Goal: Task Accomplishment & Management: Manage account settings

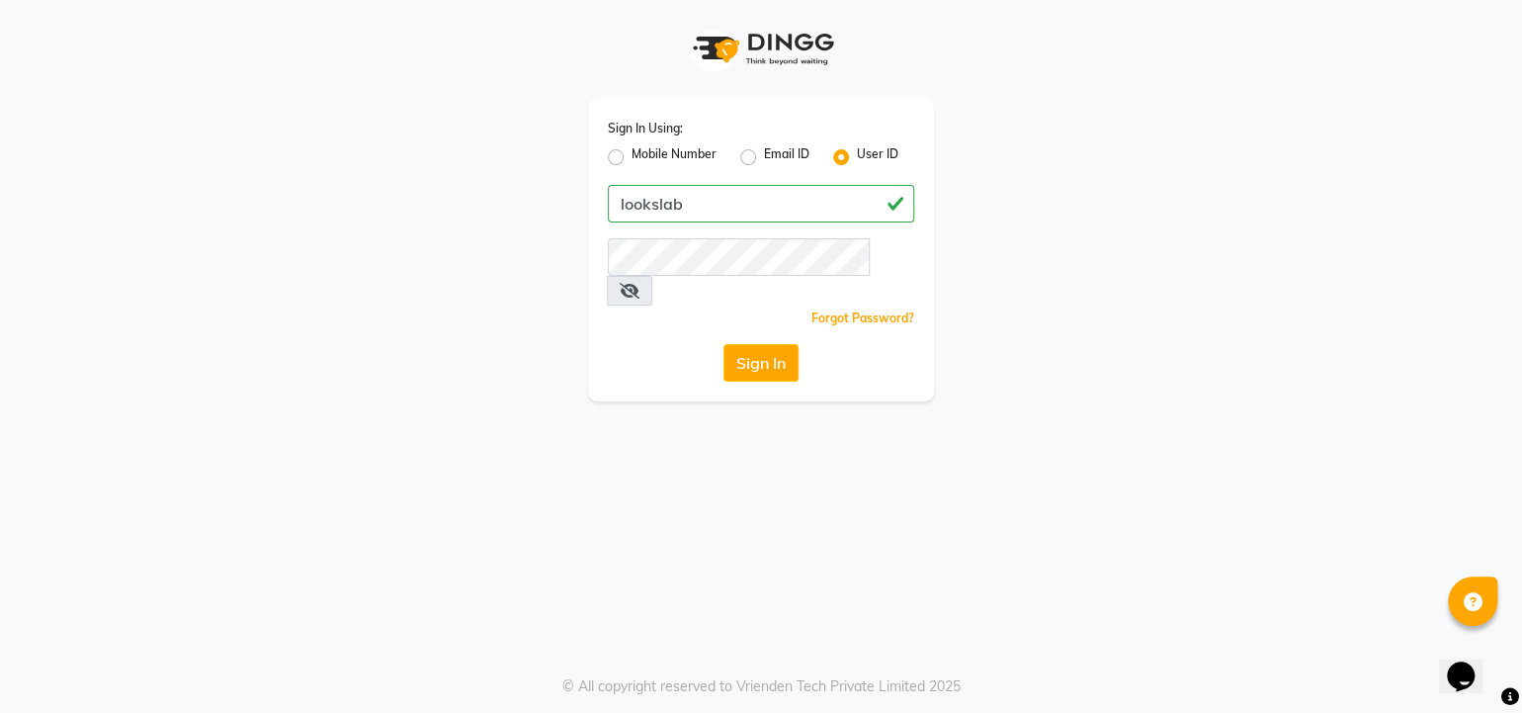
type input "lookslab"
drag, startPoint x: 739, startPoint y: 357, endPoint x: 752, endPoint y: 333, distance: 27.0
click at [752, 333] on div "Sign In Using: Mobile Number Email ID User ID lookslab Remember me Forgot Passw…" at bounding box center [761, 249] width 346 height 303
click at [752, 344] on button "Sign In" at bounding box center [760, 363] width 75 height 38
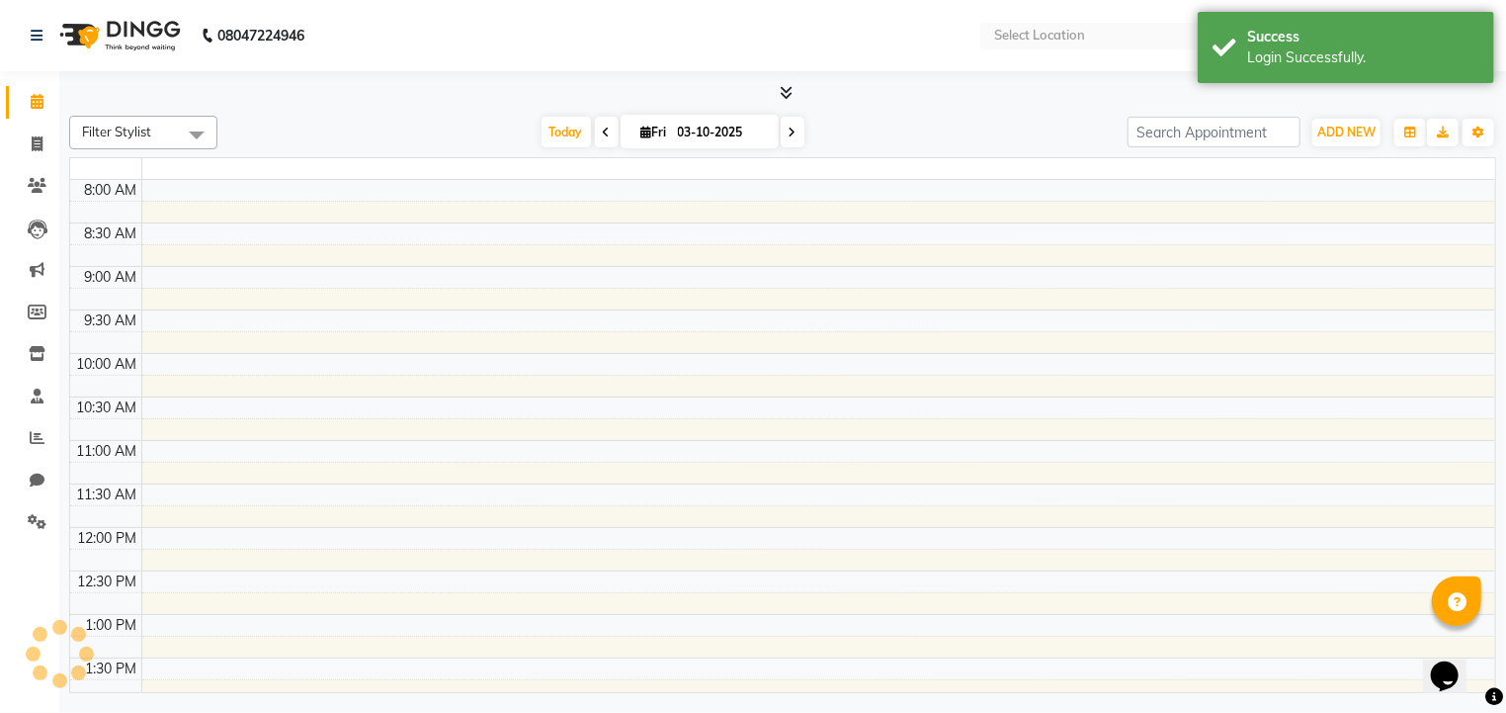
select select "en"
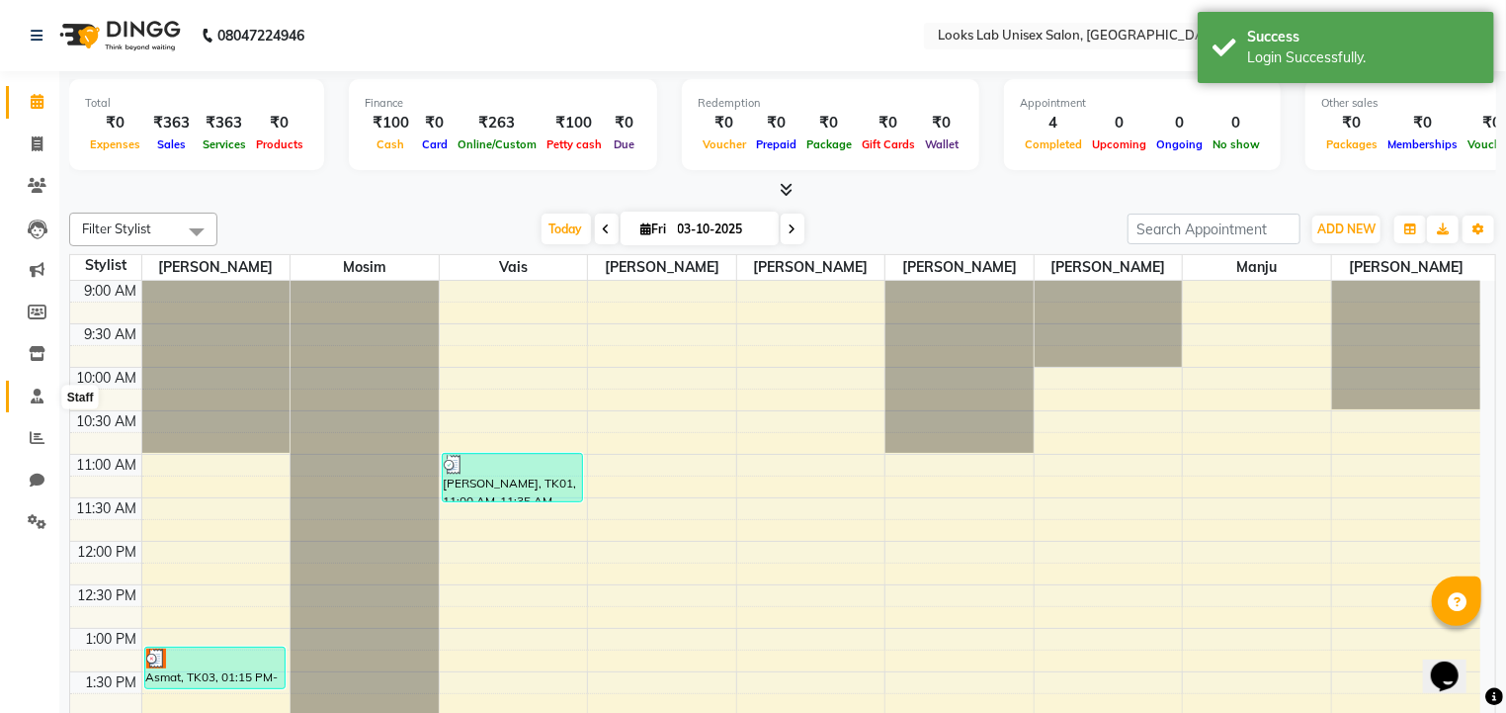
click at [32, 392] on icon at bounding box center [37, 395] width 13 height 15
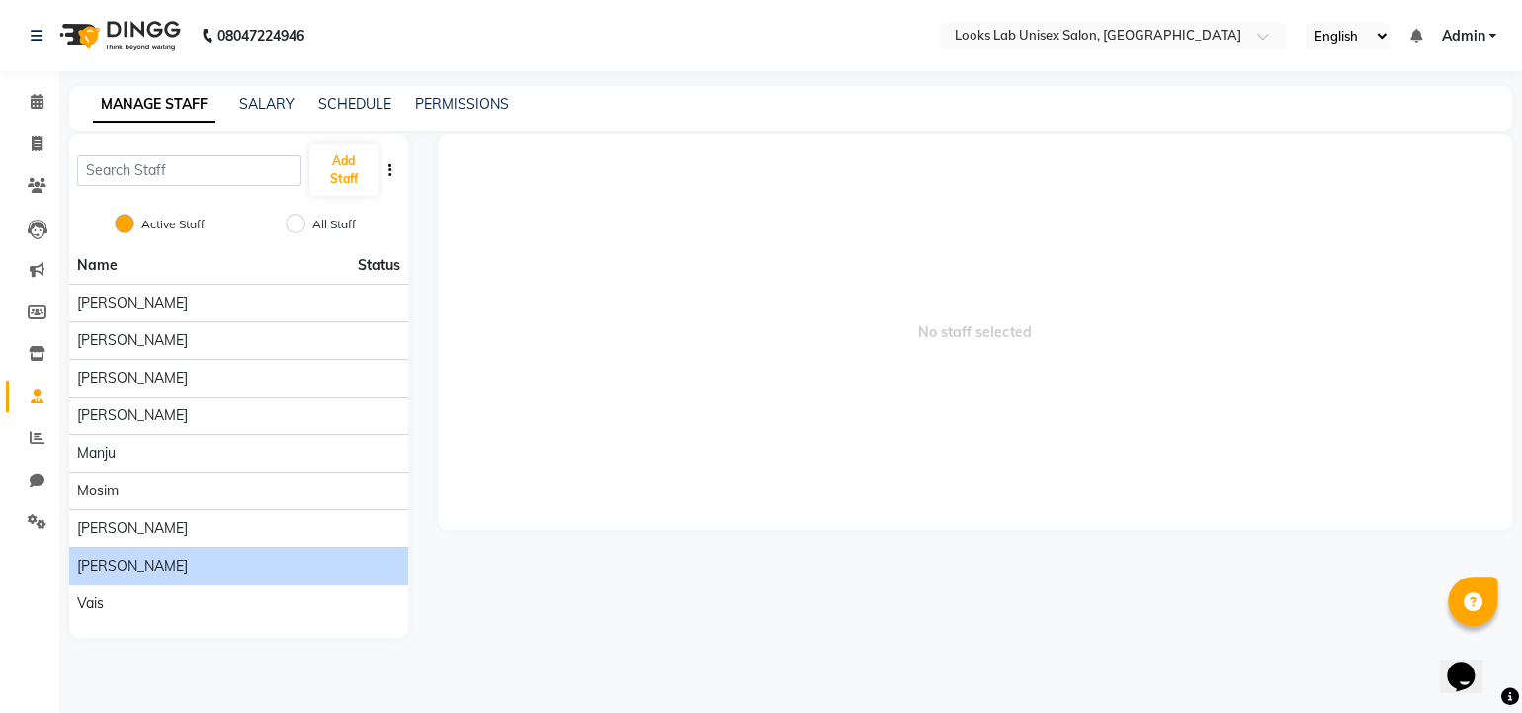
click at [133, 557] on span "[PERSON_NAME]" at bounding box center [132, 565] width 111 height 21
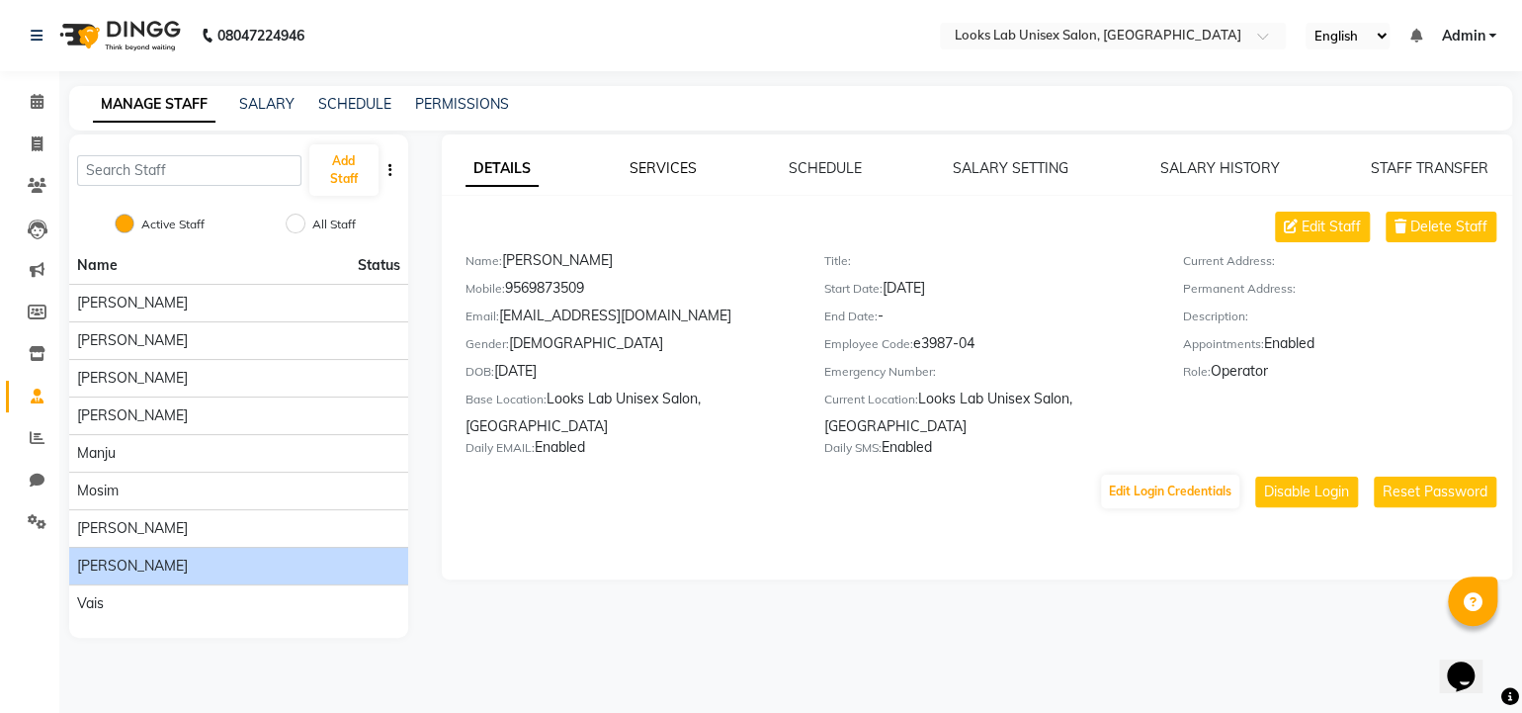
click at [666, 169] on link "SERVICES" at bounding box center [663, 168] width 67 height 18
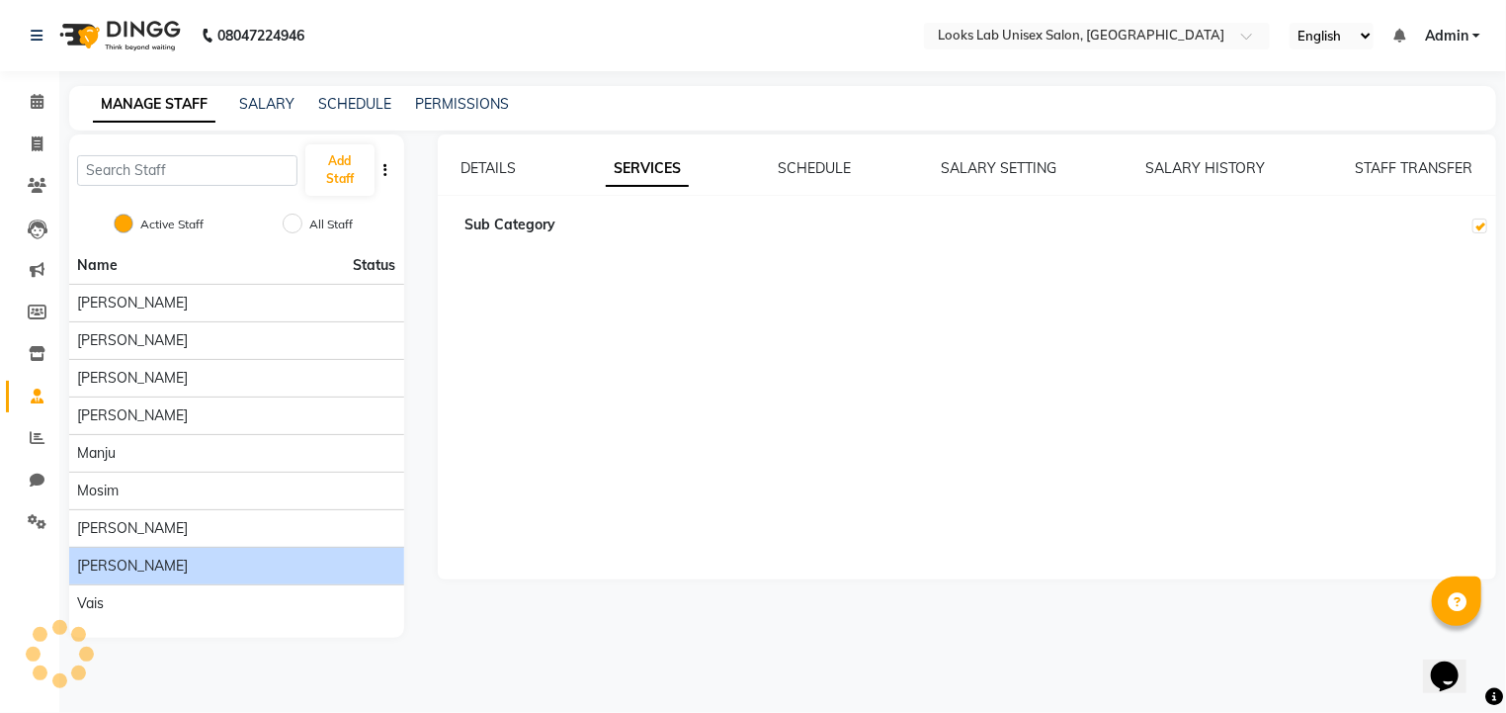
checkbox input "true"
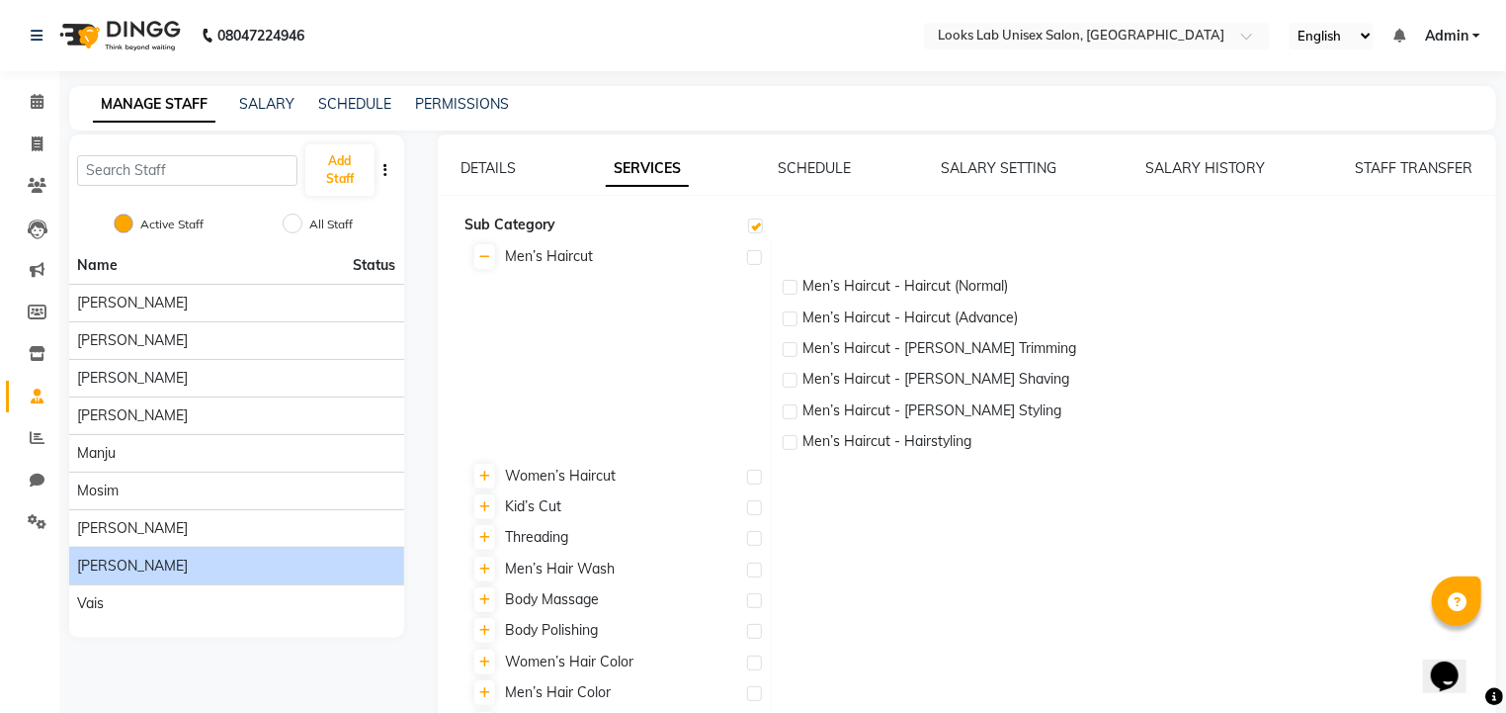
click at [754, 219] on label at bounding box center [755, 225] width 15 height 15
click at [754, 220] on input "checkbox" at bounding box center [754, 226] width 13 height 13
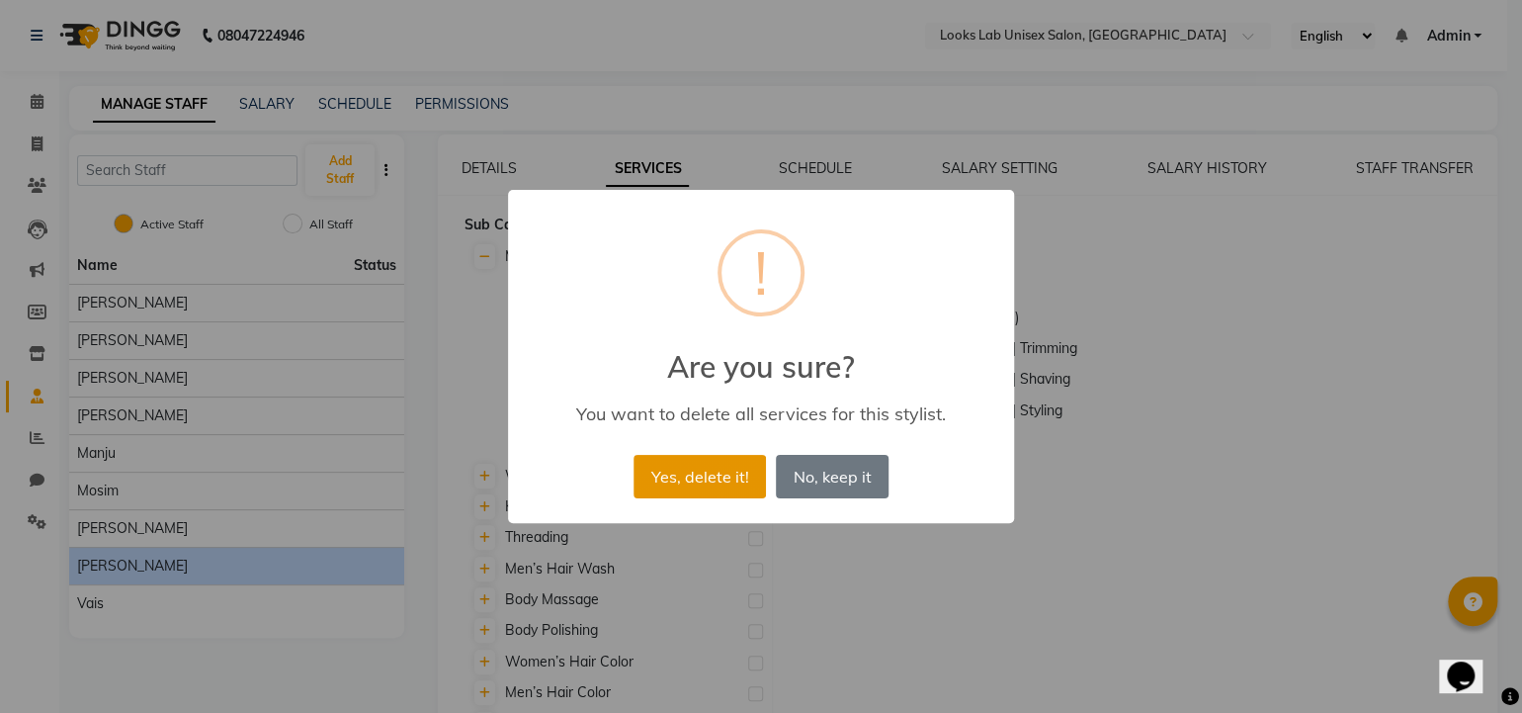
click at [703, 478] on button "Yes, delete it!" at bounding box center [700, 476] width 132 height 43
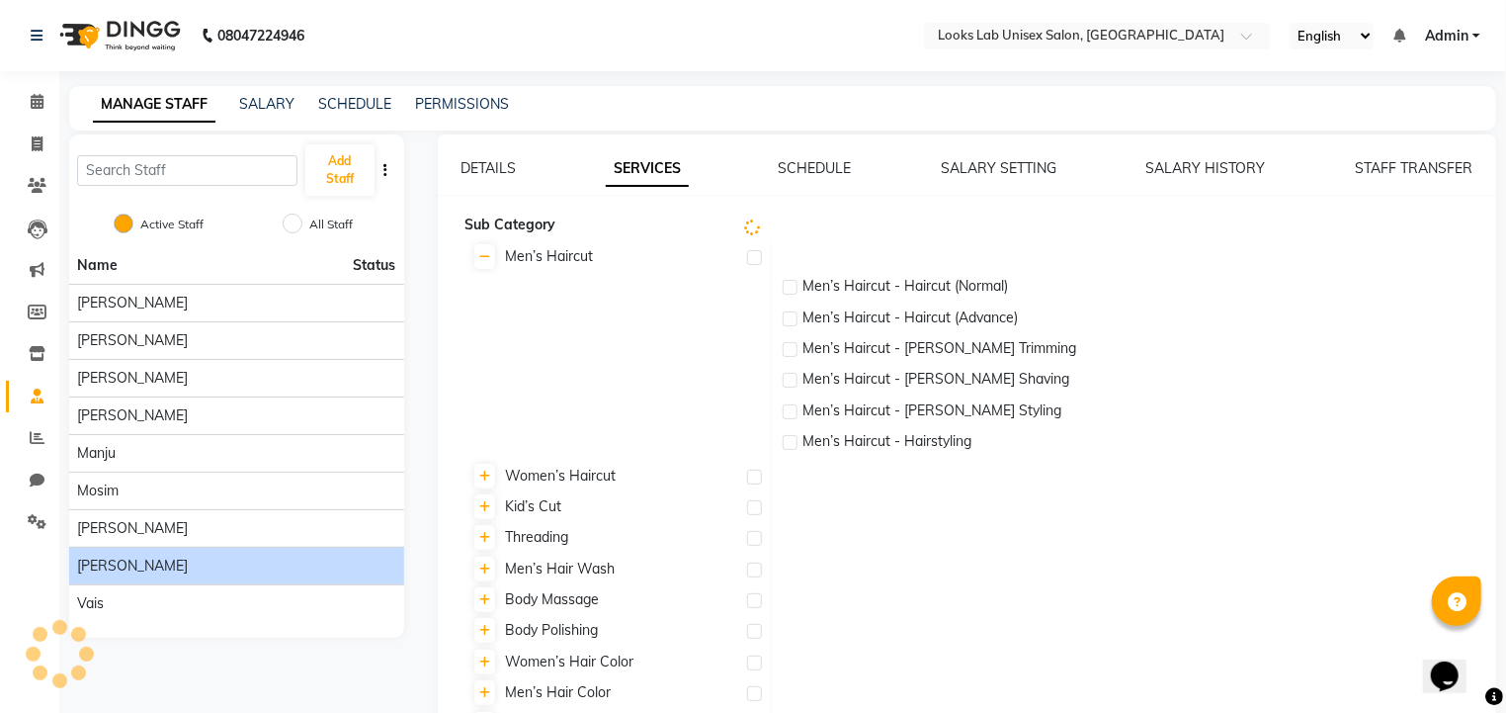
checkbox input "false"
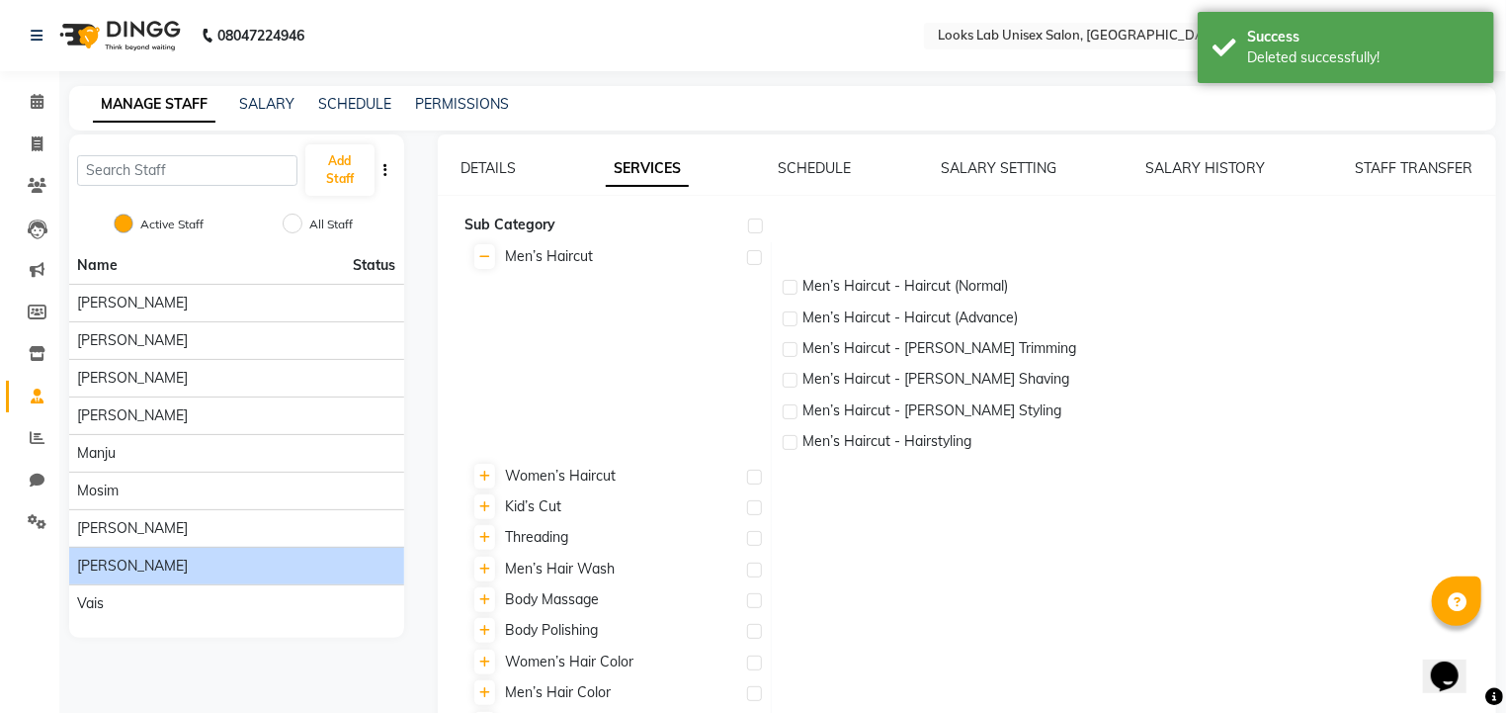
click at [749, 225] on label at bounding box center [755, 225] width 15 height 15
click at [749, 225] on input "checkbox" at bounding box center [754, 226] width 13 height 13
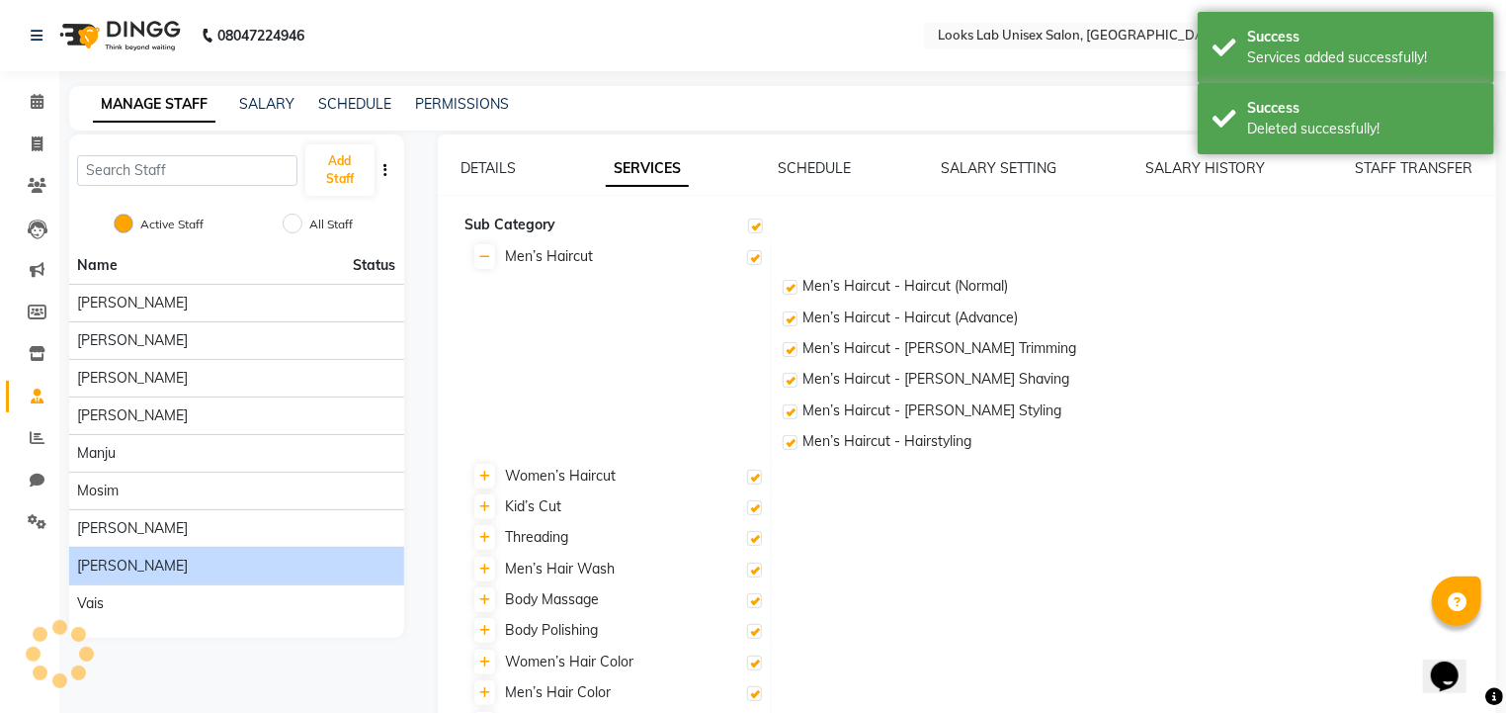
checkbox input "true"
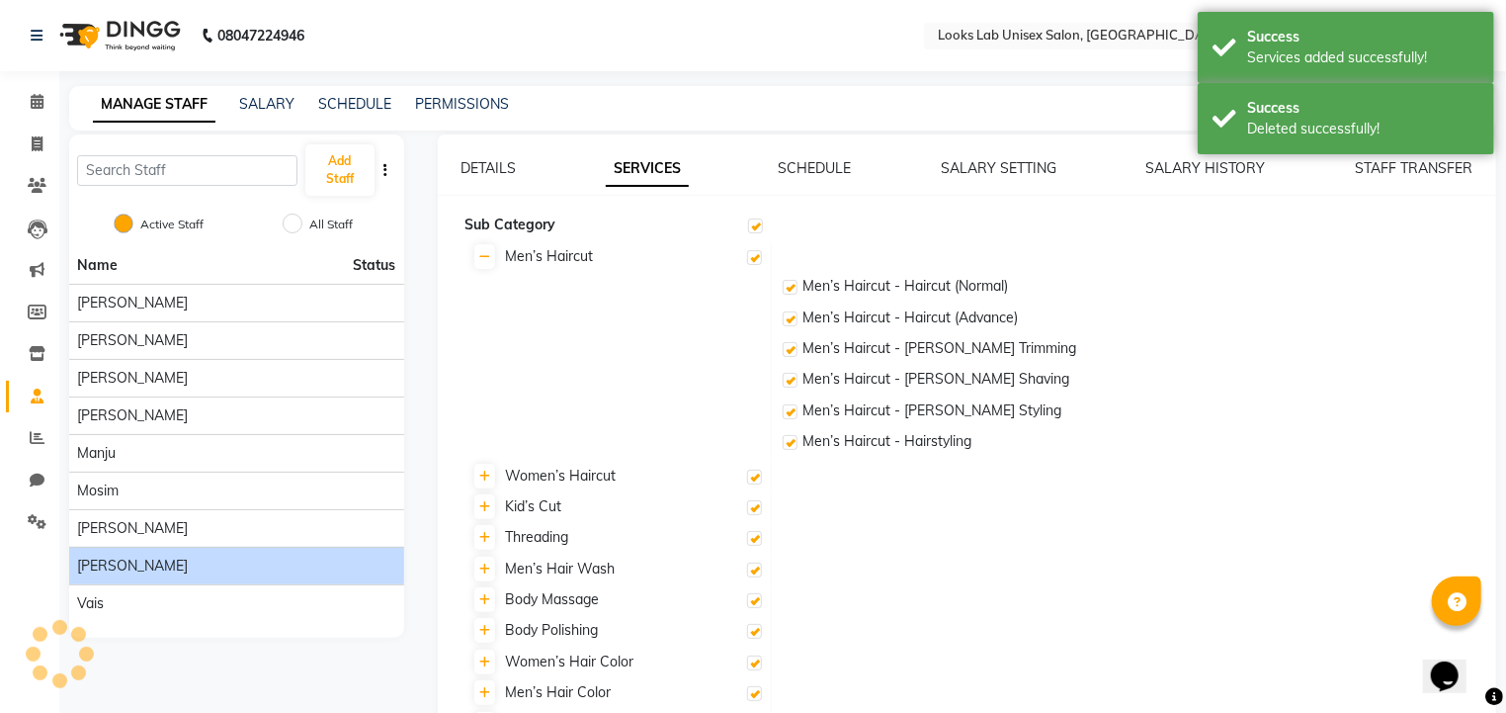
checkbox input "true"
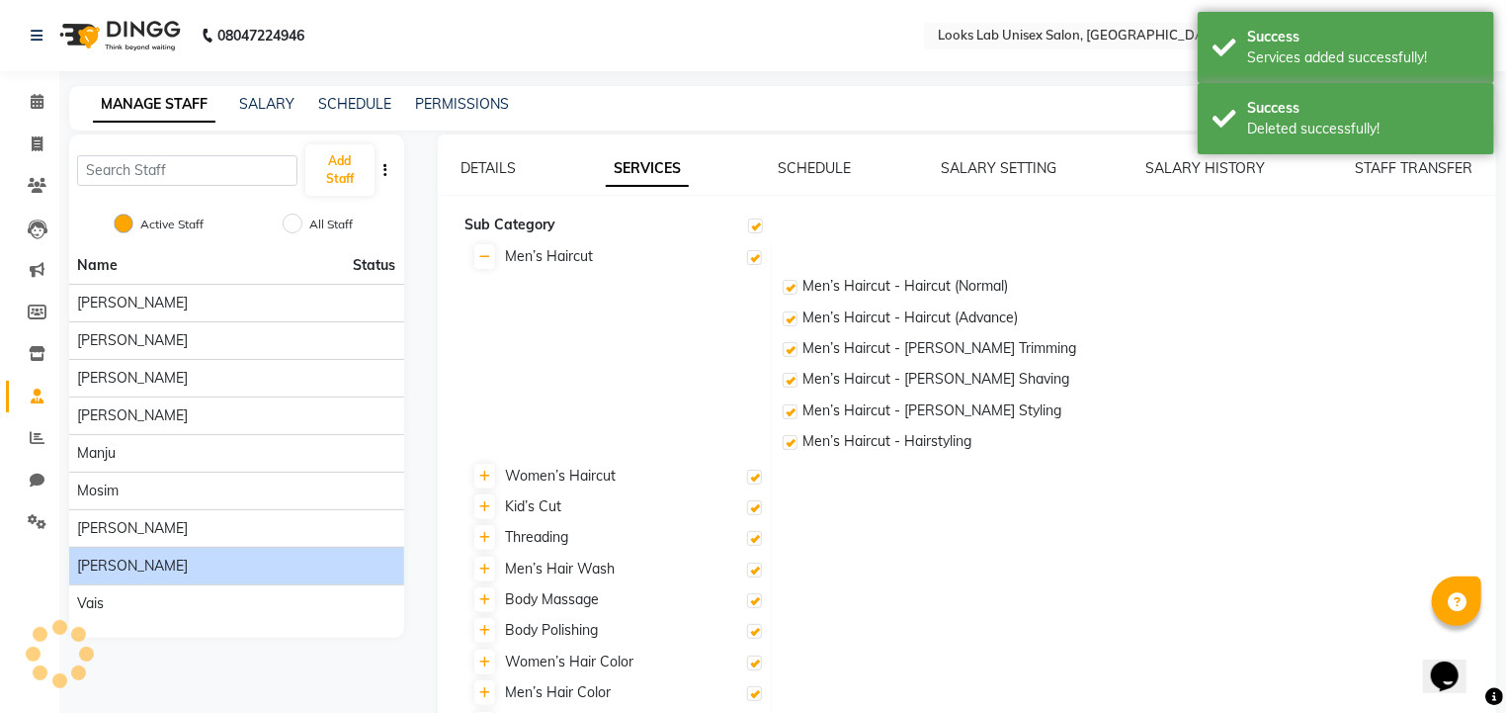
checkbox input "true"
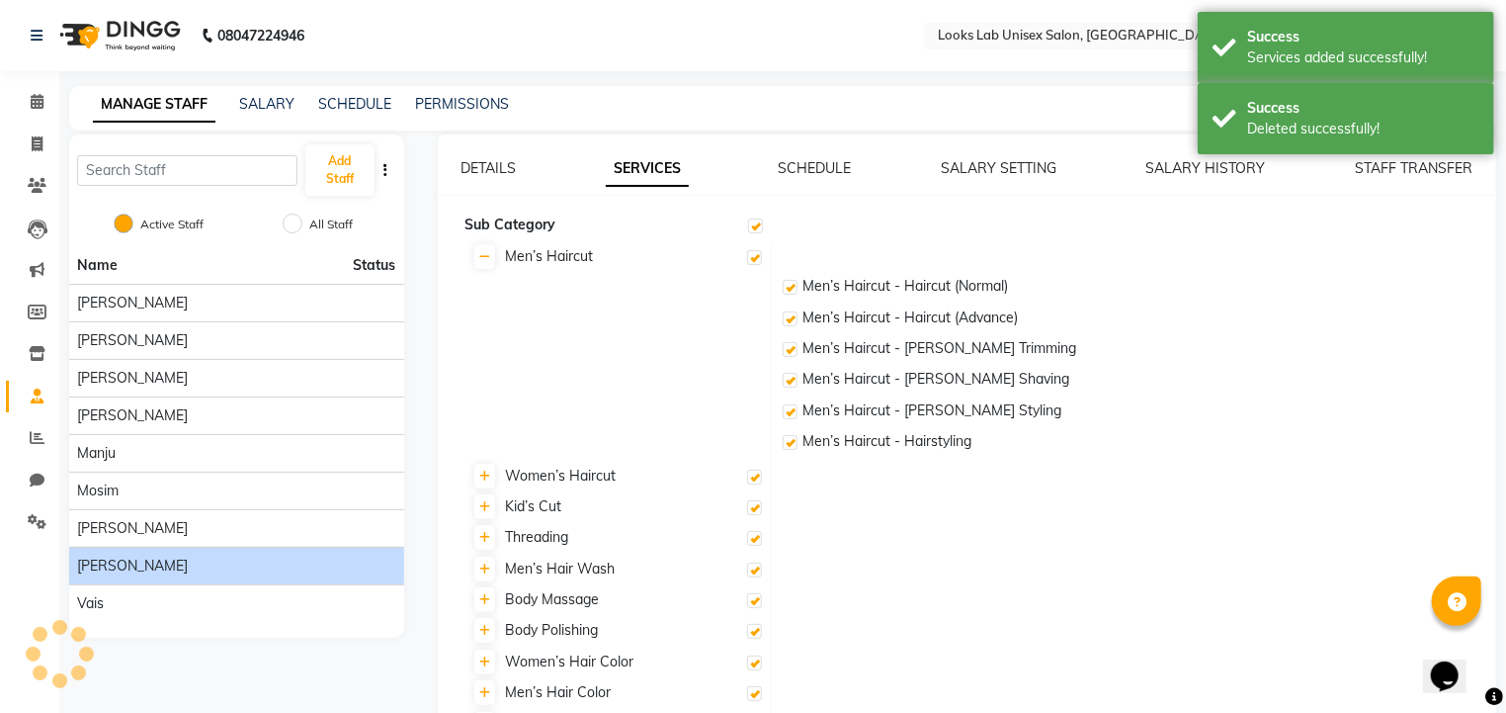
checkbox input "true"
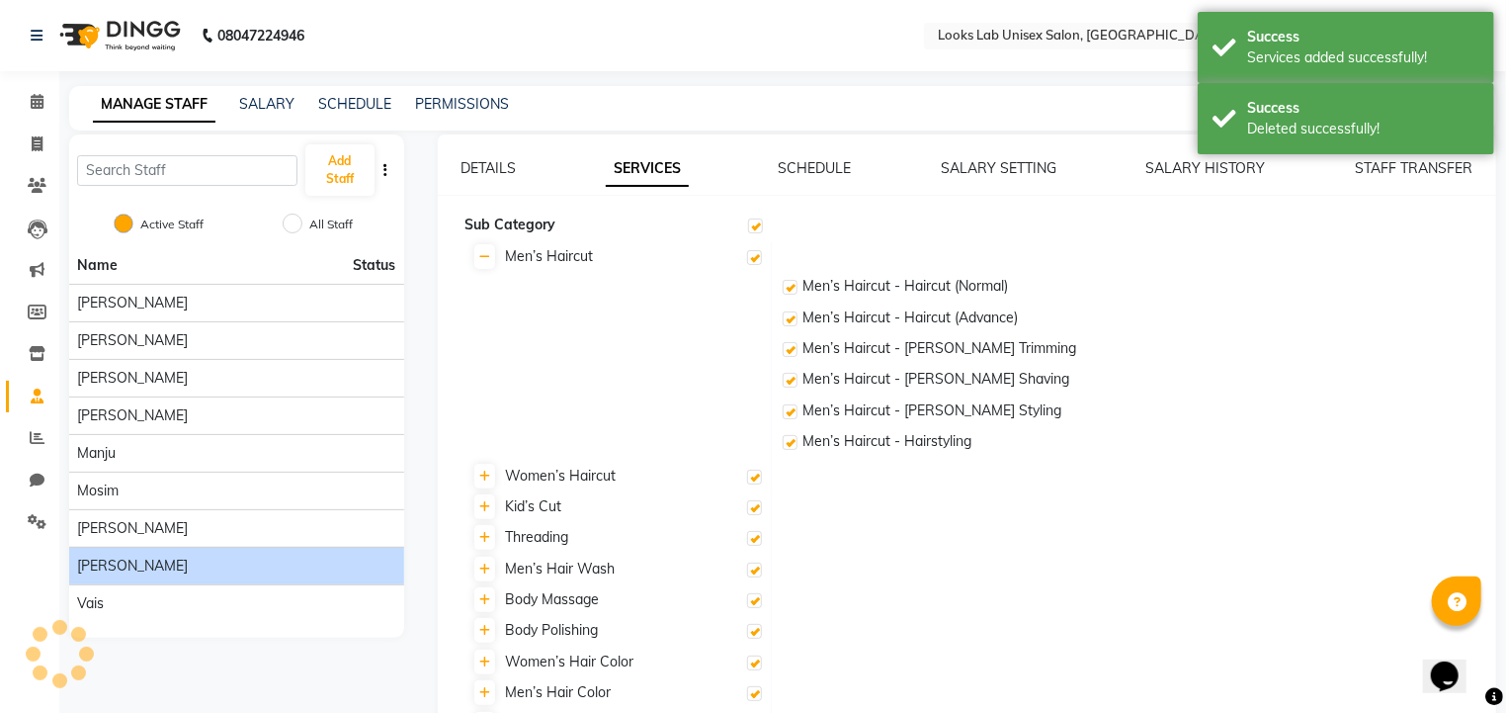
checkbox input "true"
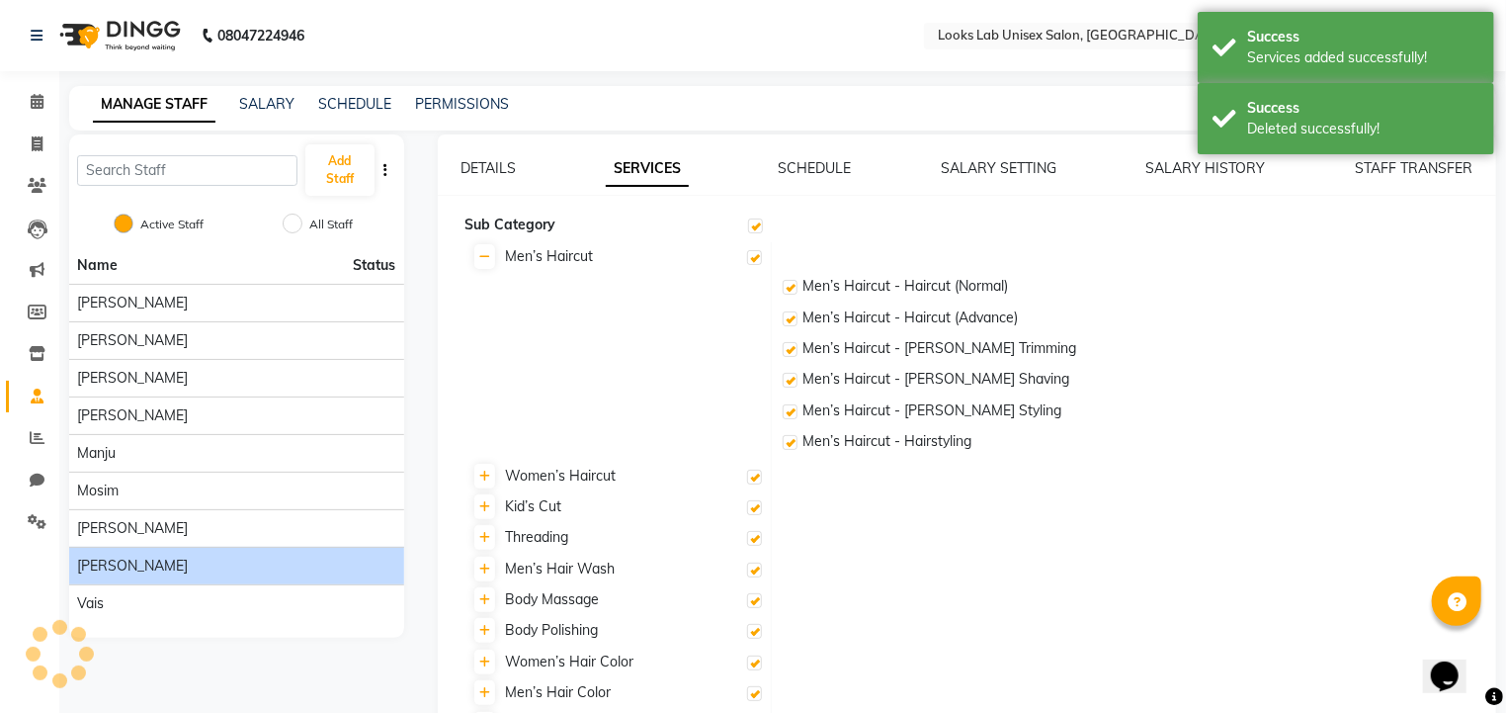
checkbox input "true"
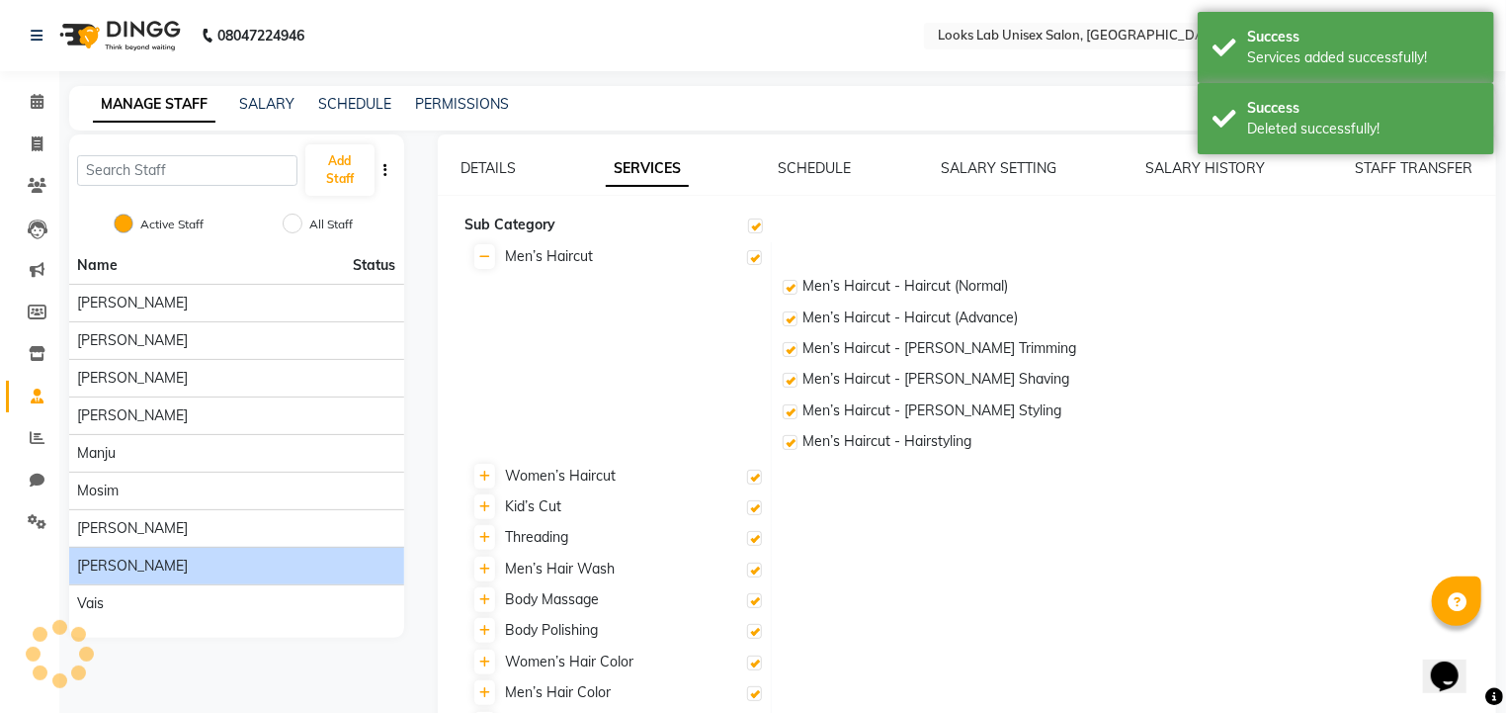
checkbox input "true"
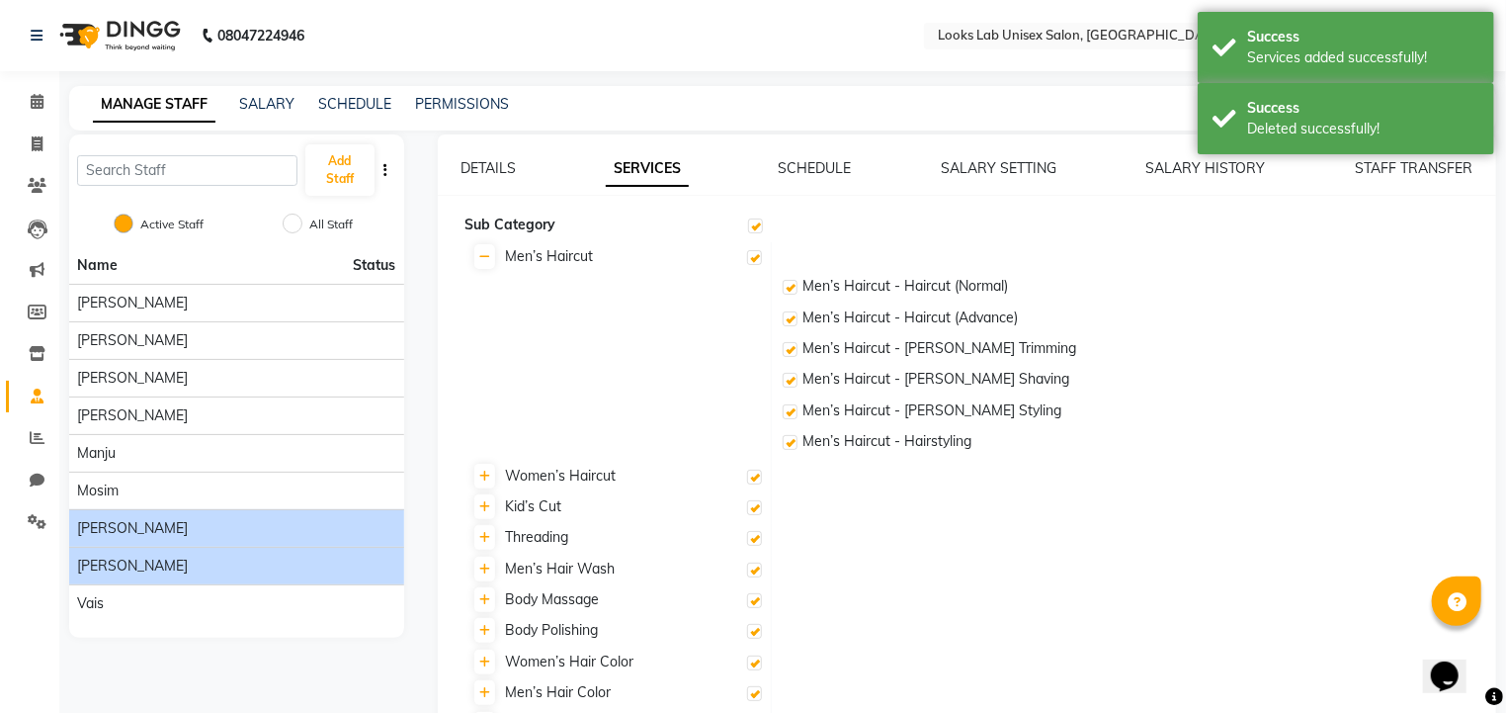
click at [175, 518] on div "[PERSON_NAME]" at bounding box center [236, 528] width 319 height 21
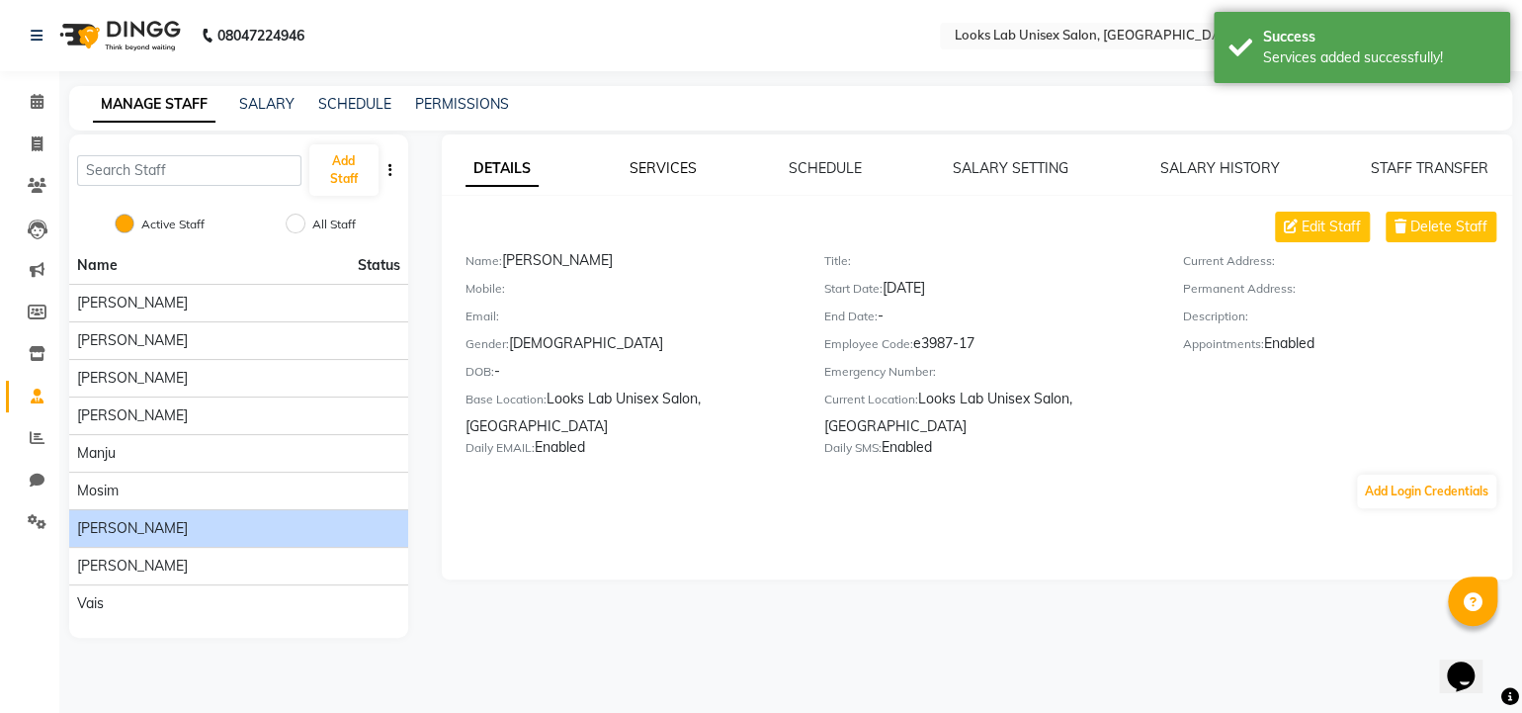
click at [654, 166] on link "SERVICES" at bounding box center [663, 168] width 67 height 18
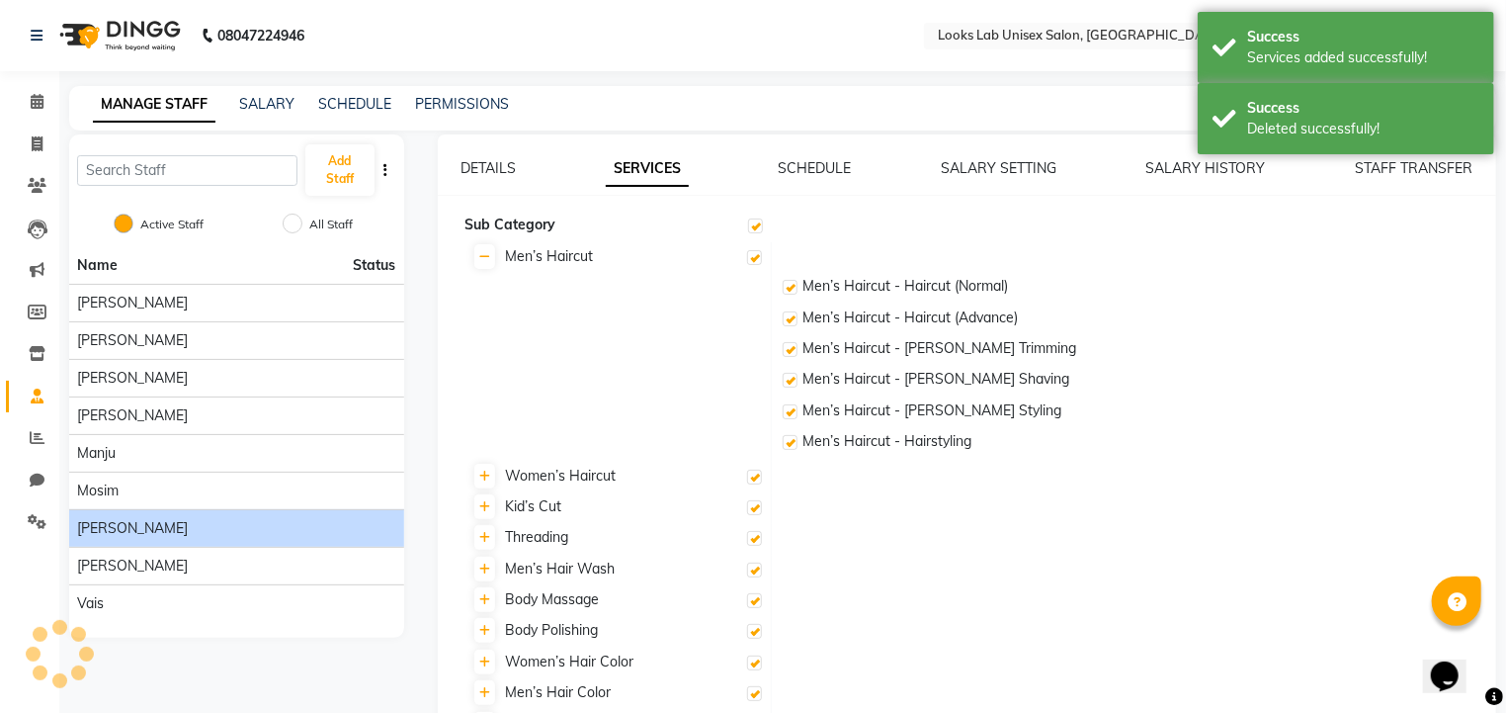
checkbox input "true"
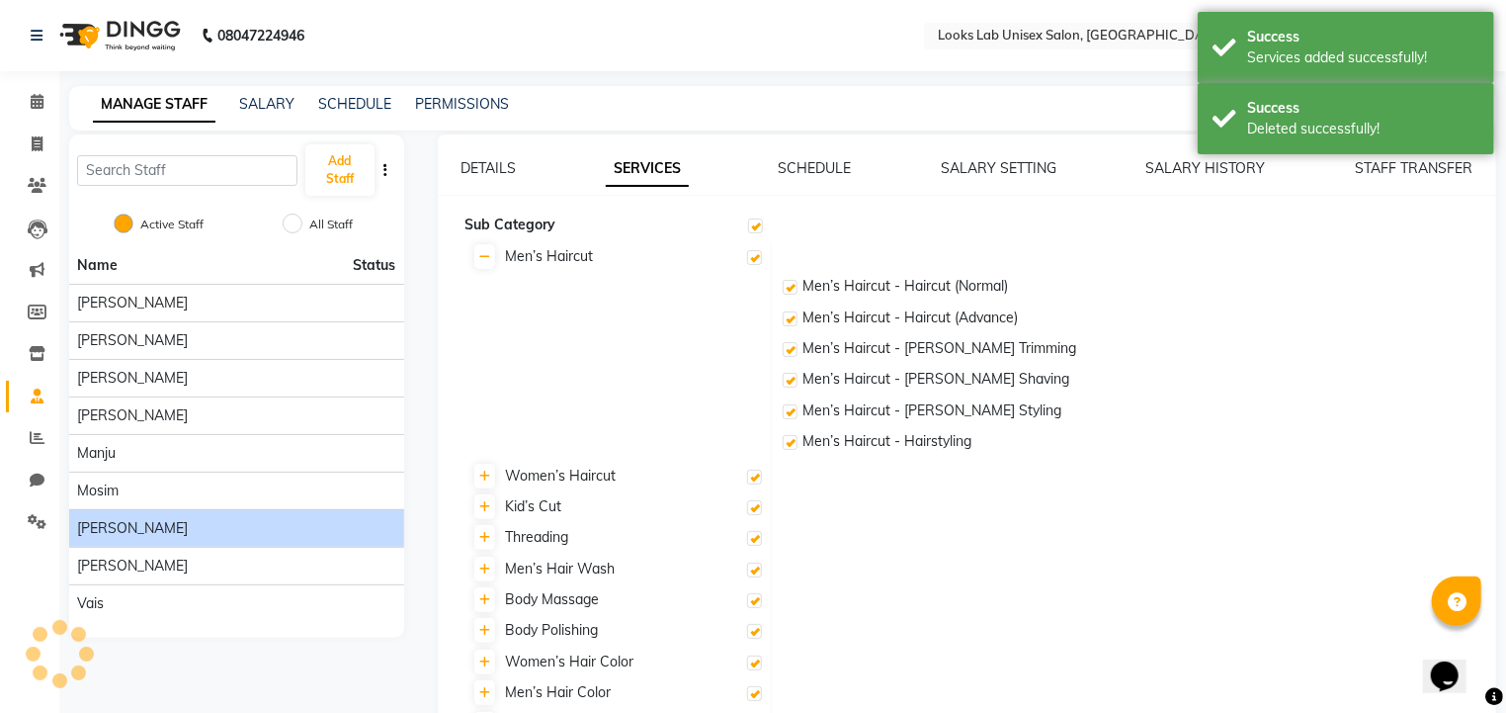
checkbox input "true"
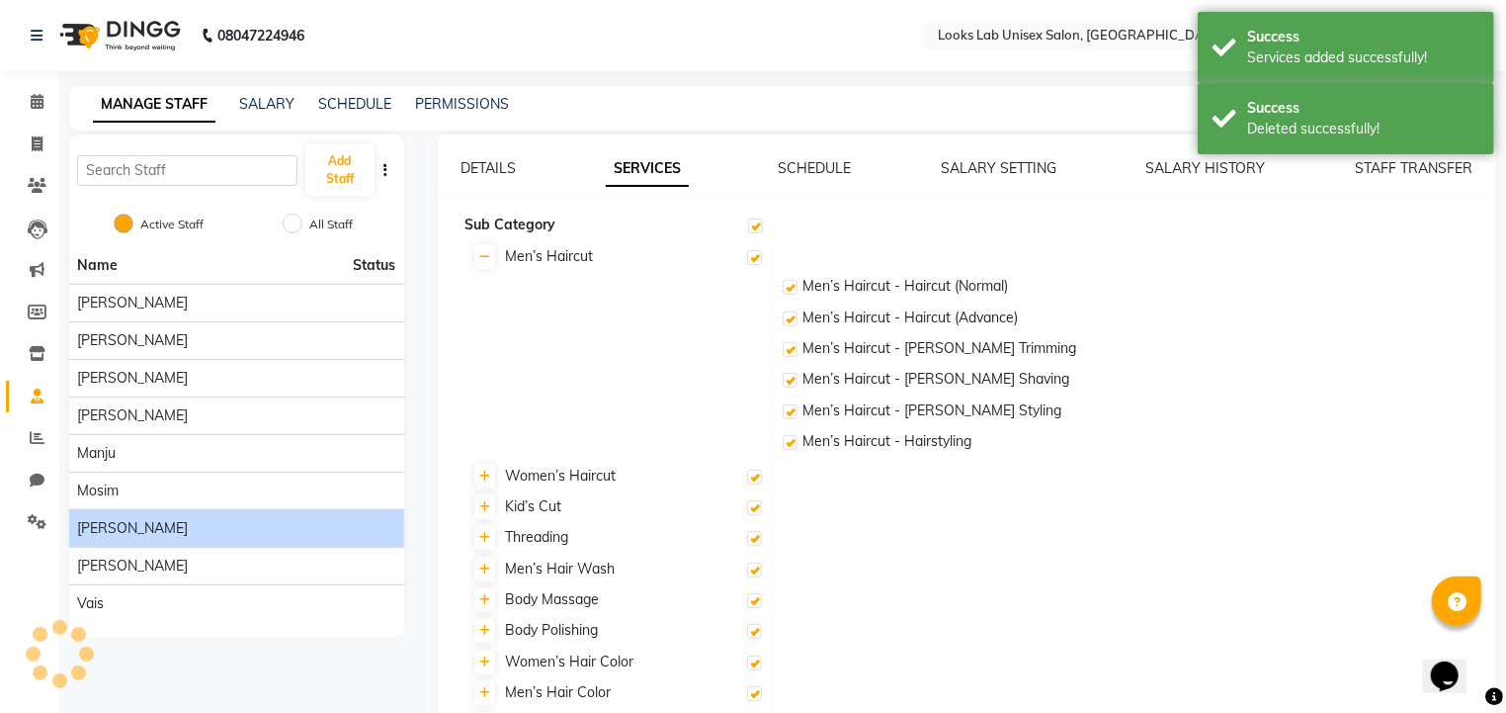
checkbox input "true"
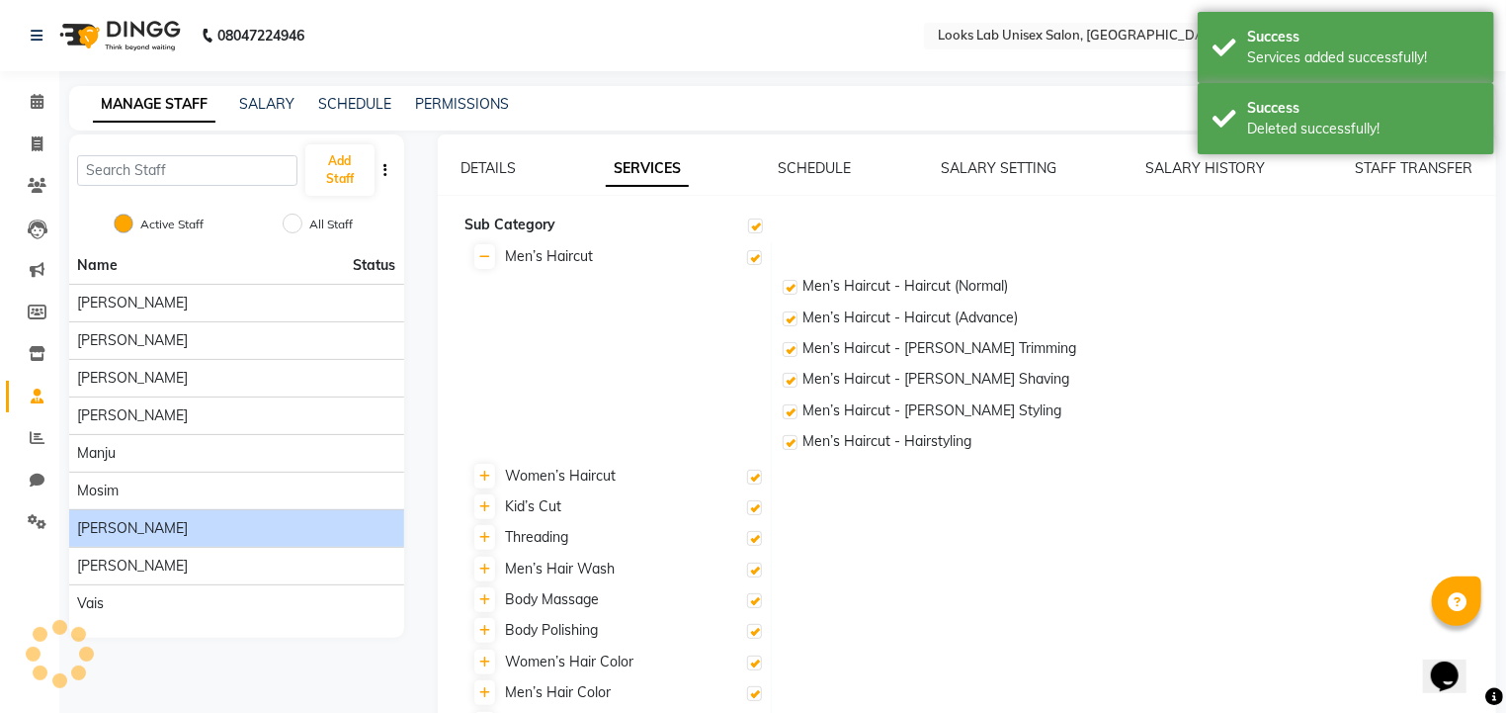
checkbox input "true"
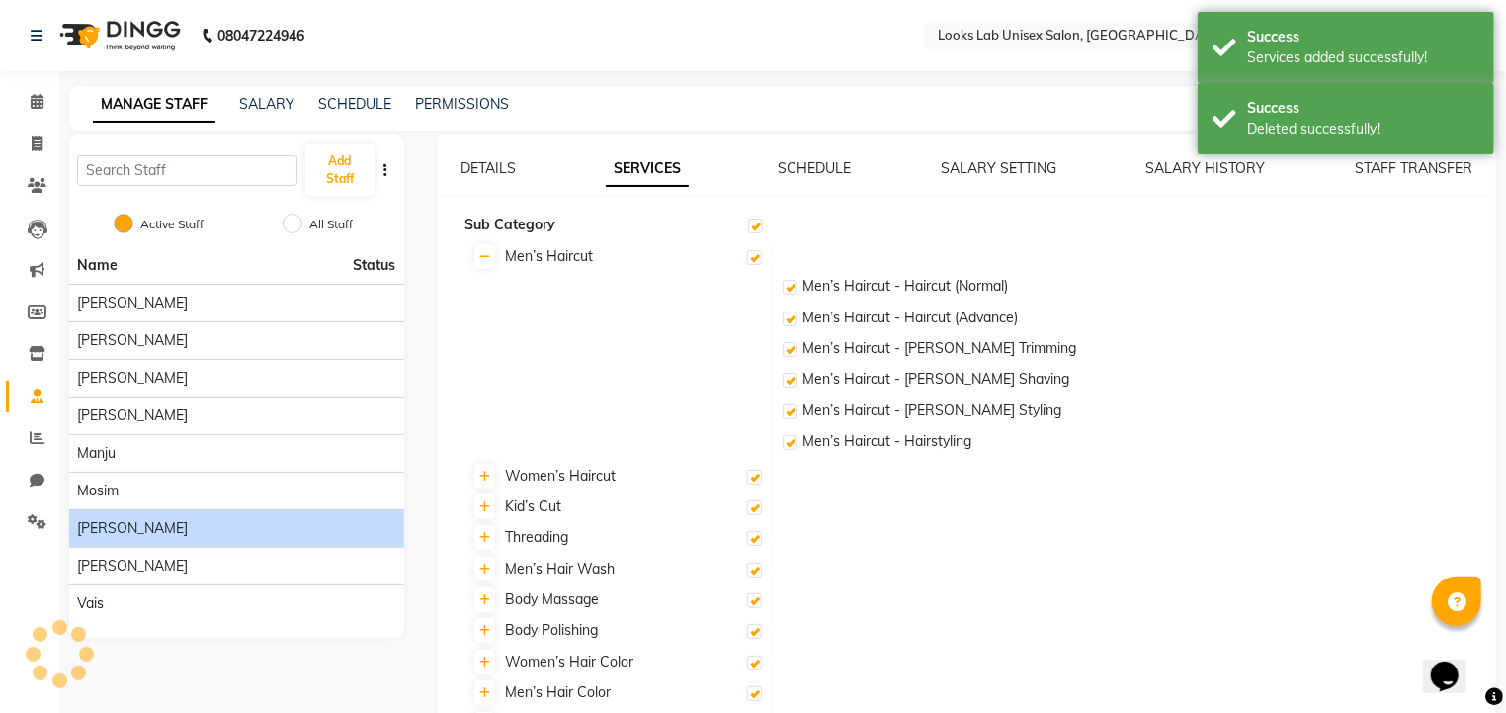
checkbox input "true"
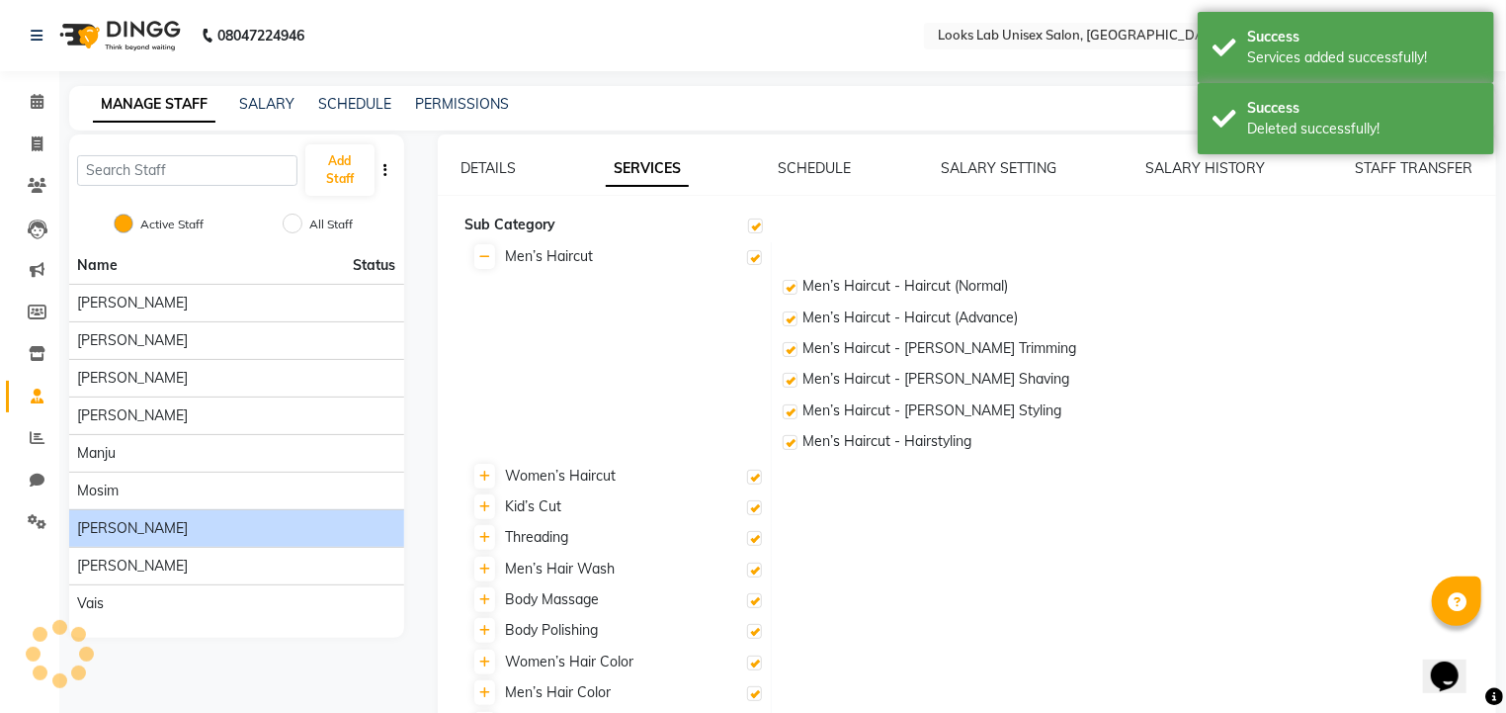
checkbox input "true"
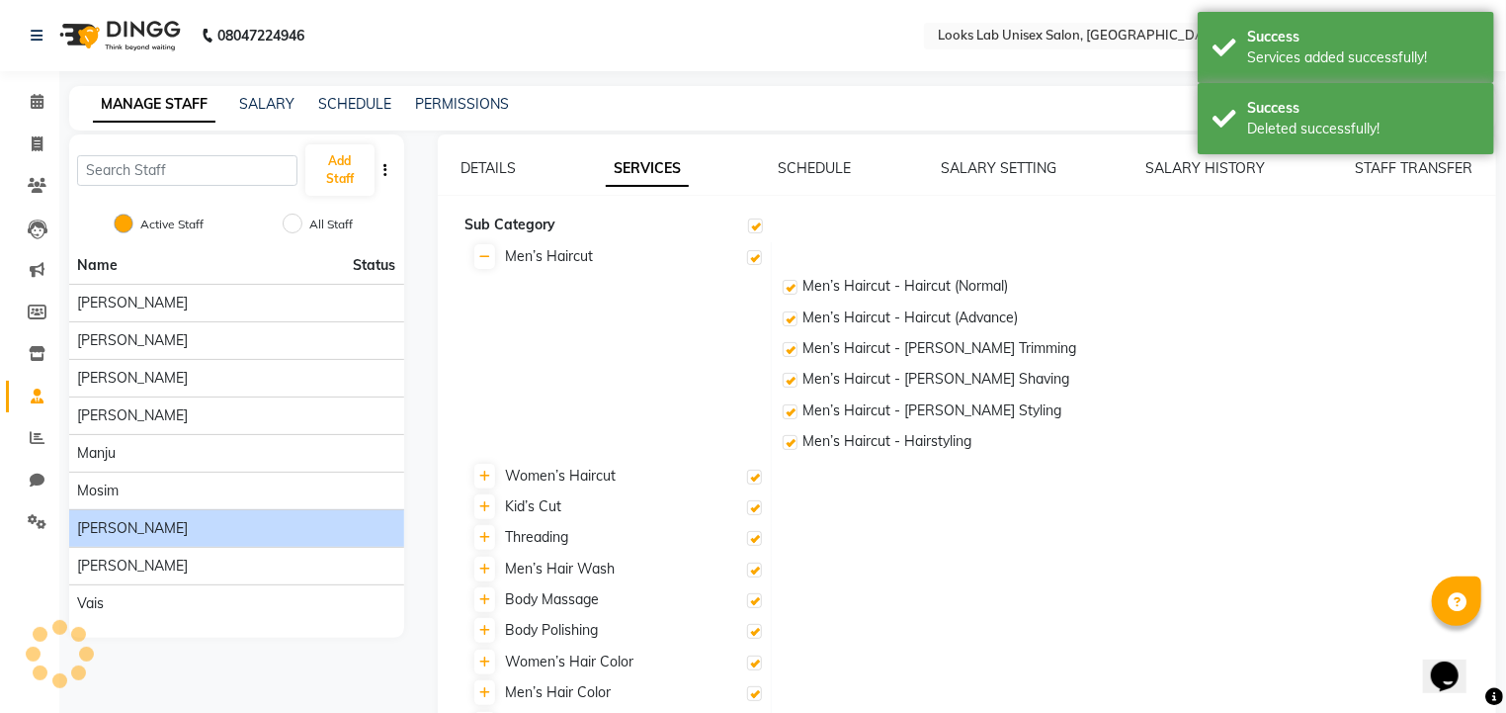
checkbox input "true"
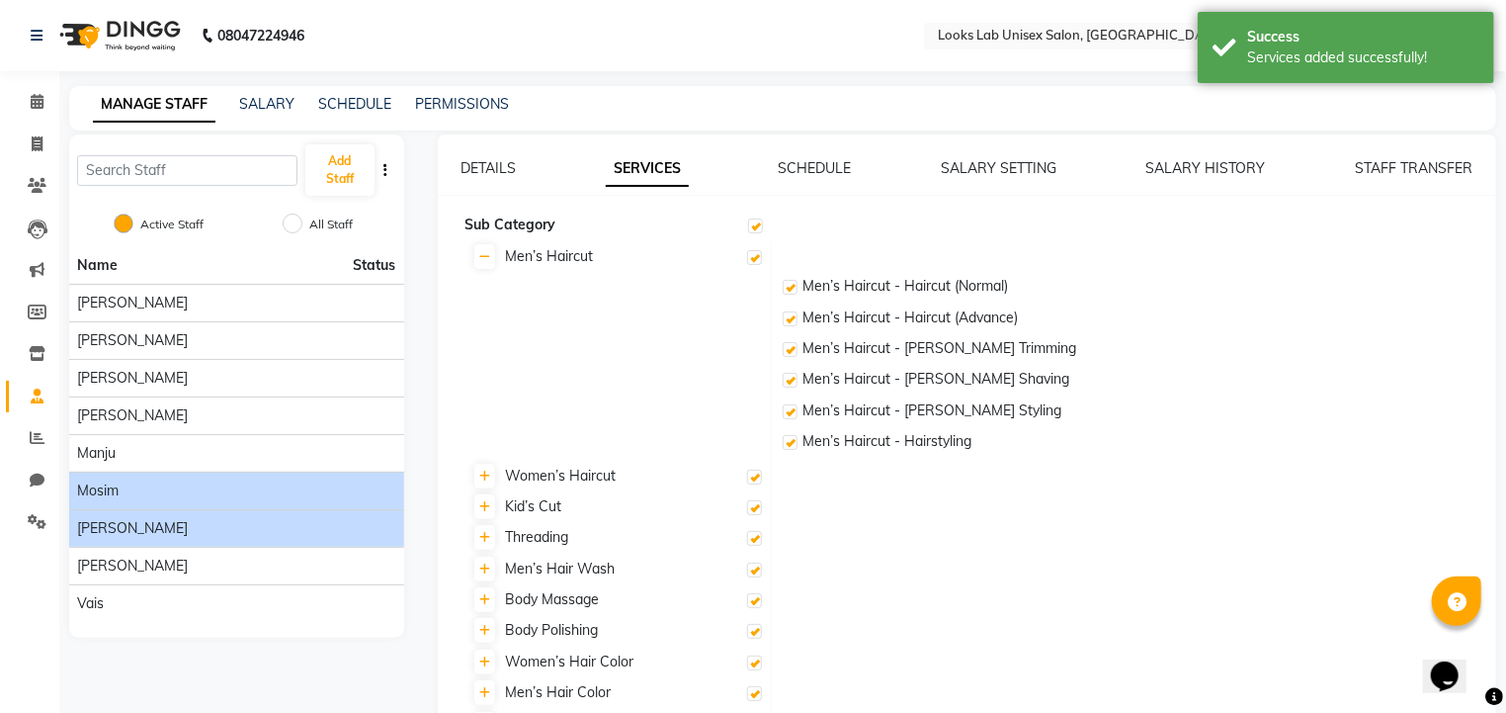
click at [258, 471] on li "Mosim" at bounding box center [236, 490] width 335 height 38
click at [233, 484] on div "Mosim" at bounding box center [236, 490] width 319 height 21
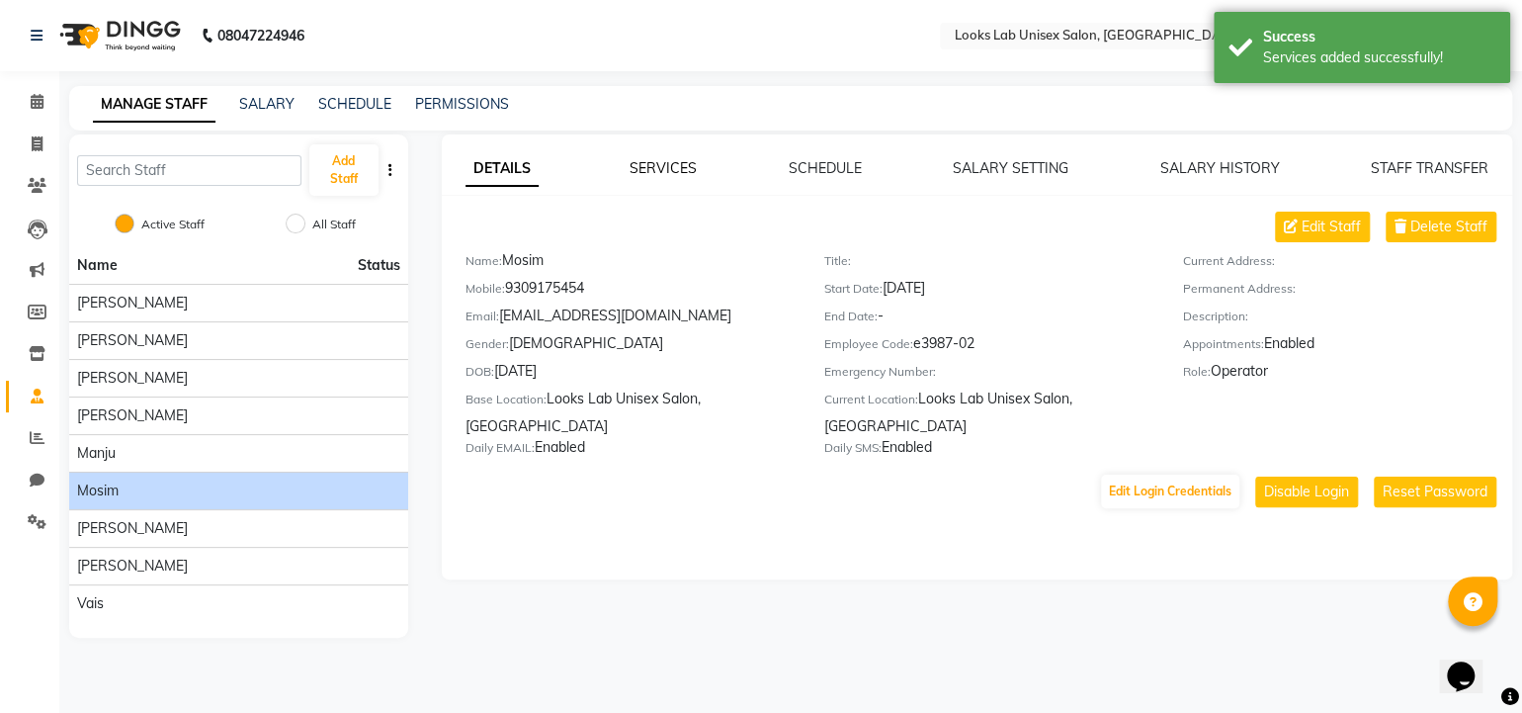
click at [671, 166] on link "SERVICES" at bounding box center [663, 168] width 67 height 18
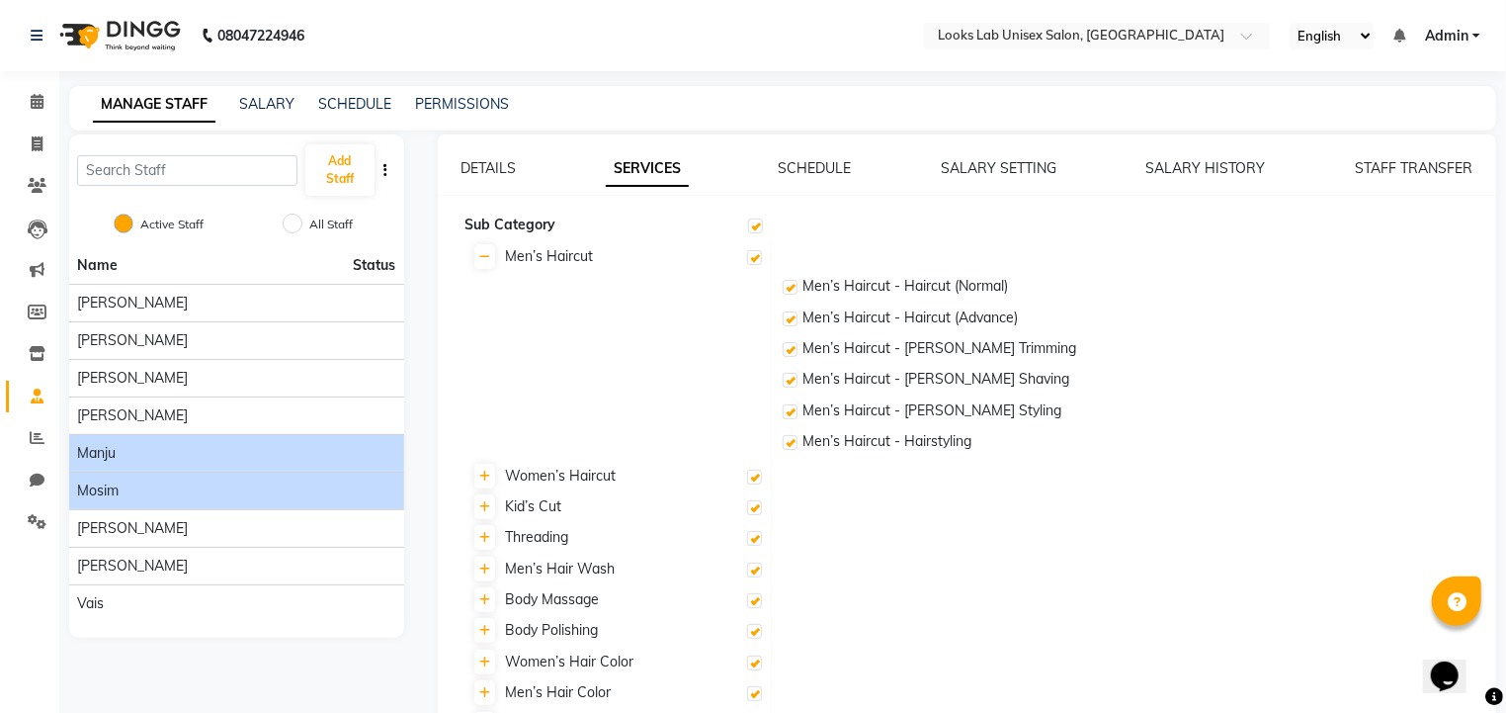
click at [256, 445] on div "Manju" at bounding box center [236, 453] width 319 height 21
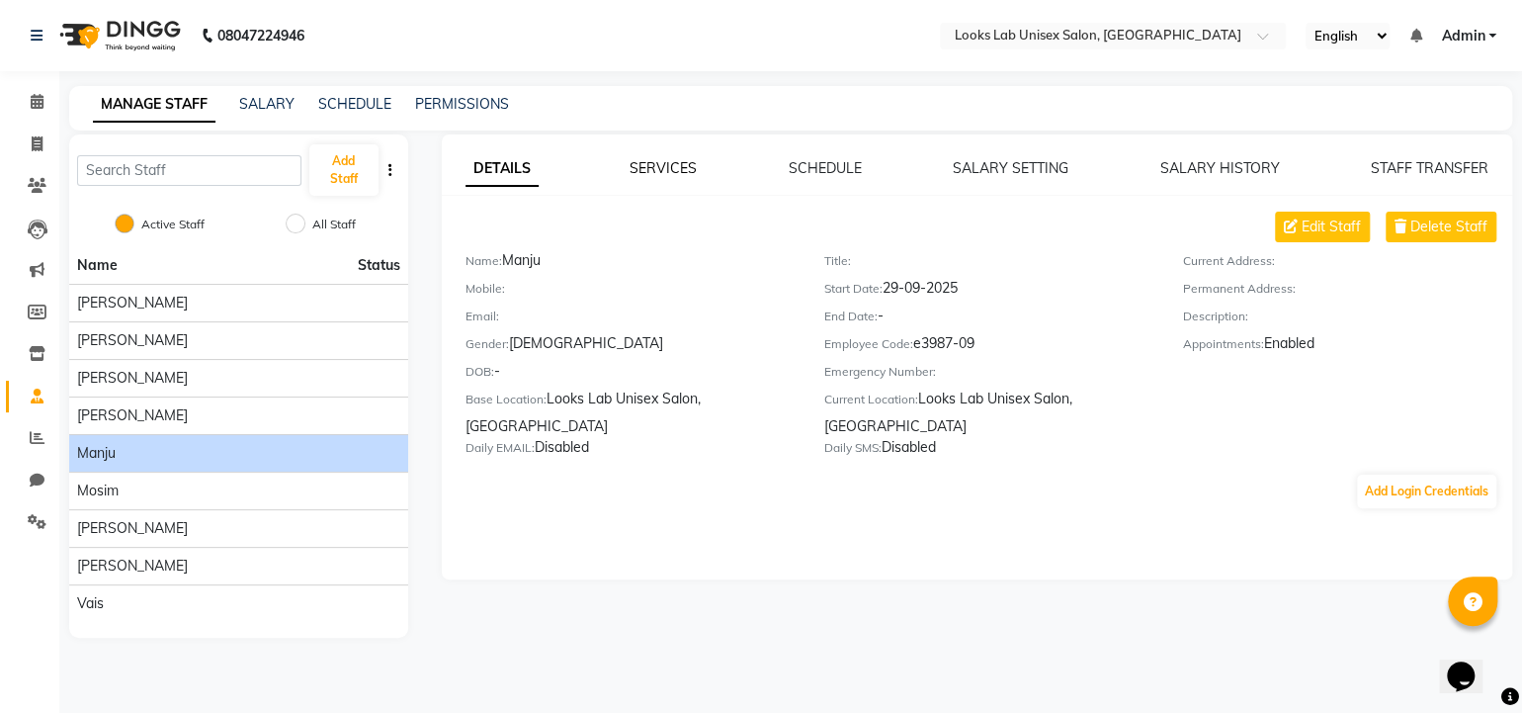
click at [657, 166] on link "SERVICES" at bounding box center [663, 168] width 67 height 18
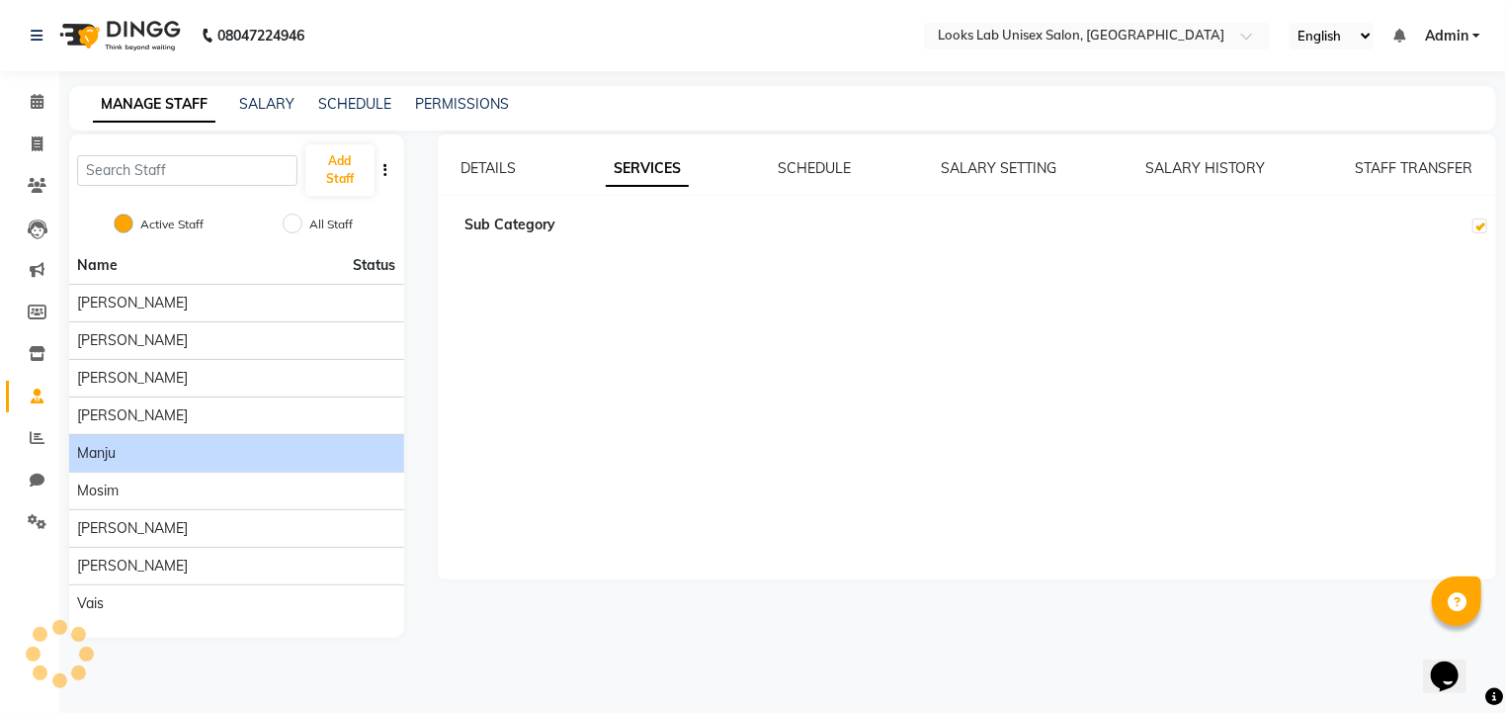
checkbox input "true"
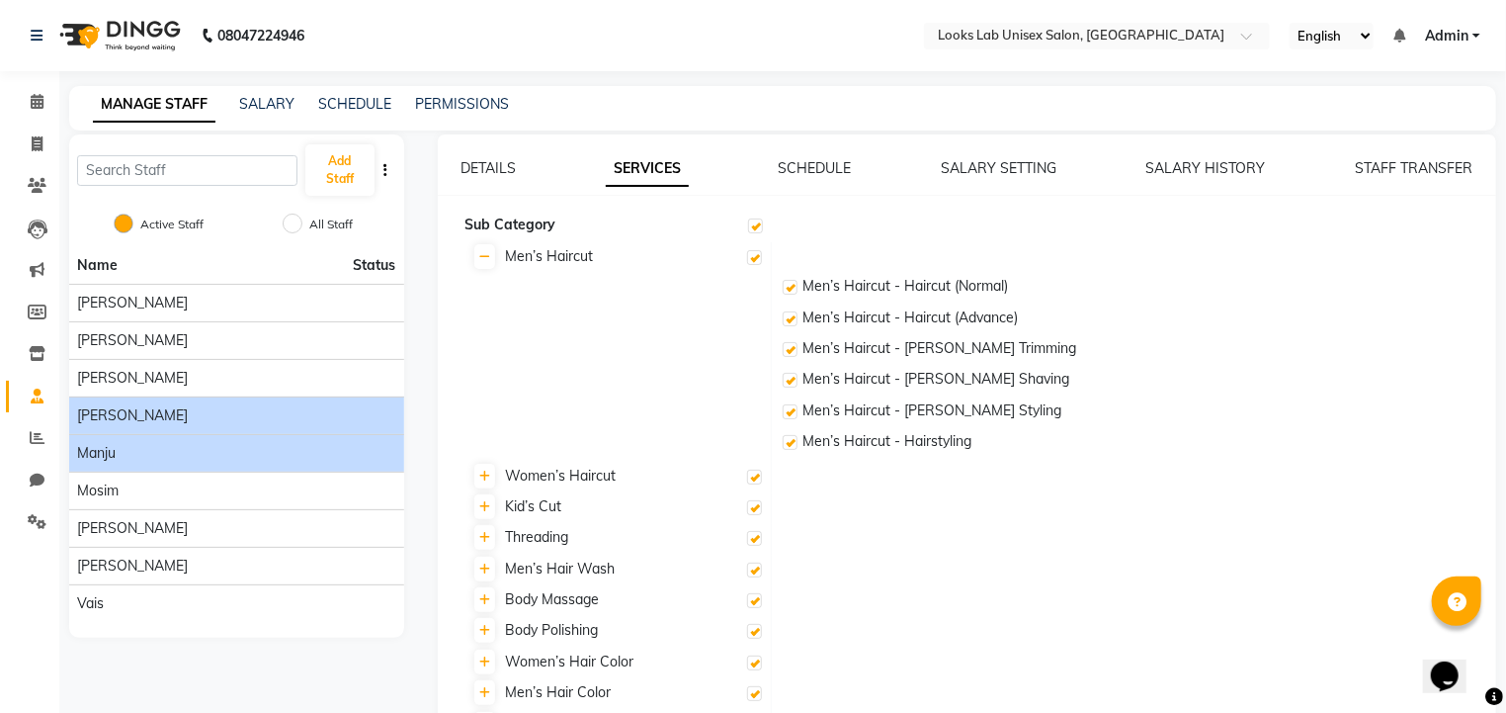
click at [247, 406] on div "[PERSON_NAME]" at bounding box center [236, 415] width 319 height 21
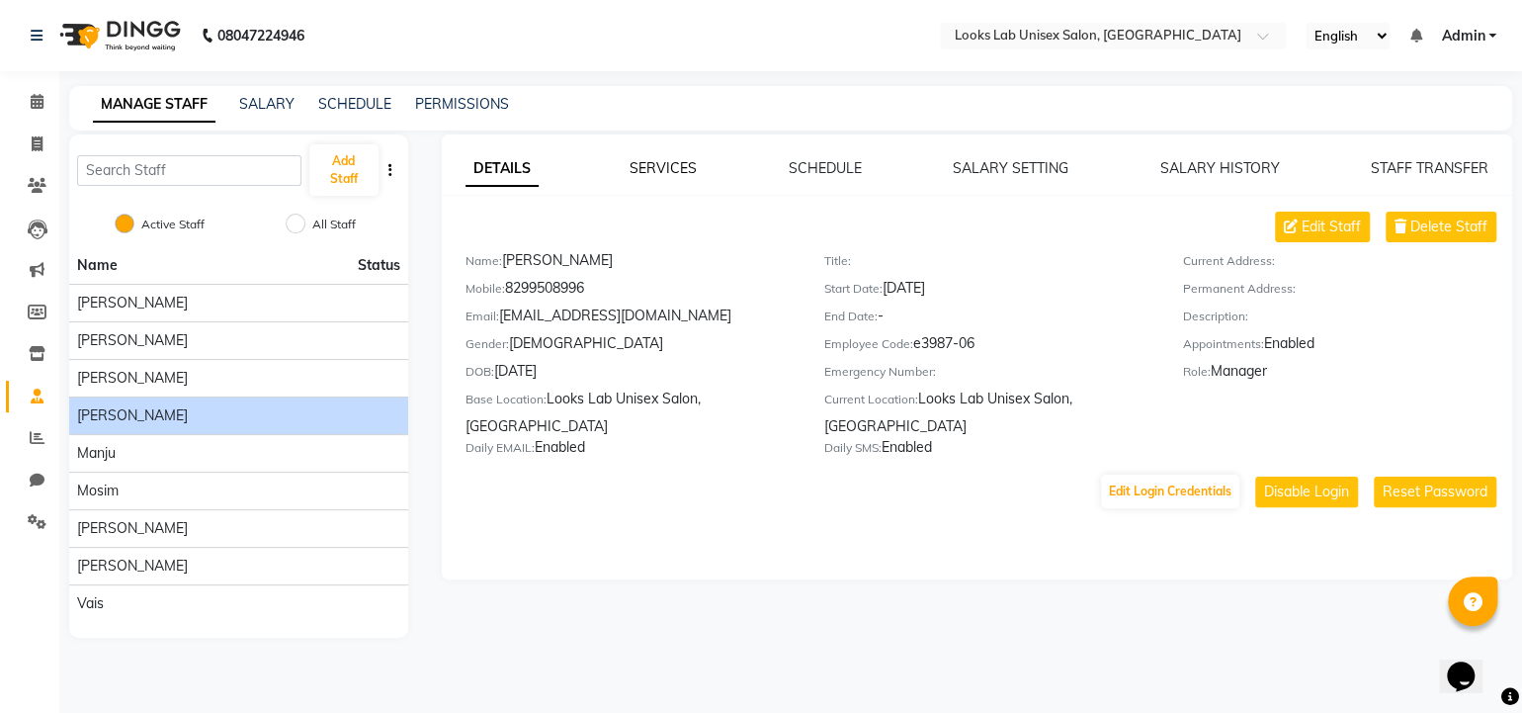
click at [642, 160] on link "SERVICES" at bounding box center [663, 168] width 67 height 18
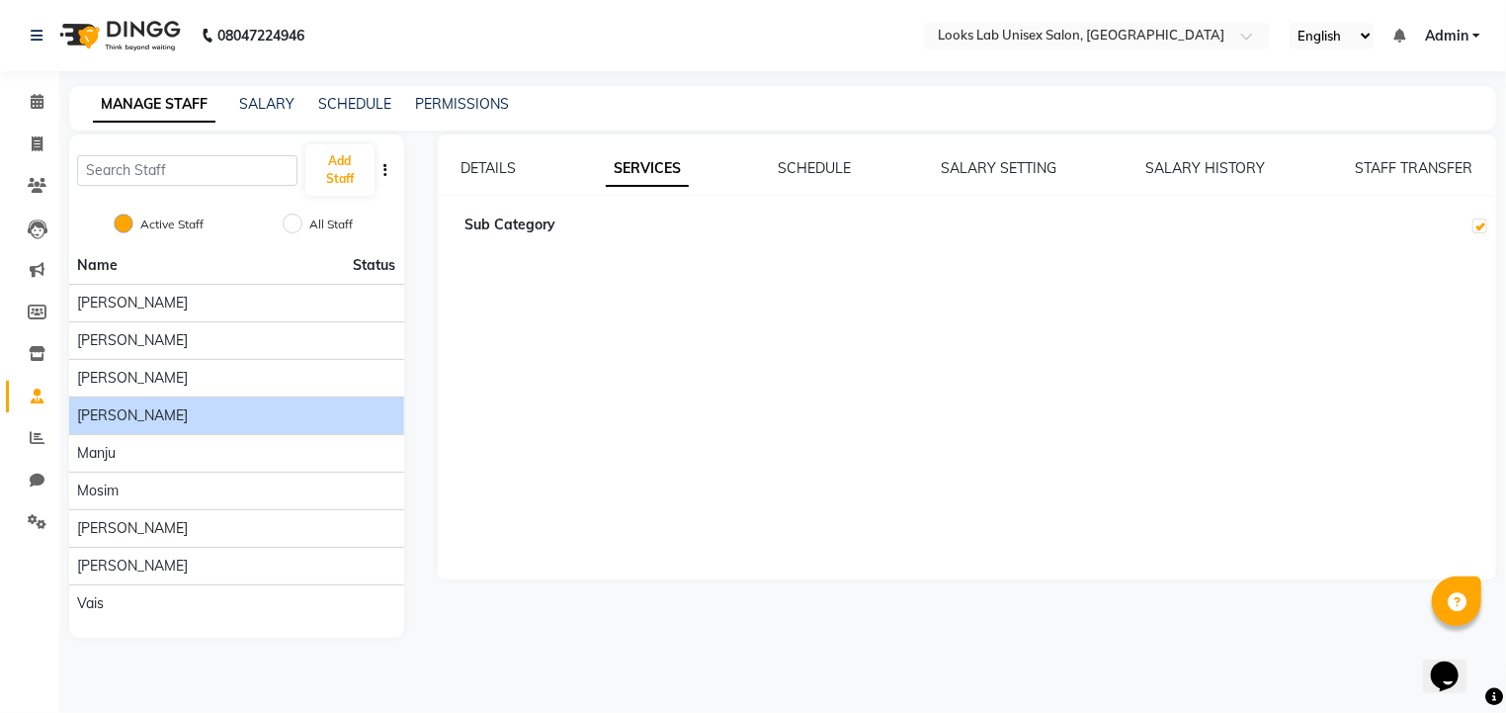
checkbox input "true"
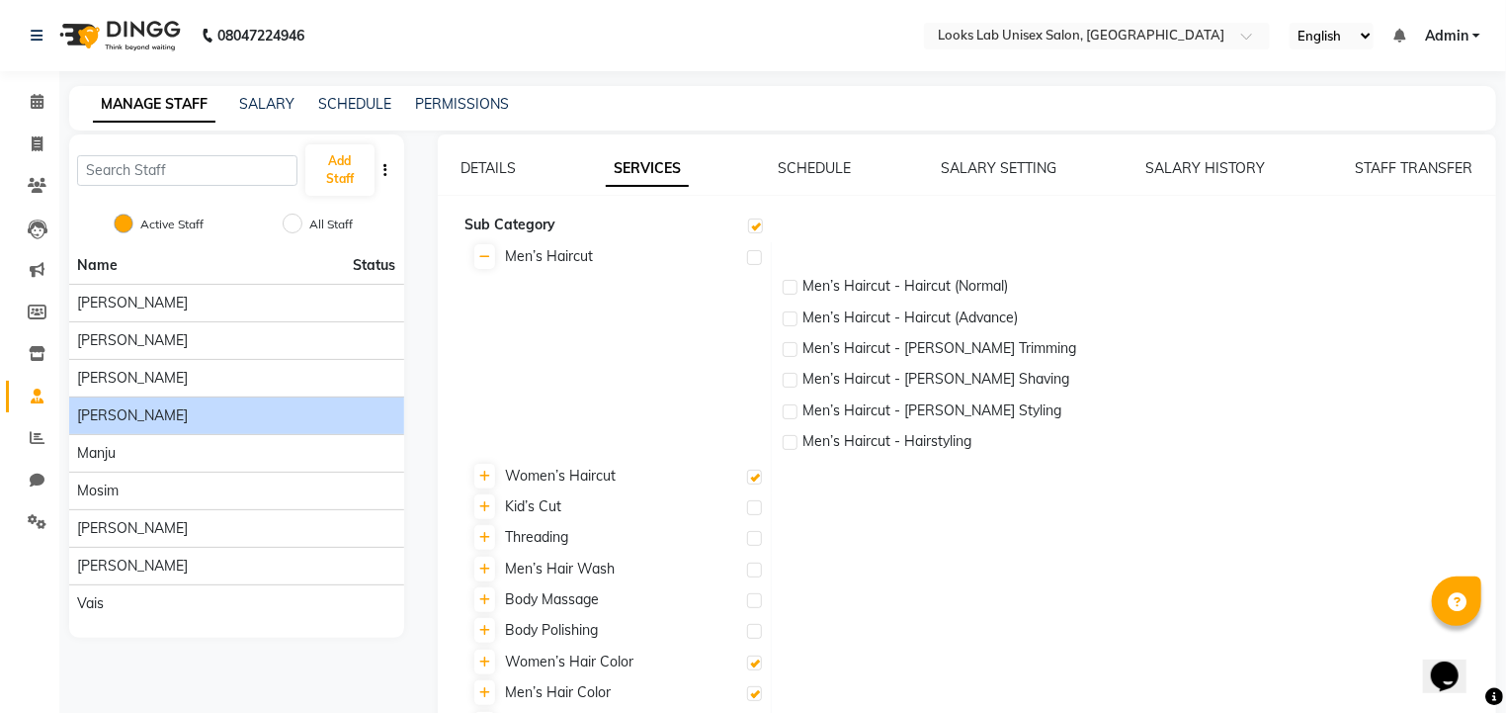
click at [751, 223] on label at bounding box center [755, 225] width 15 height 15
click at [751, 223] on input "checkbox" at bounding box center [754, 226] width 13 height 13
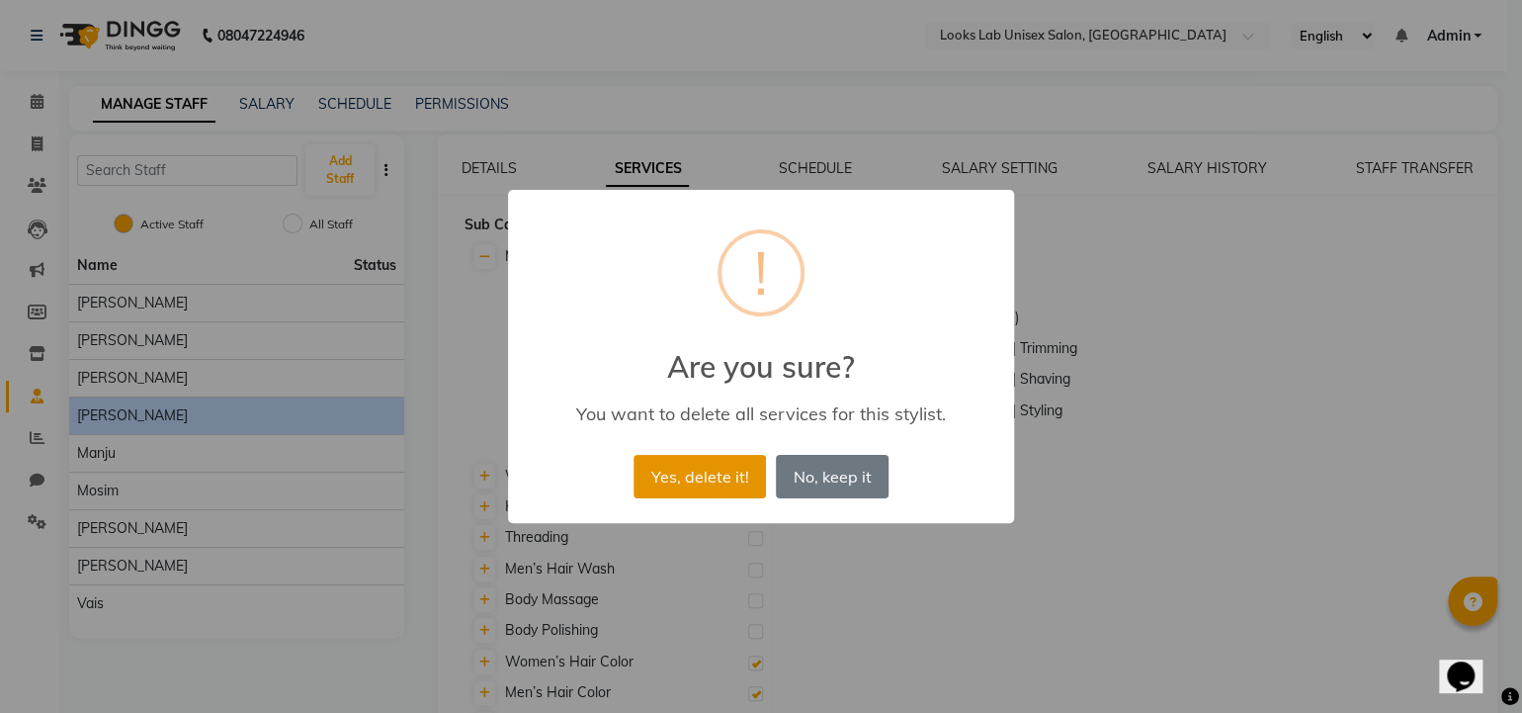
click at [691, 465] on button "Yes, delete it!" at bounding box center [700, 476] width 132 height 43
checkbox input "false"
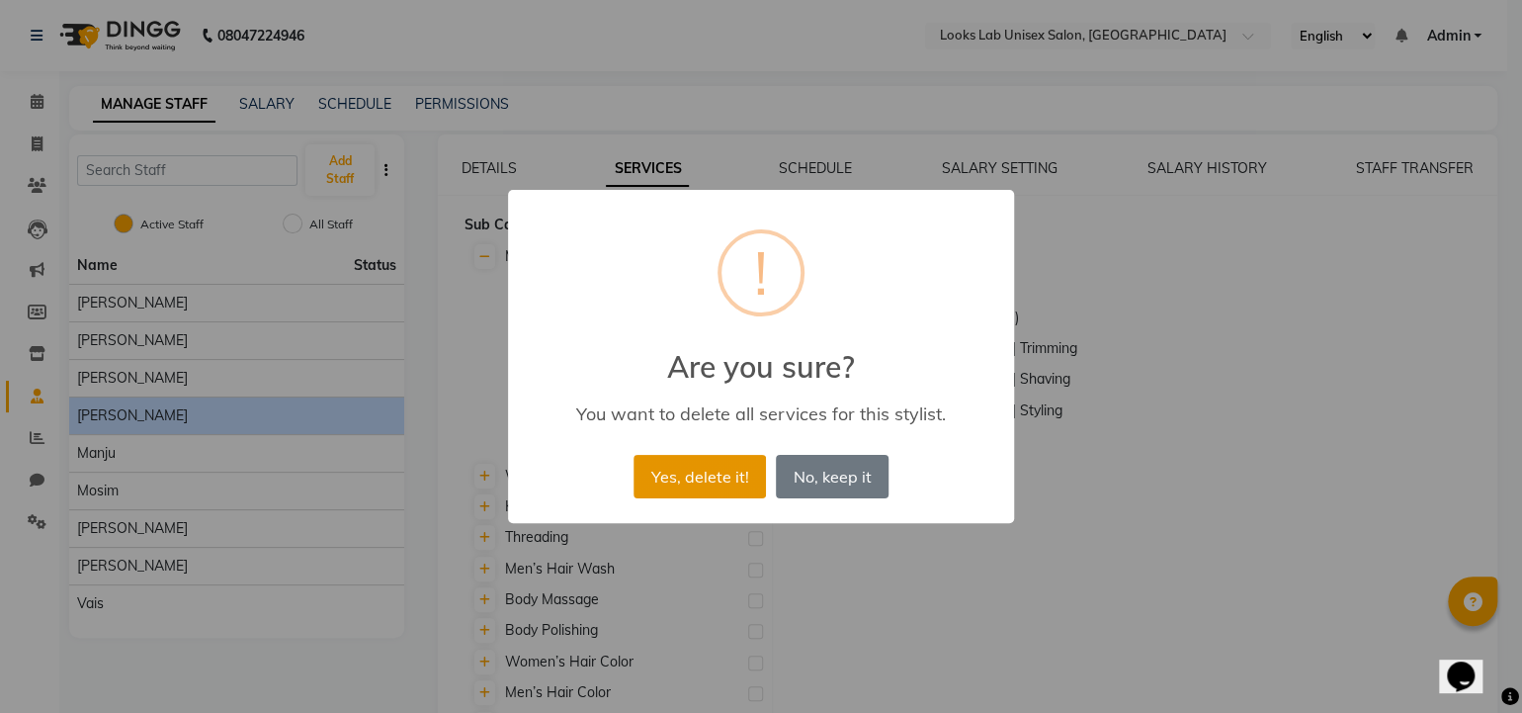
checkbox input "false"
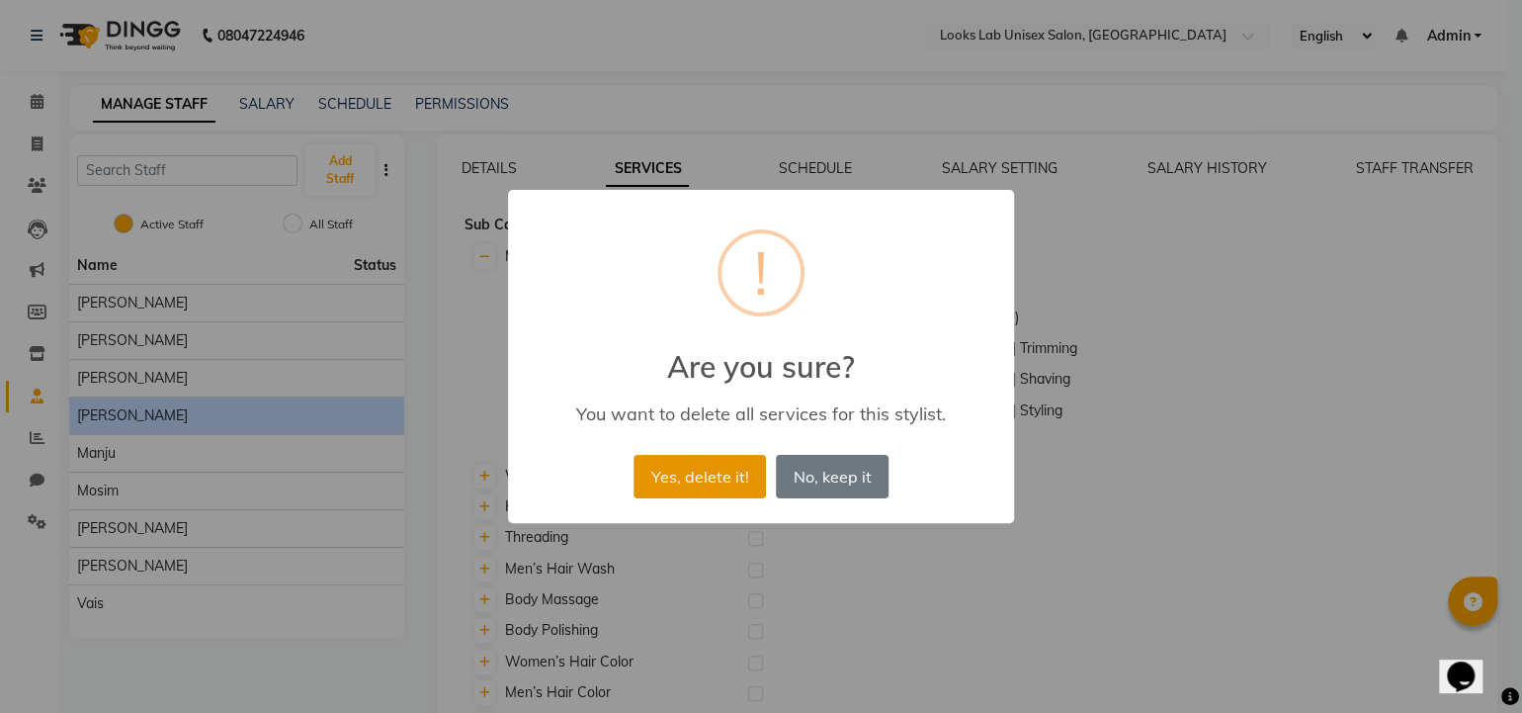
checkbox input "false"
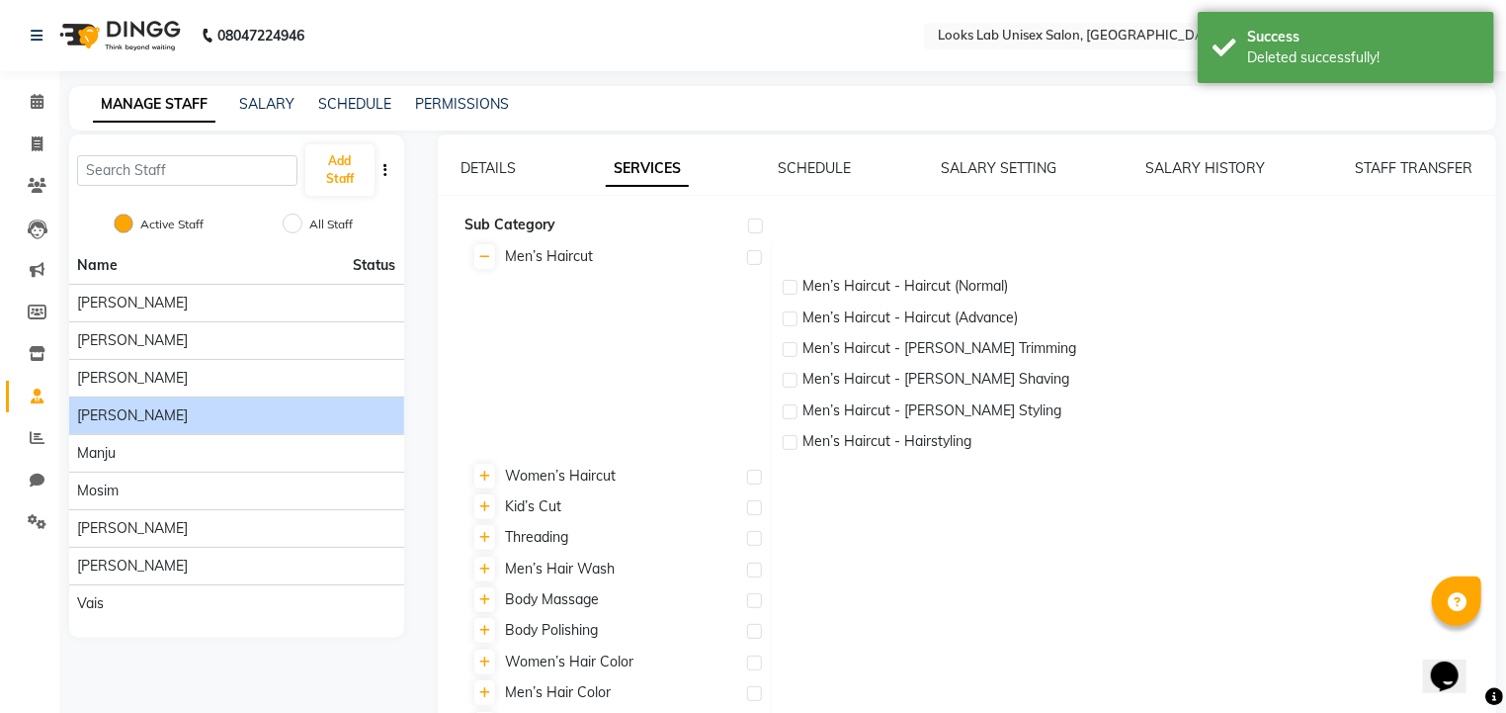
click at [755, 222] on label at bounding box center [755, 225] width 15 height 15
click at [755, 222] on input "checkbox" at bounding box center [754, 226] width 13 height 13
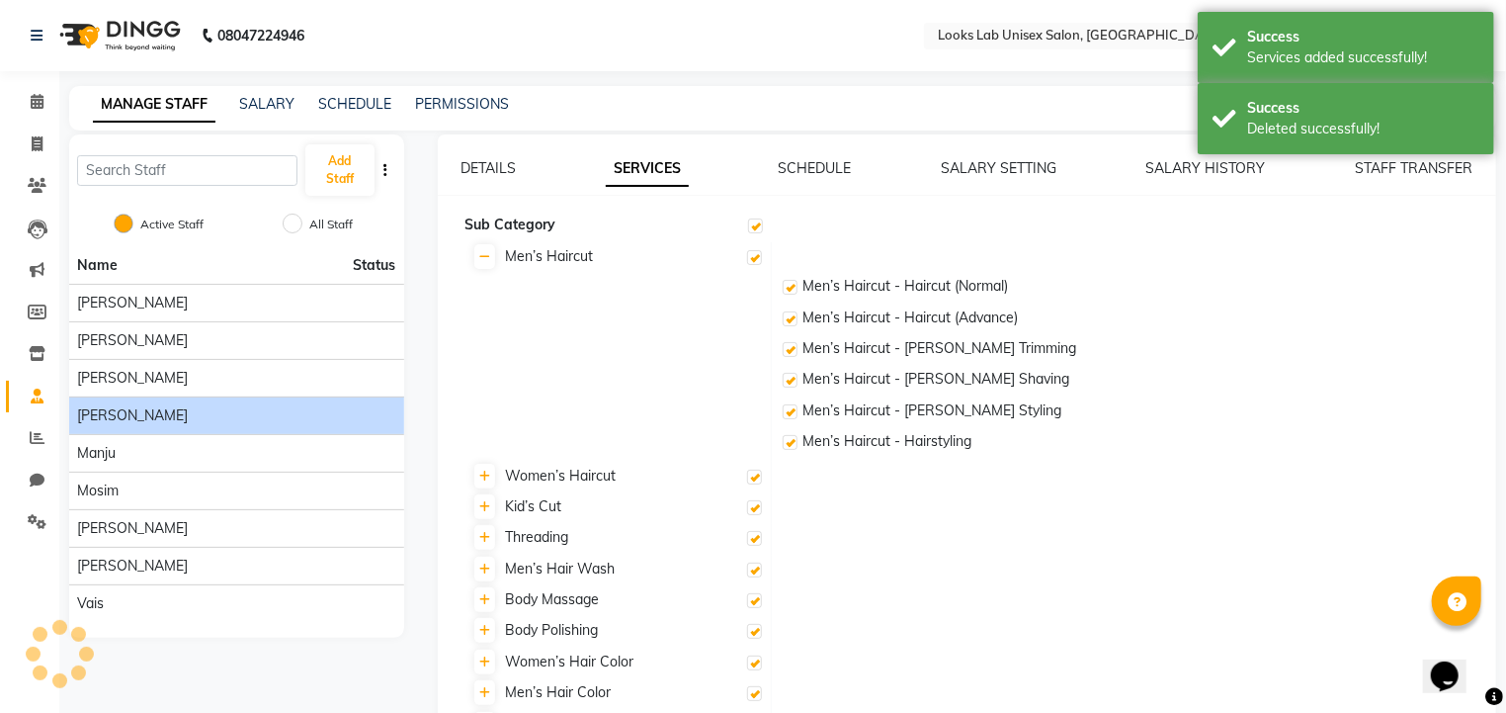
checkbox input "true"
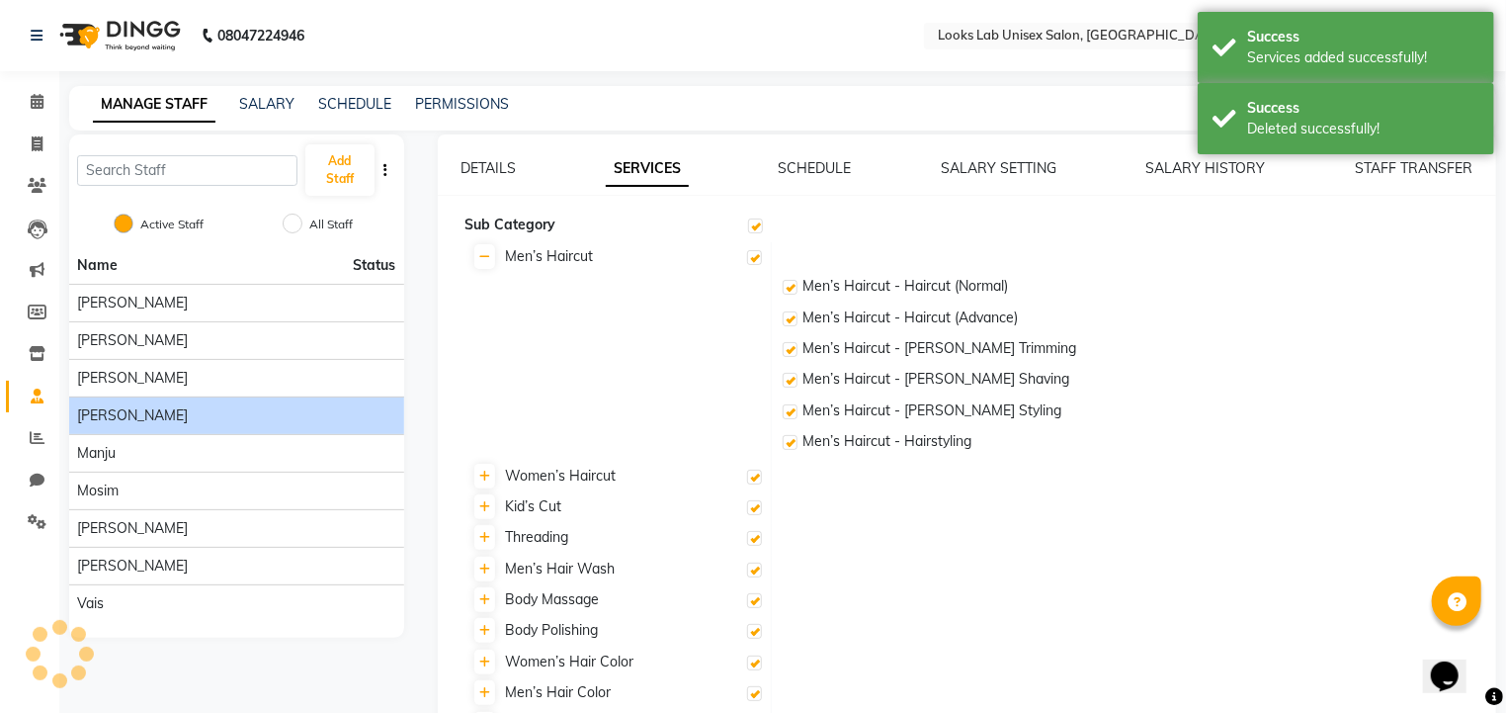
checkbox input "true"
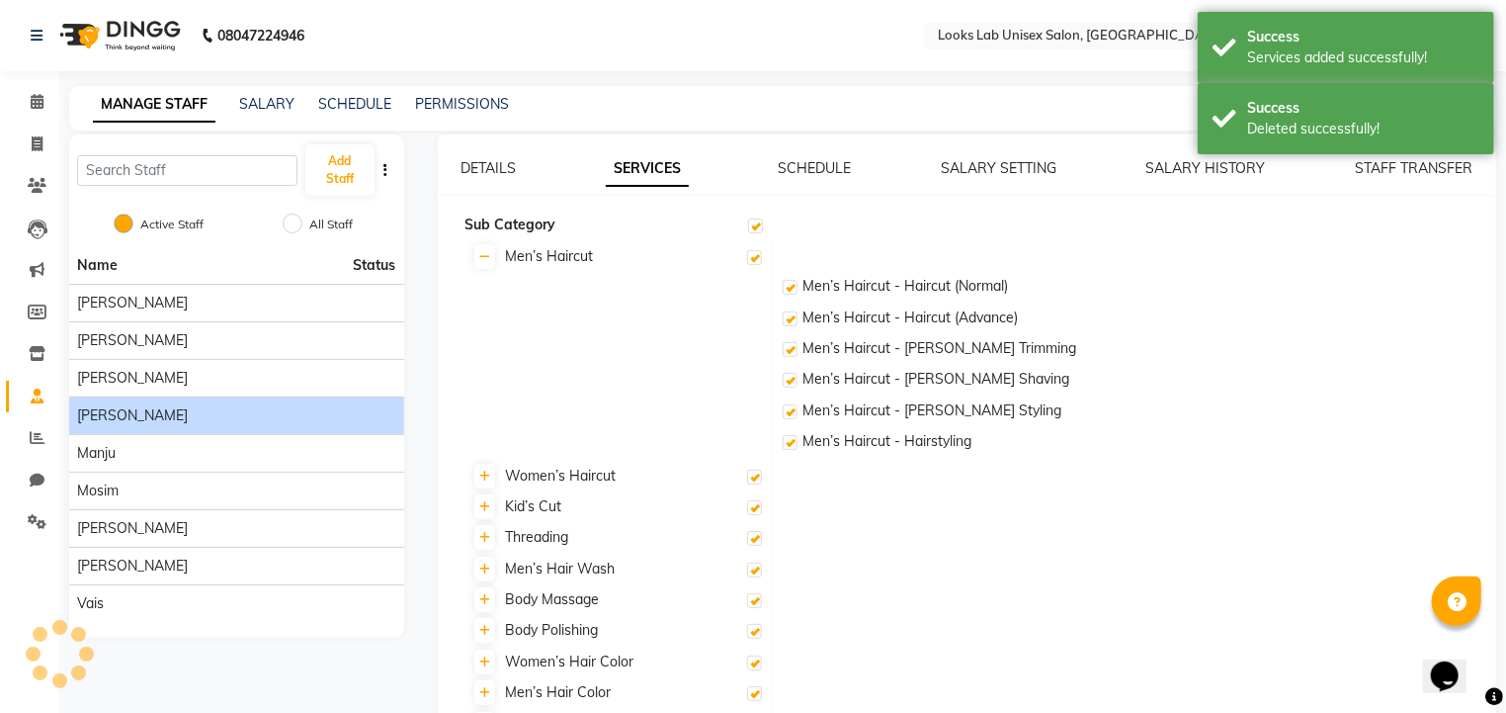
checkbox input "true"
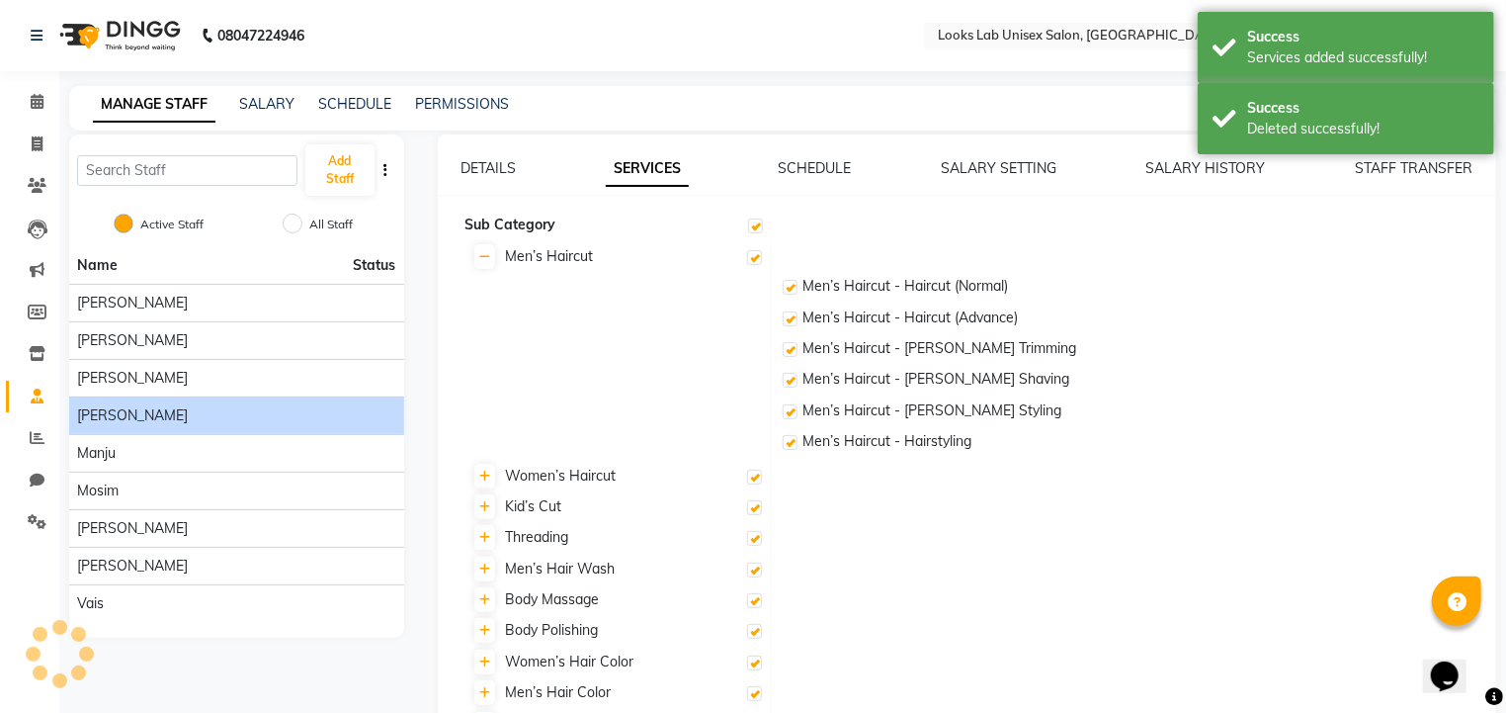
checkbox input "true"
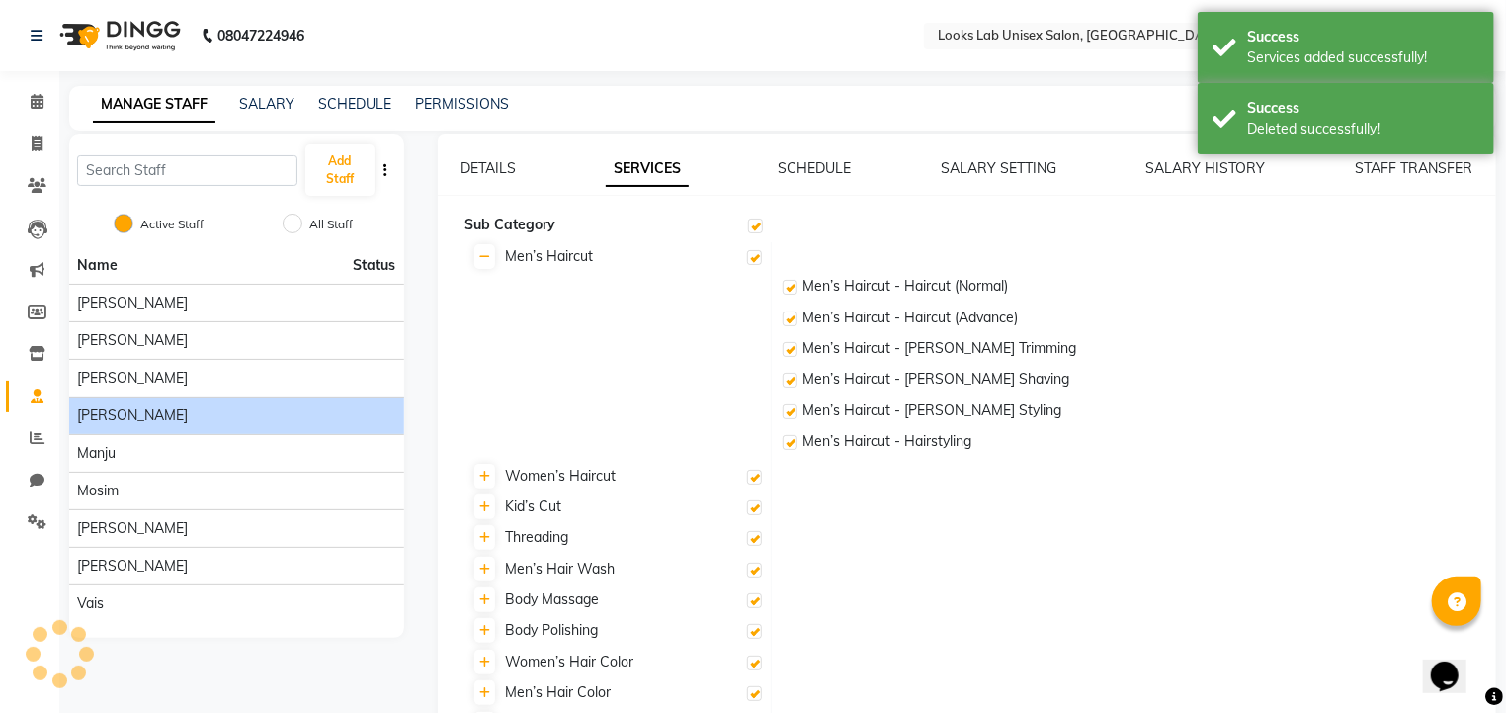
checkbox input "true"
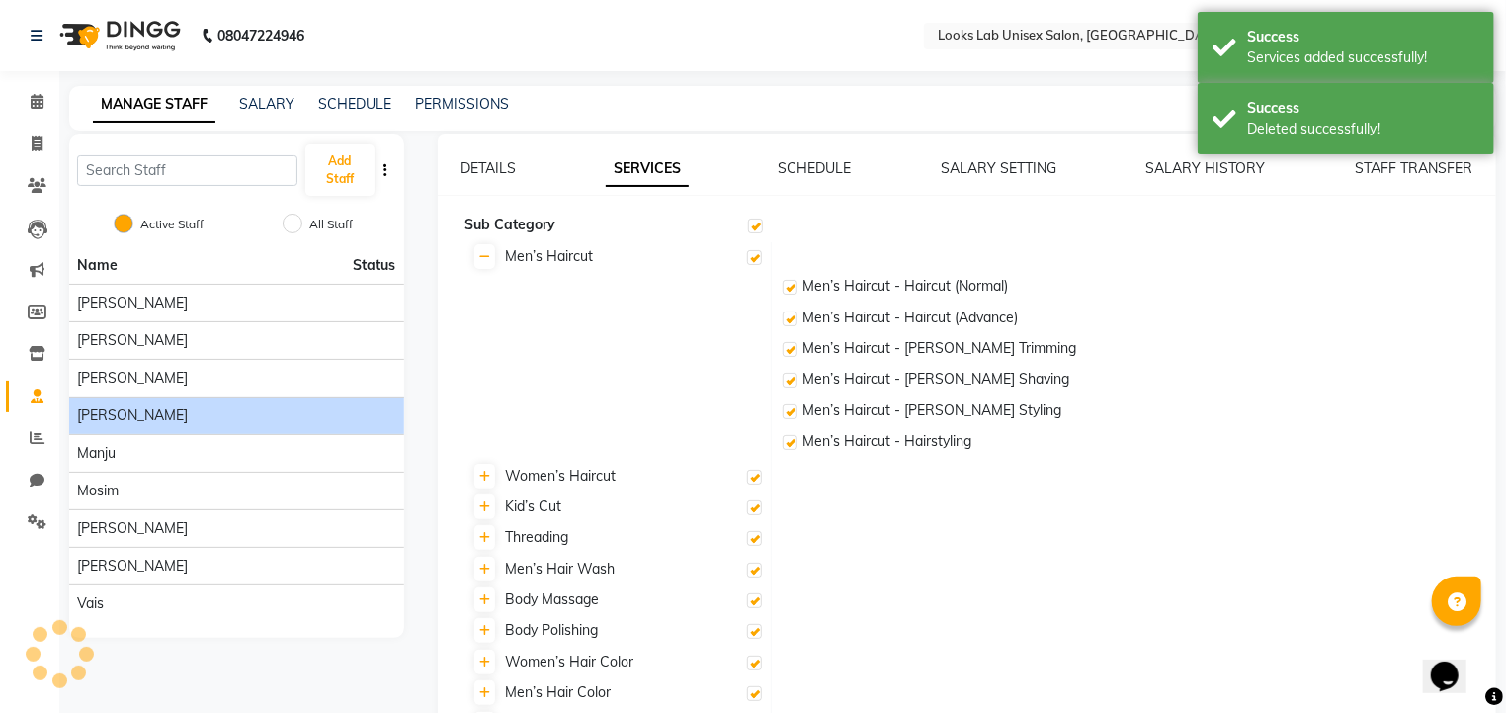
checkbox input "true"
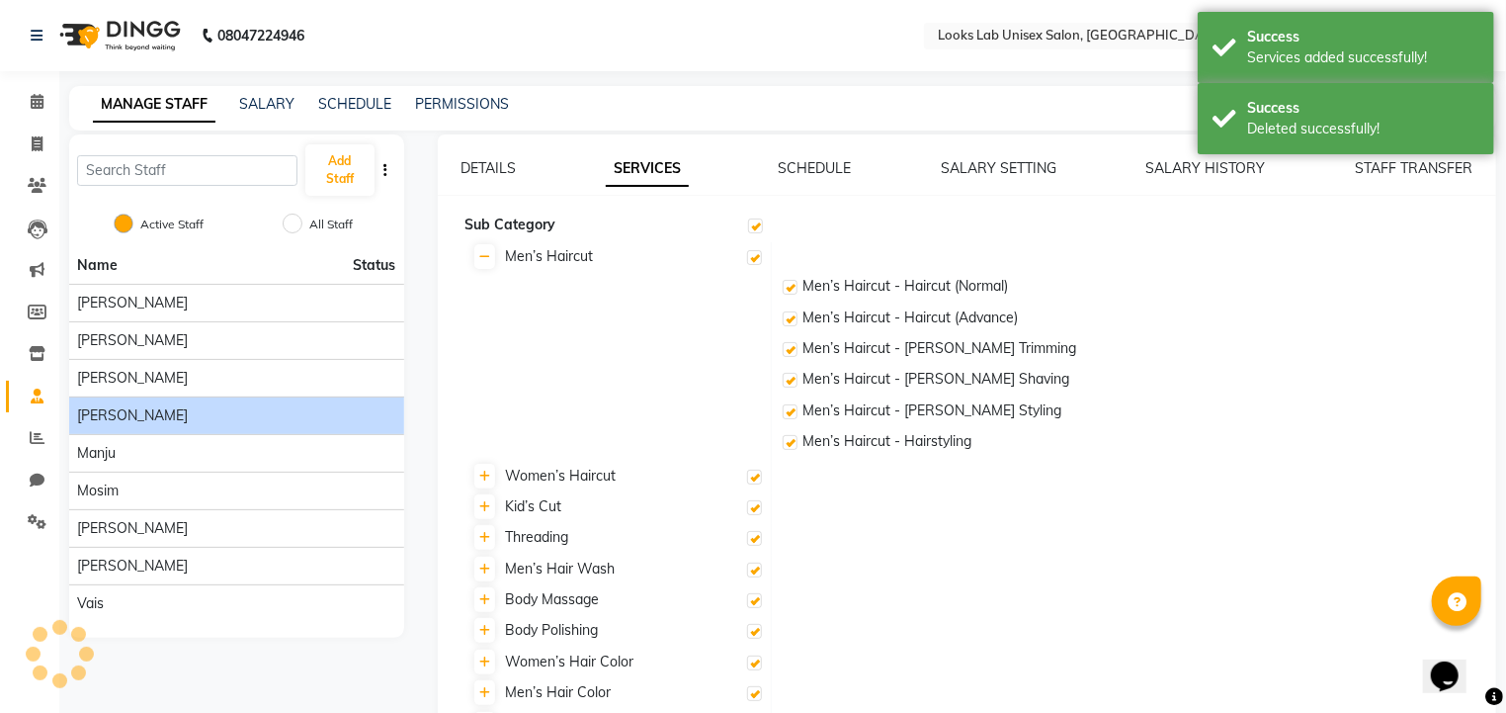
checkbox input "true"
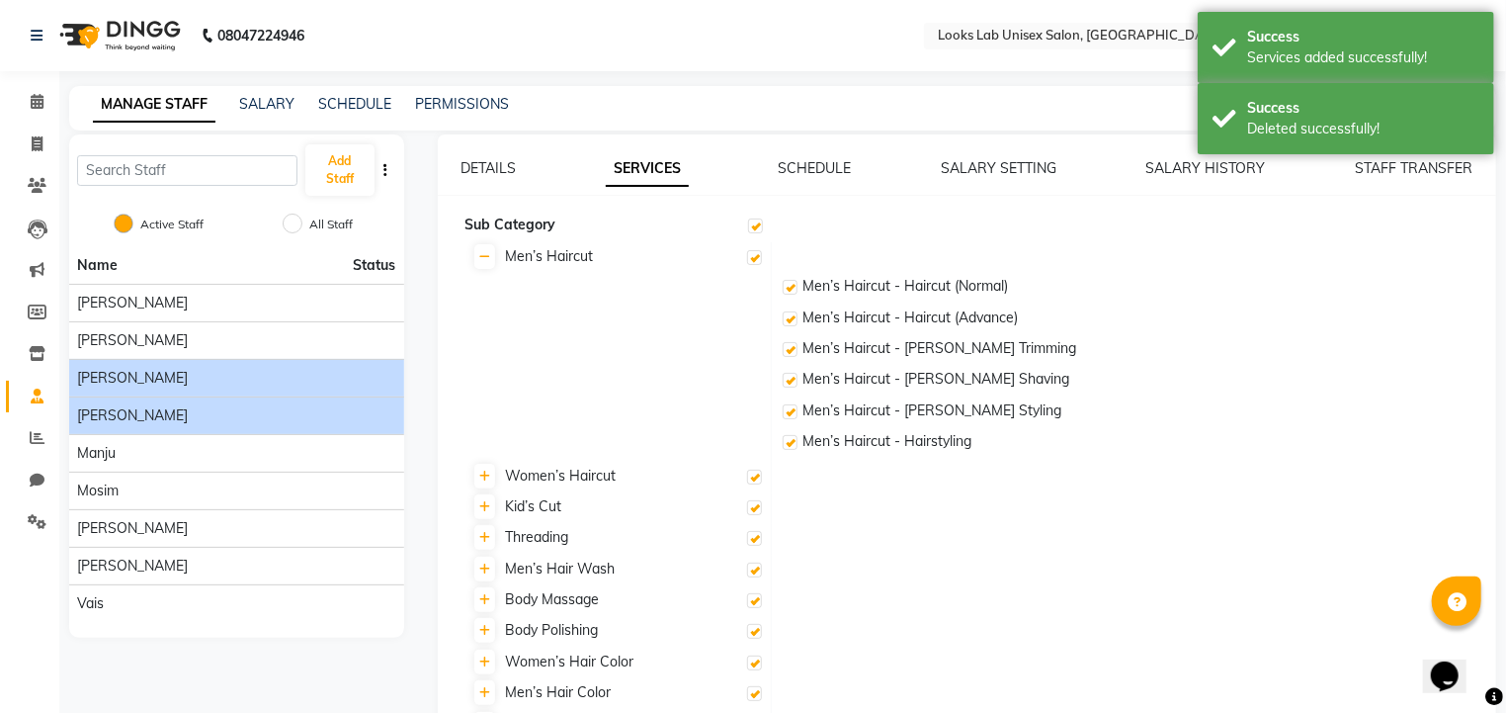
click at [148, 392] on li "[PERSON_NAME]" at bounding box center [236, 378] width 335 height 38
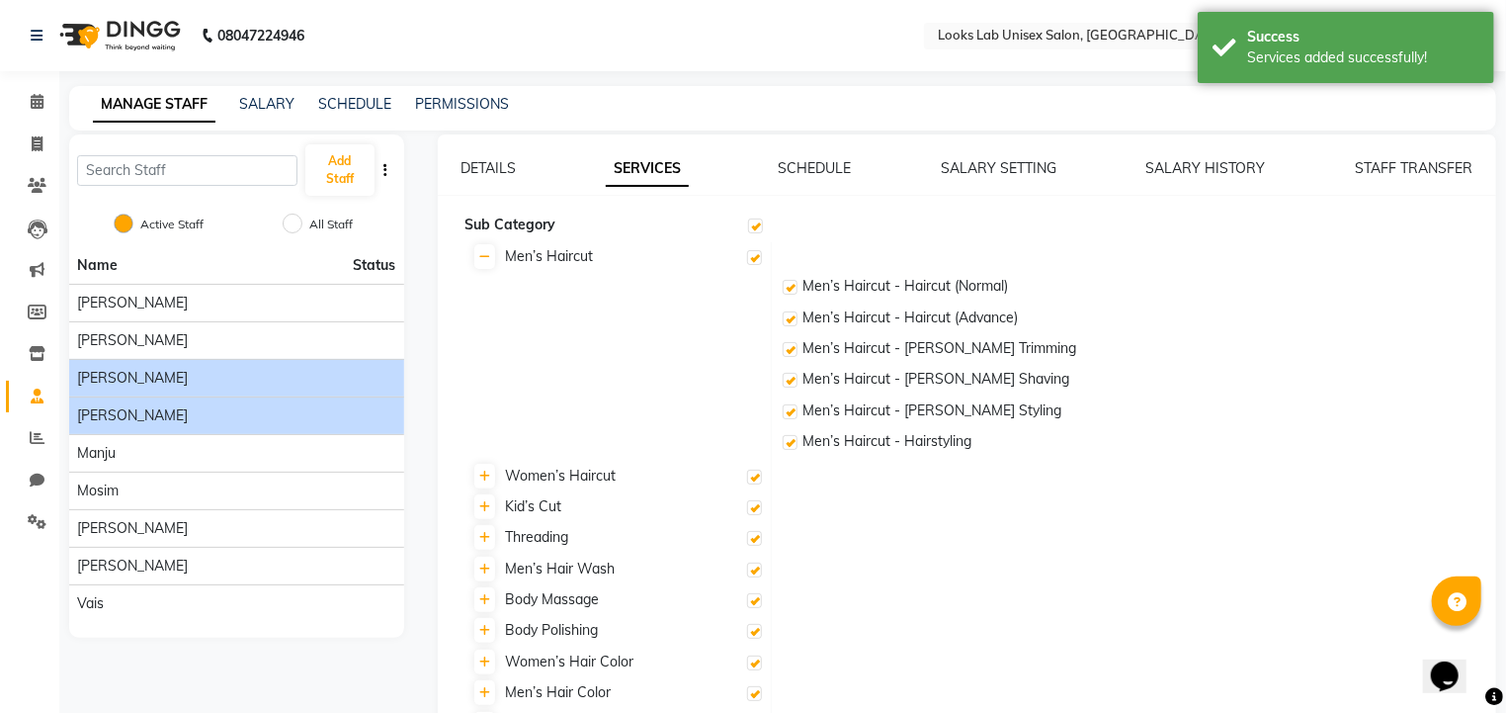
click at [167, 373] on div "[PERSON_NAME]" at bounding box center [236, 378] width 319 height 21
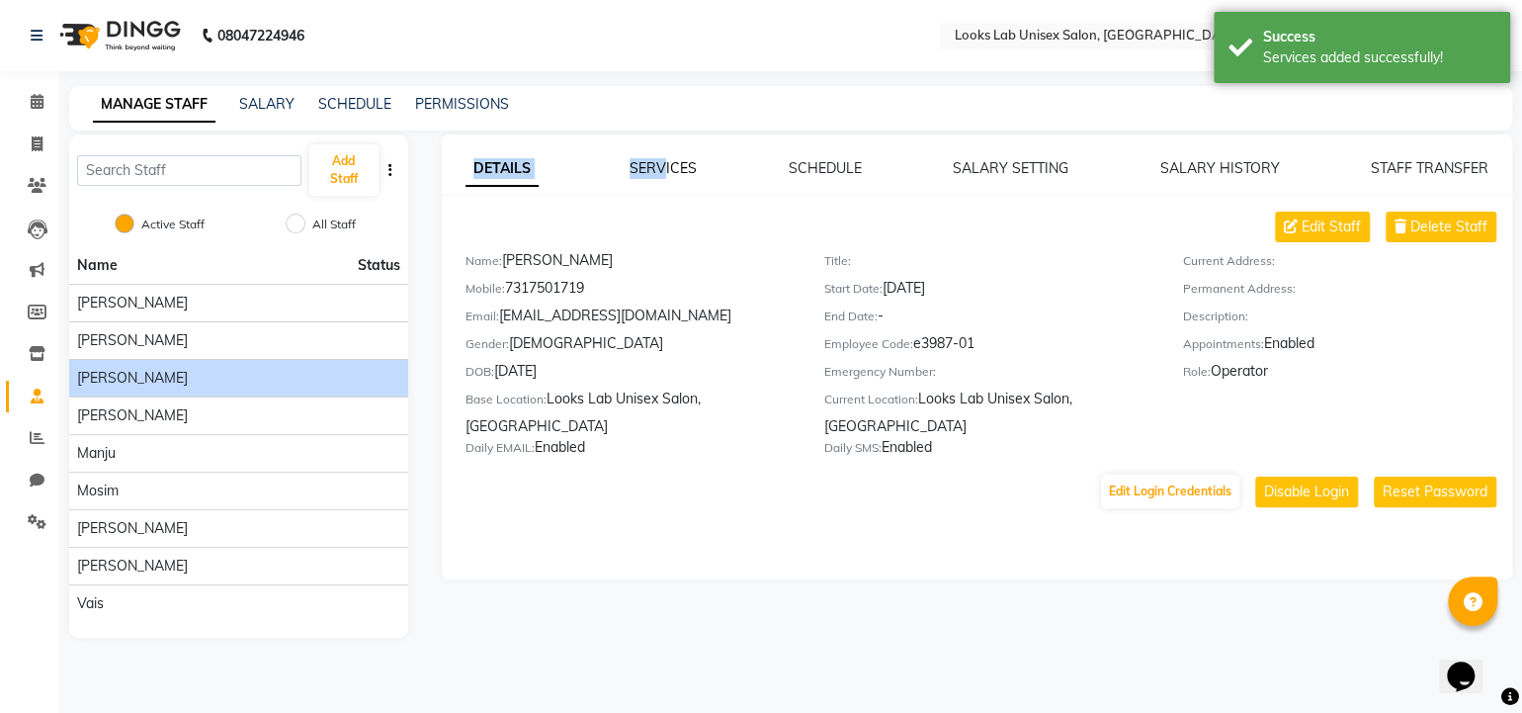
drag, startPoint x: 662, startPoint y: 181, endPoint x: 666, endPoint y: 171, distance: 10.6
click at [666, 171] on div "DETAILS SERVICES SCHEDULE SALARY SETTING SALARY HISTORY STAFF TRANSFER Edit Sta…" at bounding box center [977, 334] width 1071 height 352
click at [666, 171] on link "SERVICES" at bounding box center [663, 168] width 67 height 18
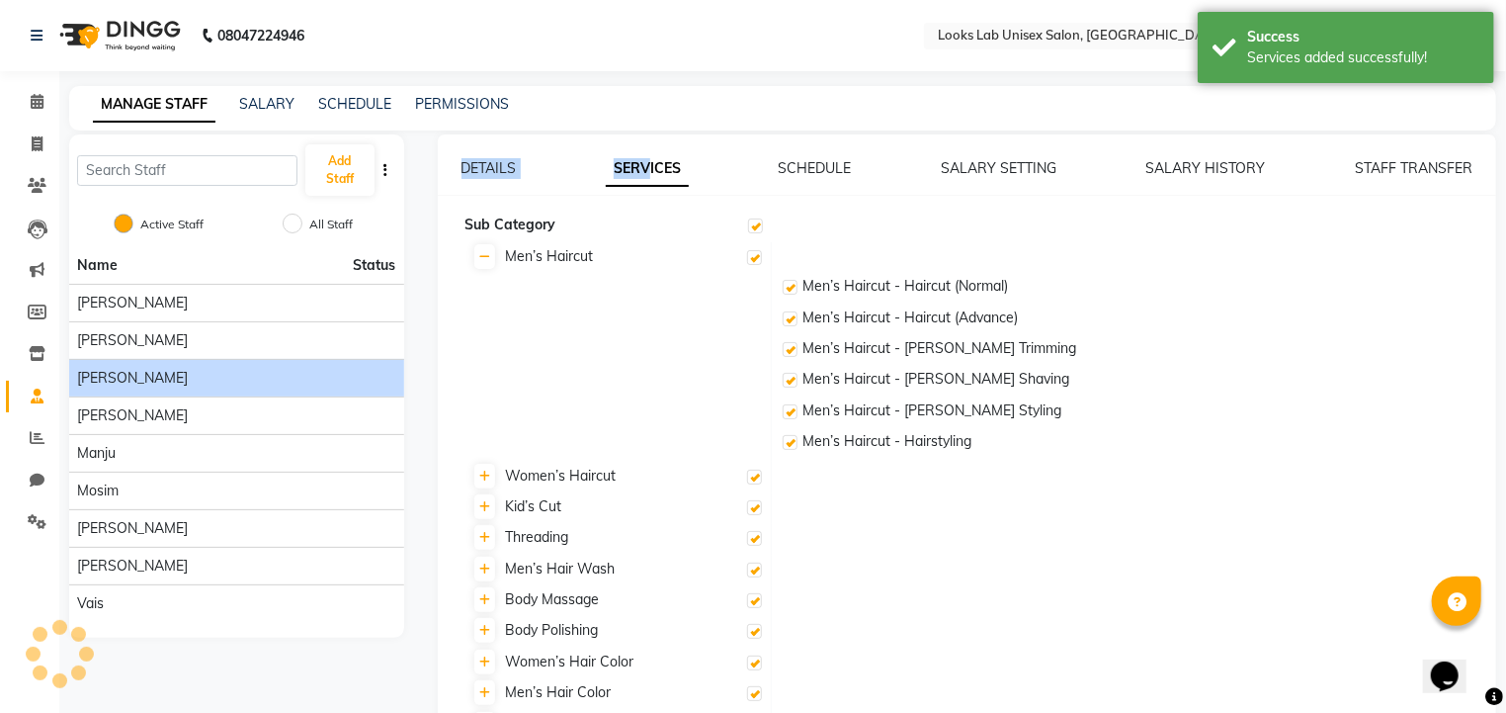
checkbox input "true"
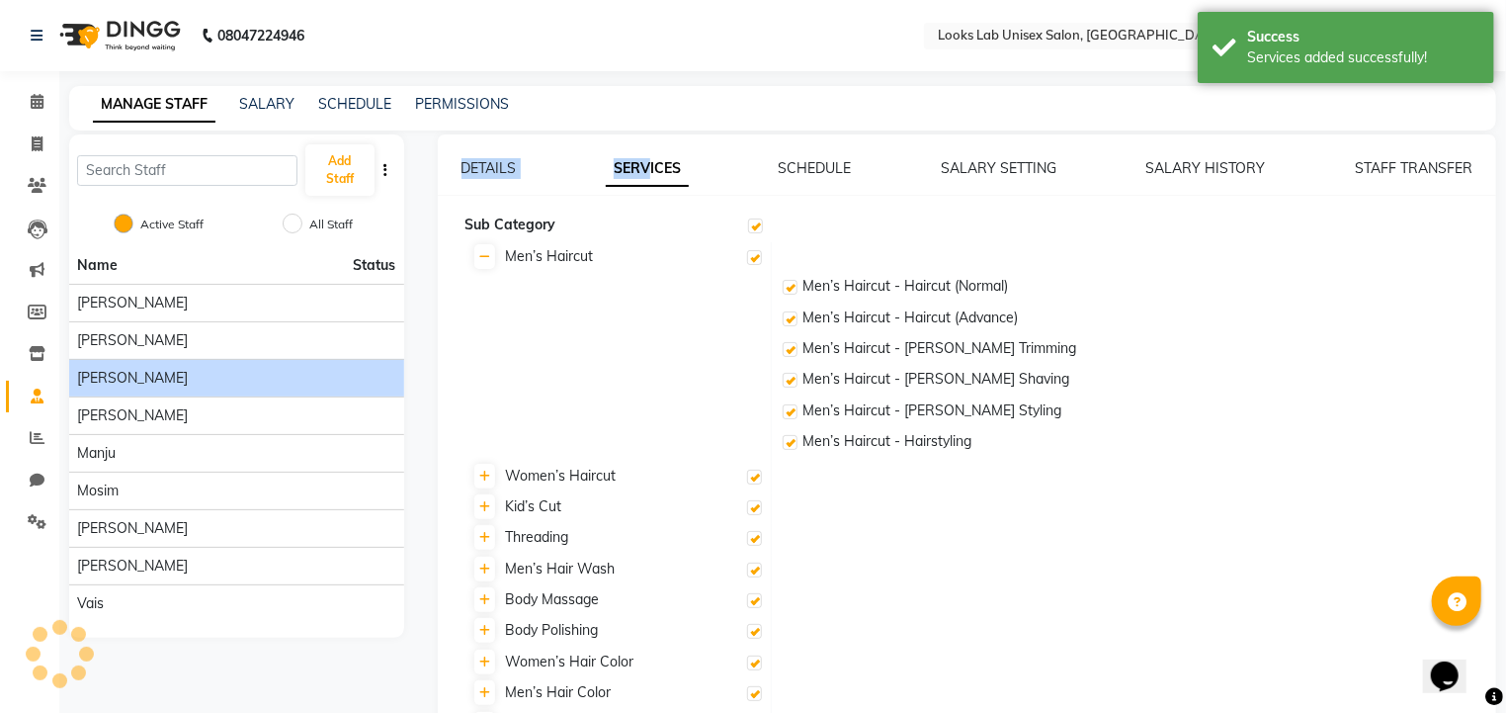
checkbox input "true"
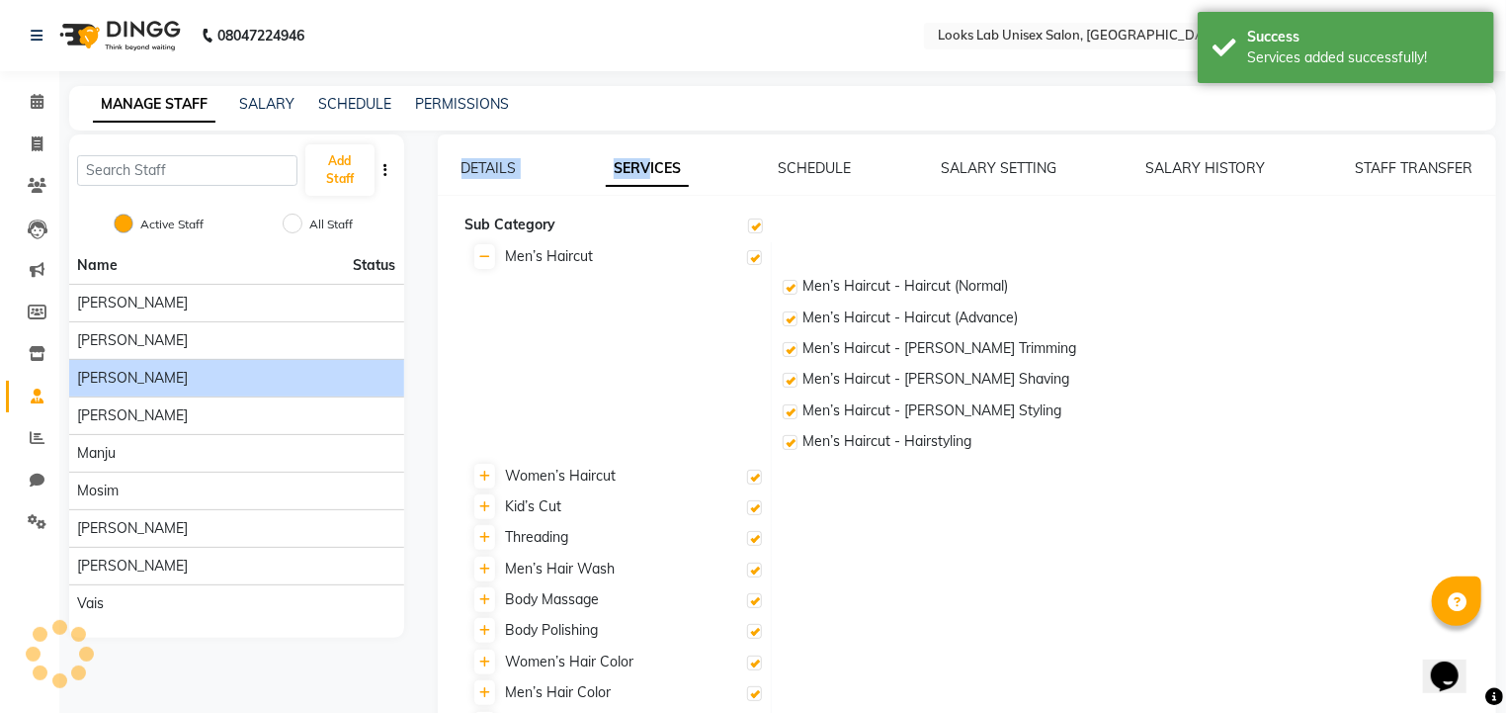
checkbox input "true"
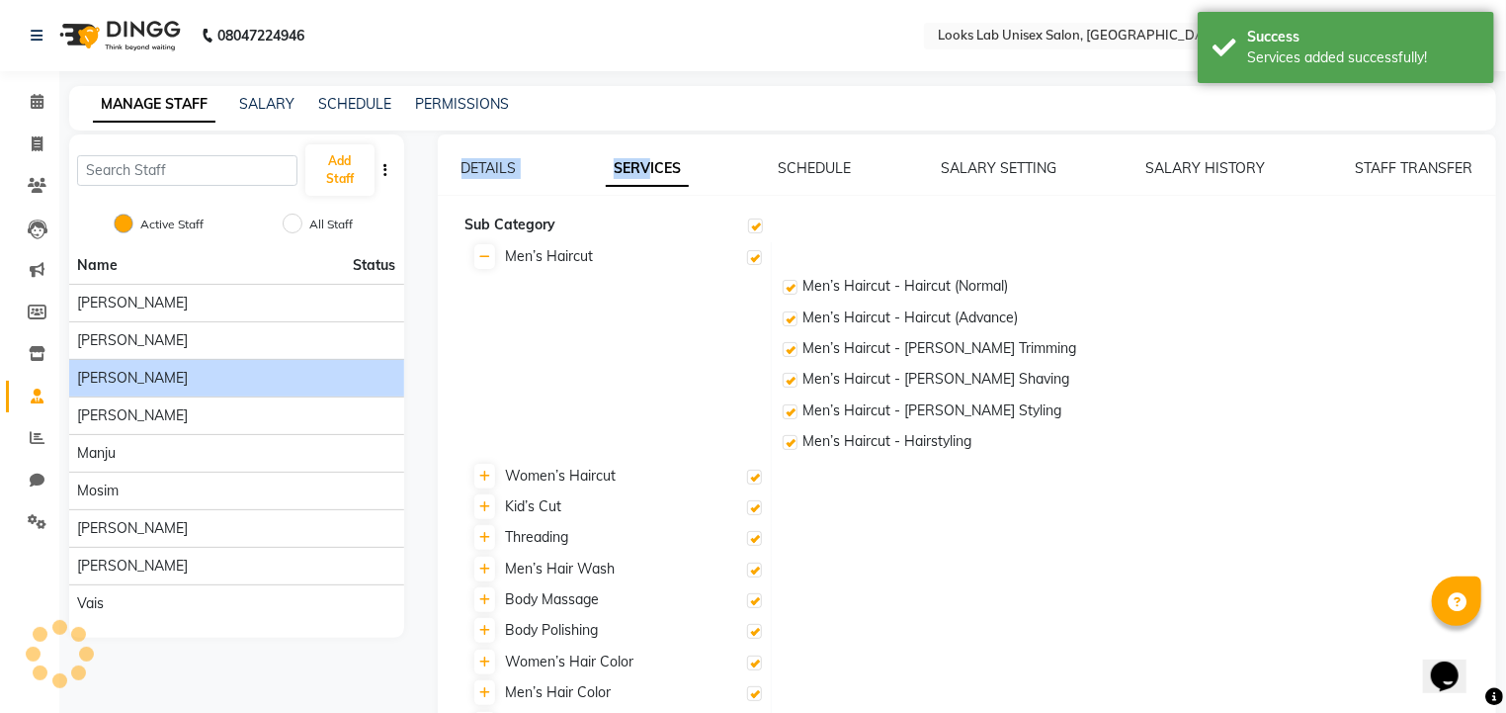
checkbox input "true"
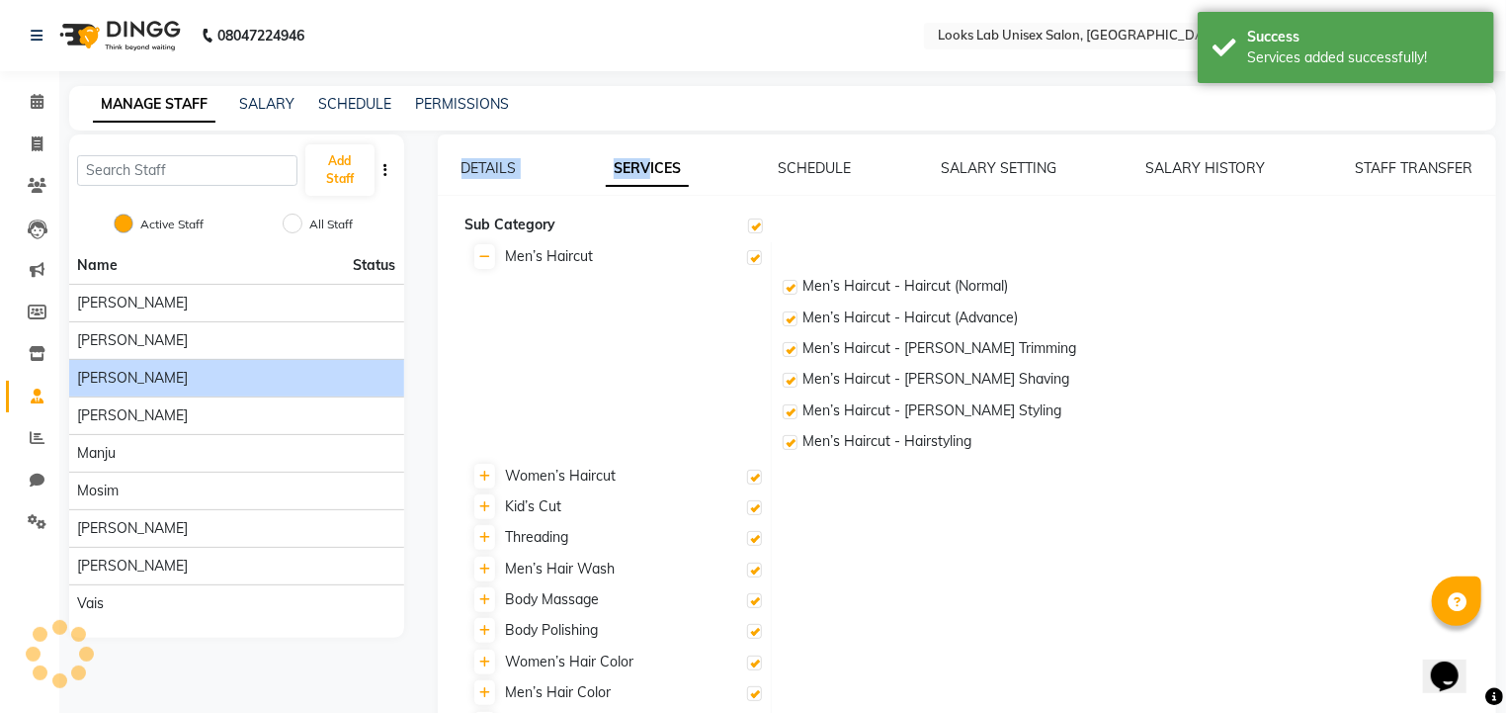
checkbox input "true"
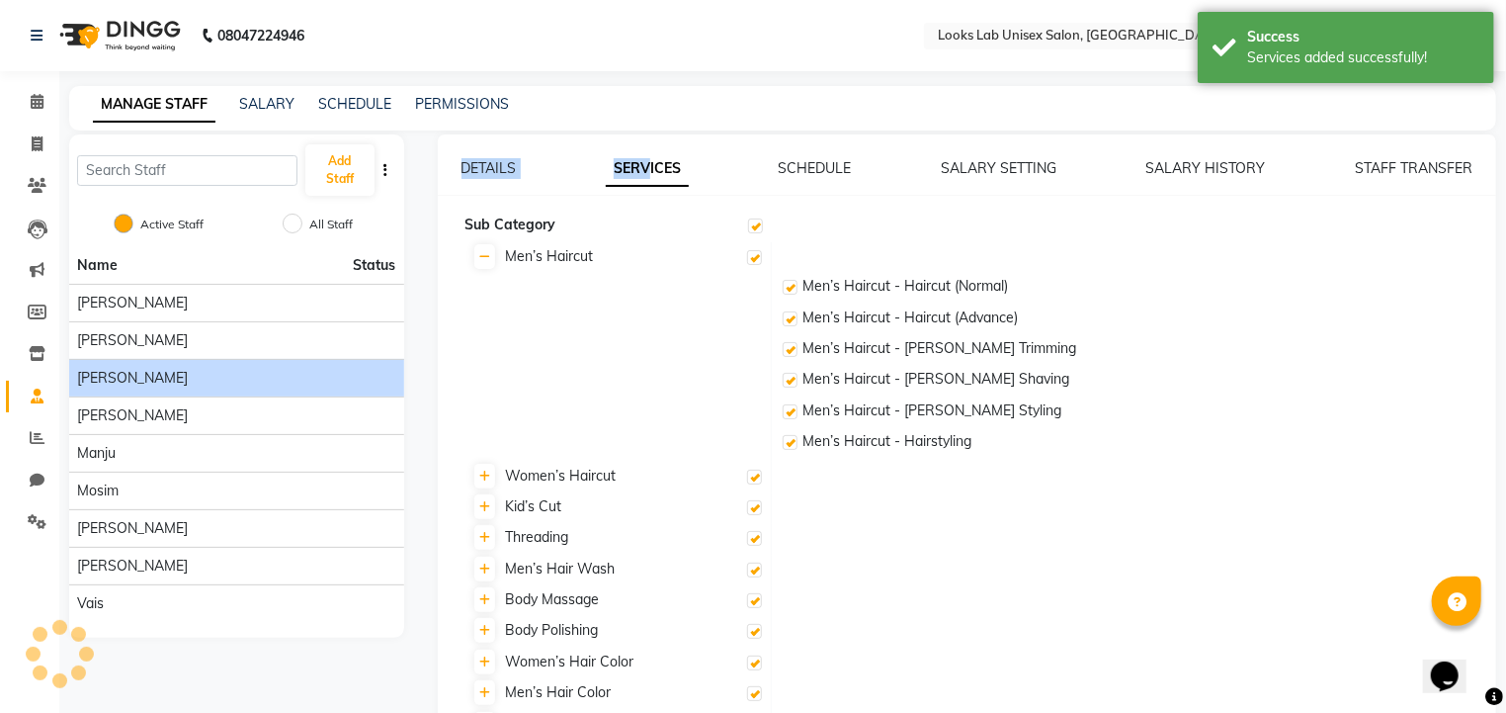
checkbox input "true"
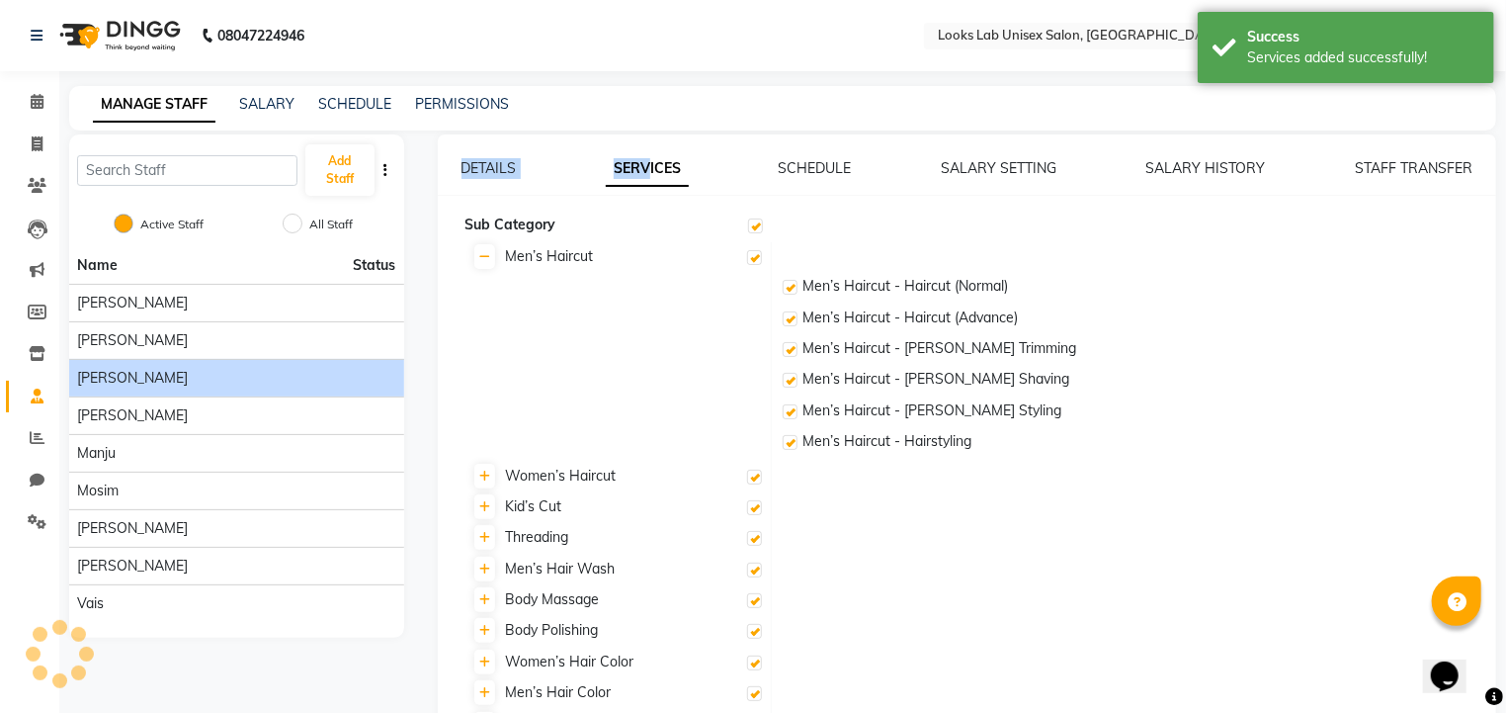
checkbox input "true"
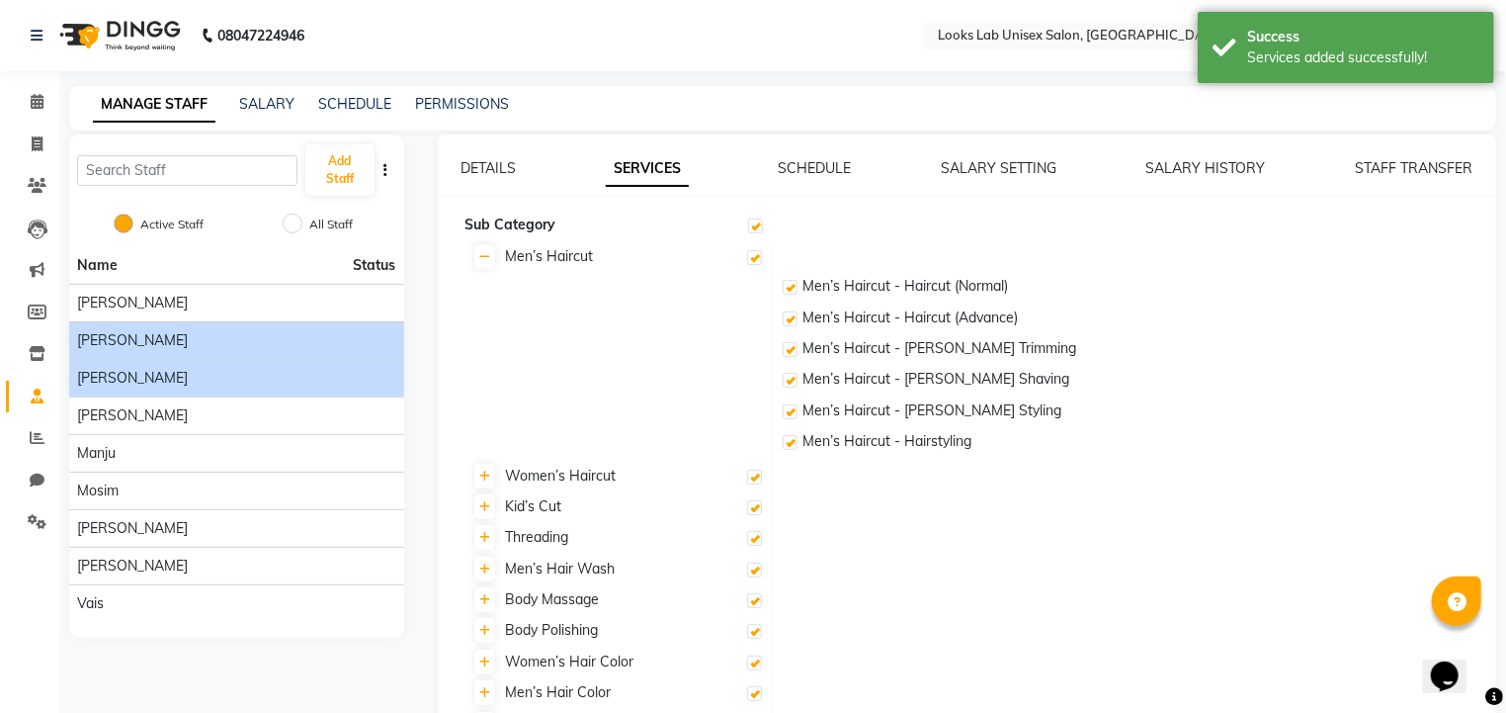
click at [259, 337] on div "[PERSON_NAME]" at bounding box center [236, 340] width 319 height 21
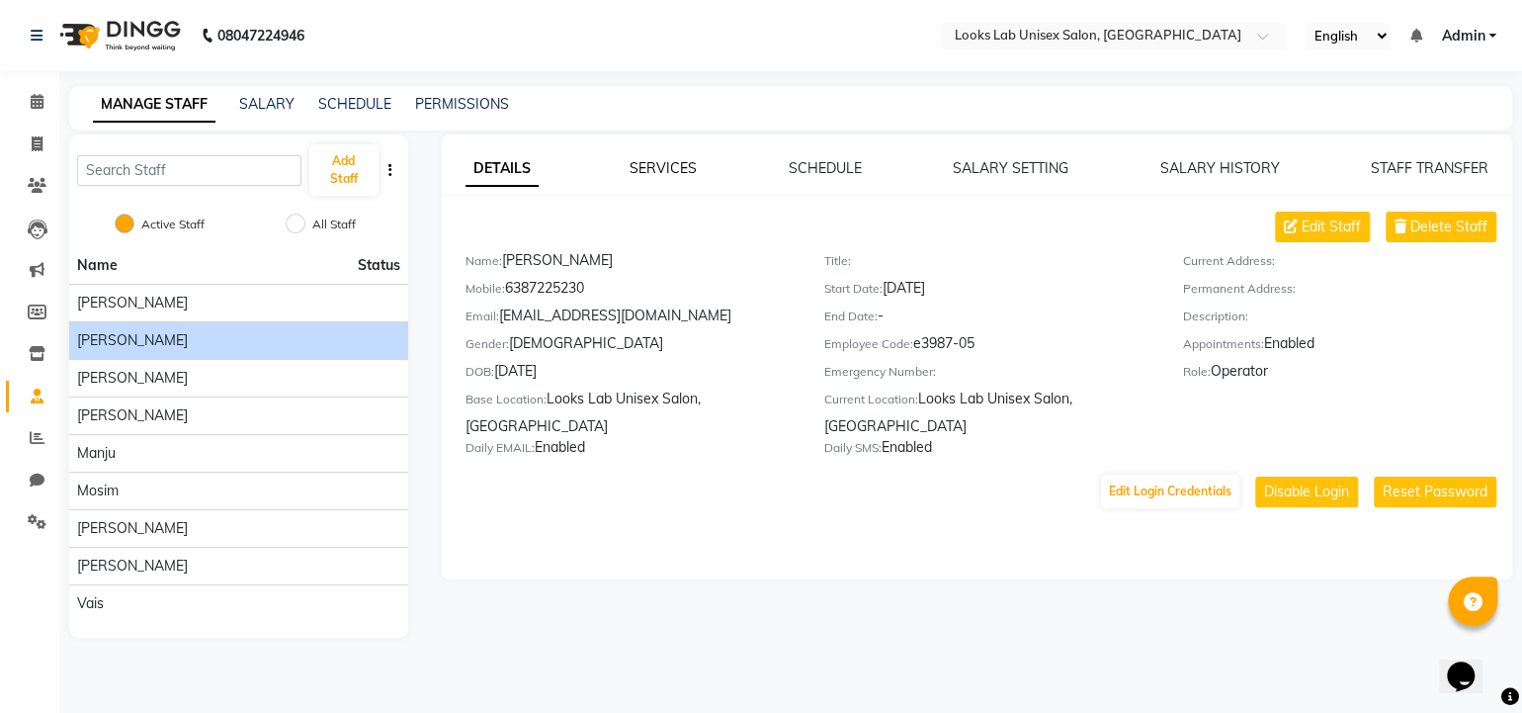
click at [646, 169] on link "SERVICES" at bounding box center [663, 168] width 67 height 18
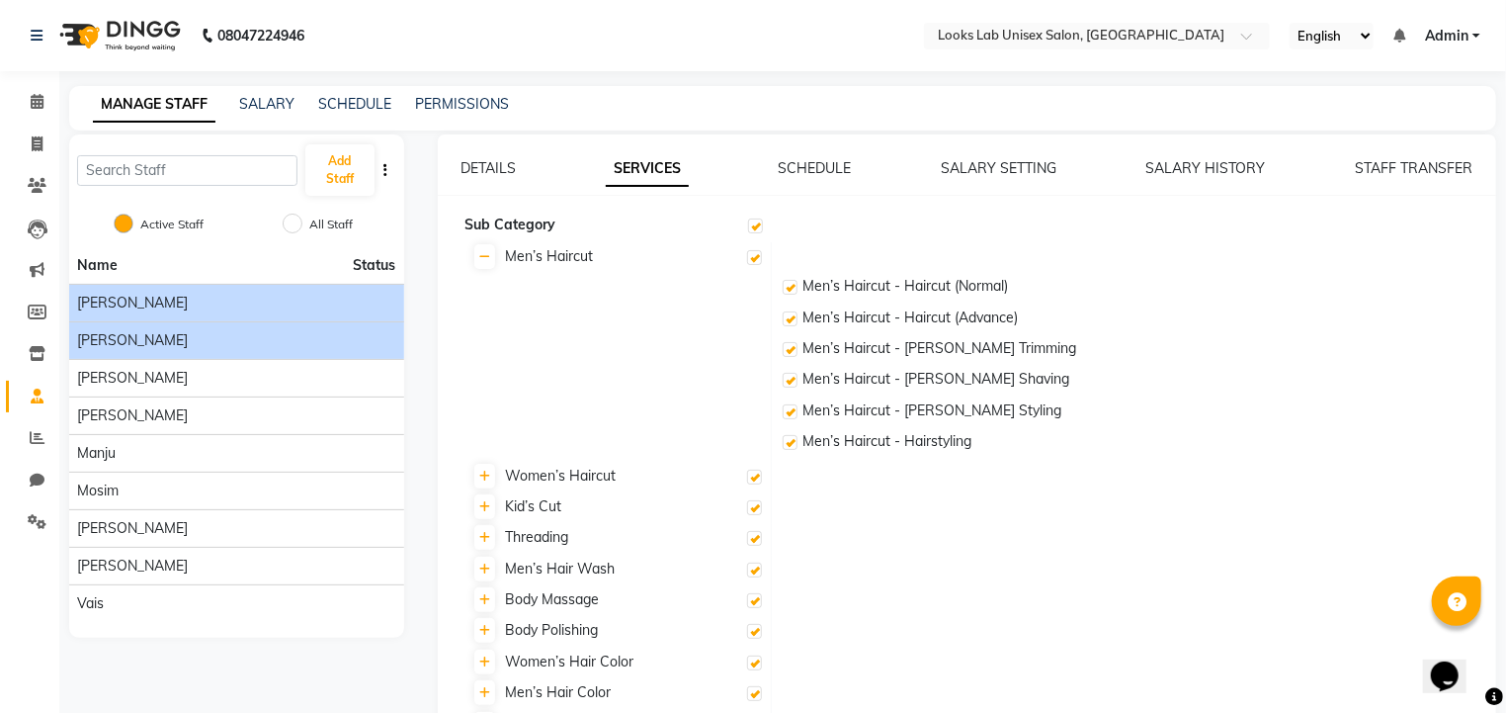
click at [260, 294] on div "[PERSON_NAME]" at bounding box center [236, 303] width 319 height 21
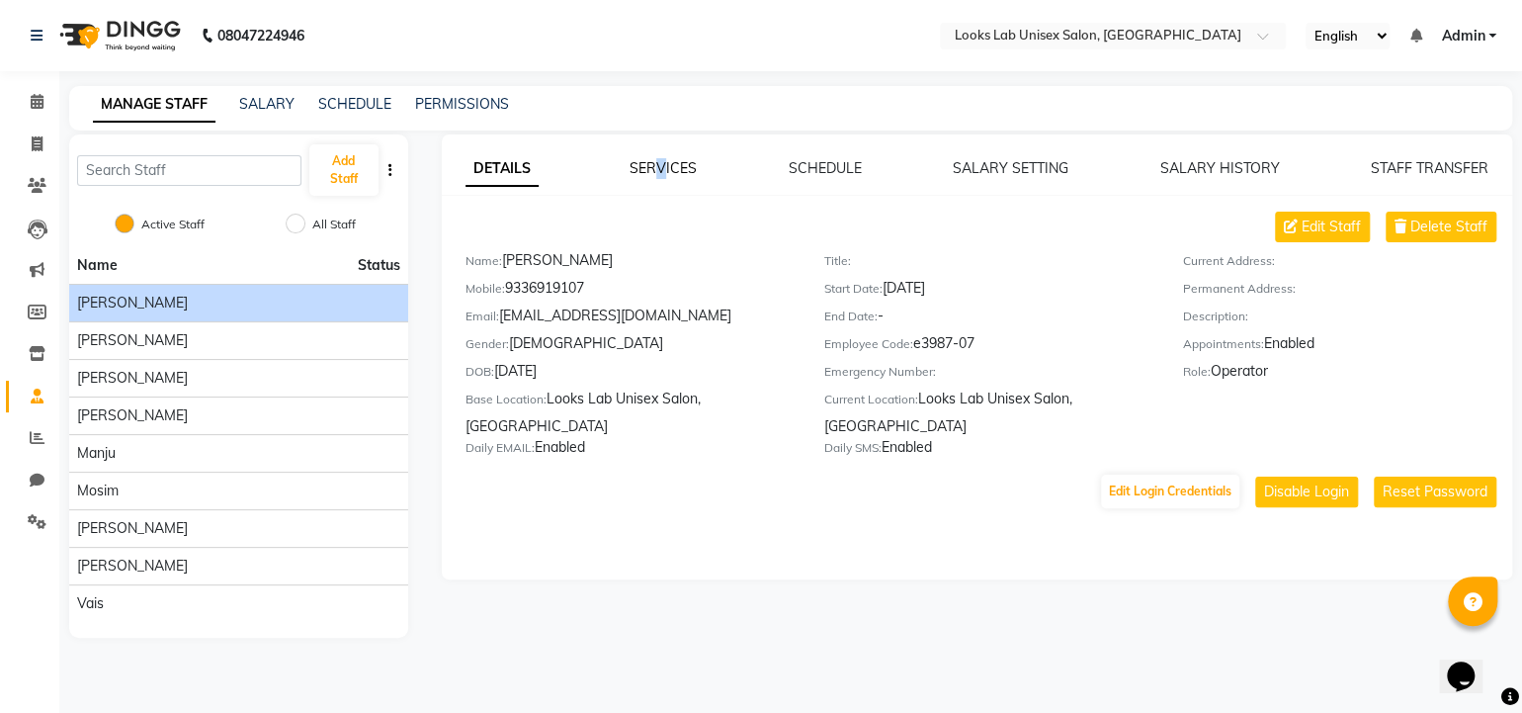
click at [659, 161] on div "DETAILS SERVICES SCHEDULE SALARY SETTING SALARY HISTORY STAFF TRANSFER Edit Sta…" at bounding box center [977, 356] width 1071 height 445
click at [659, 161] on link "SERVICES" at bounding box center [663, 168] width 67 height 18
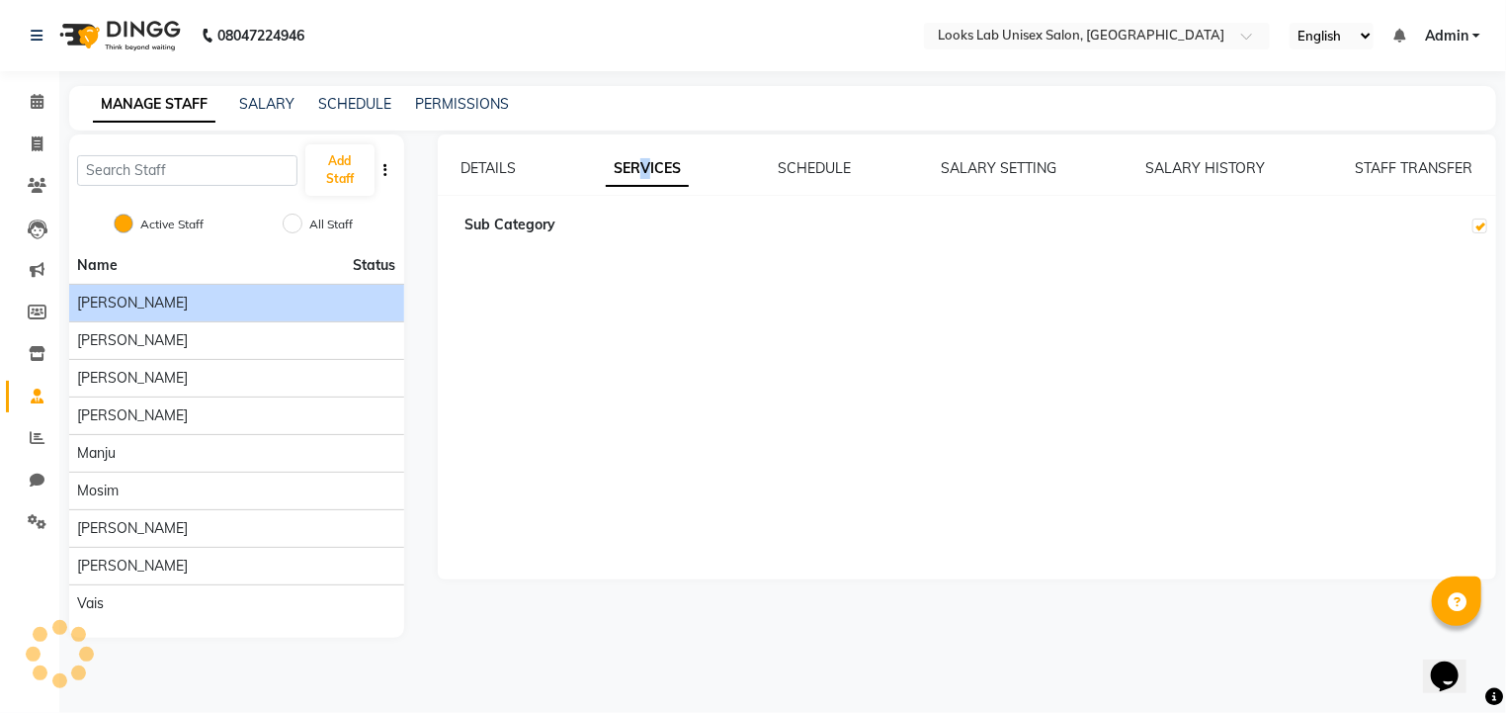
checkbox input "true"
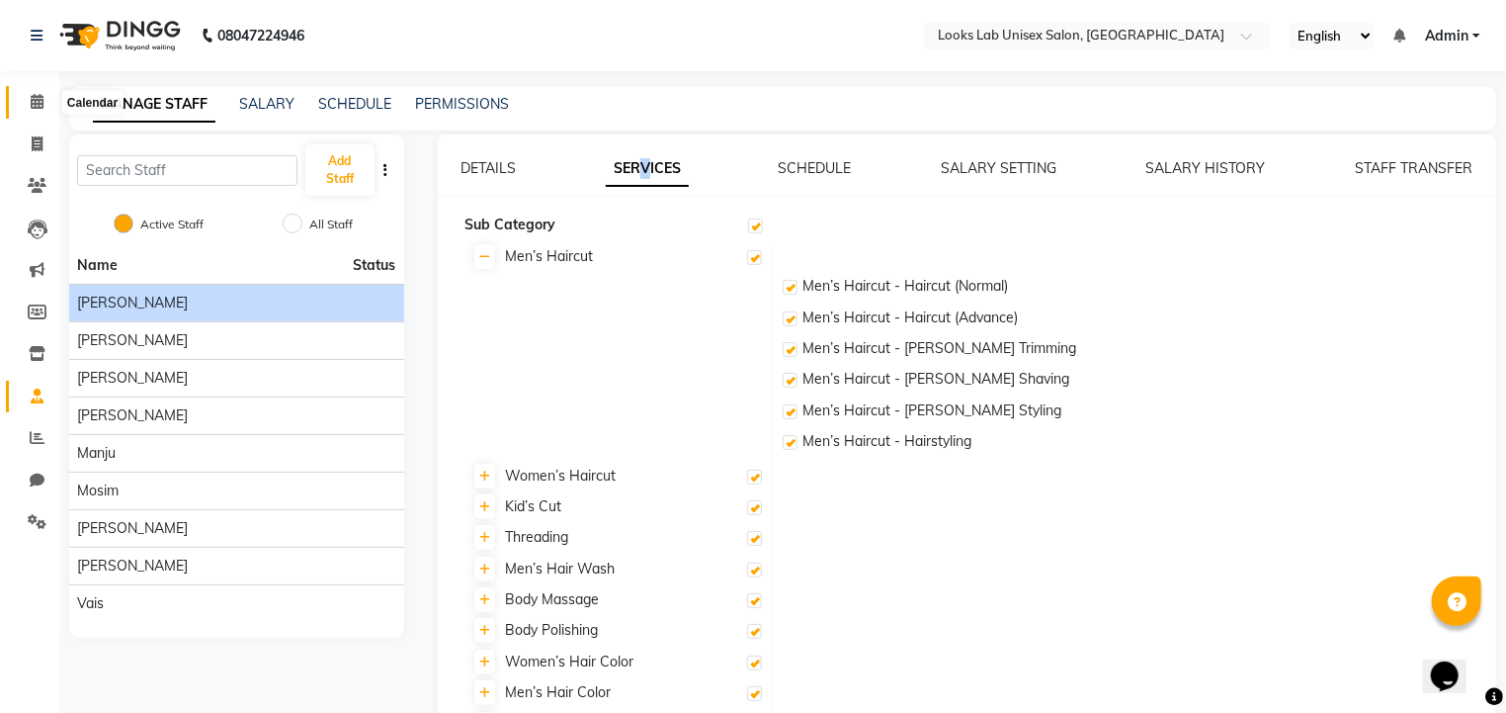
click at [42, 102] on icon at bounding box center [37, 101] width 13 height 15
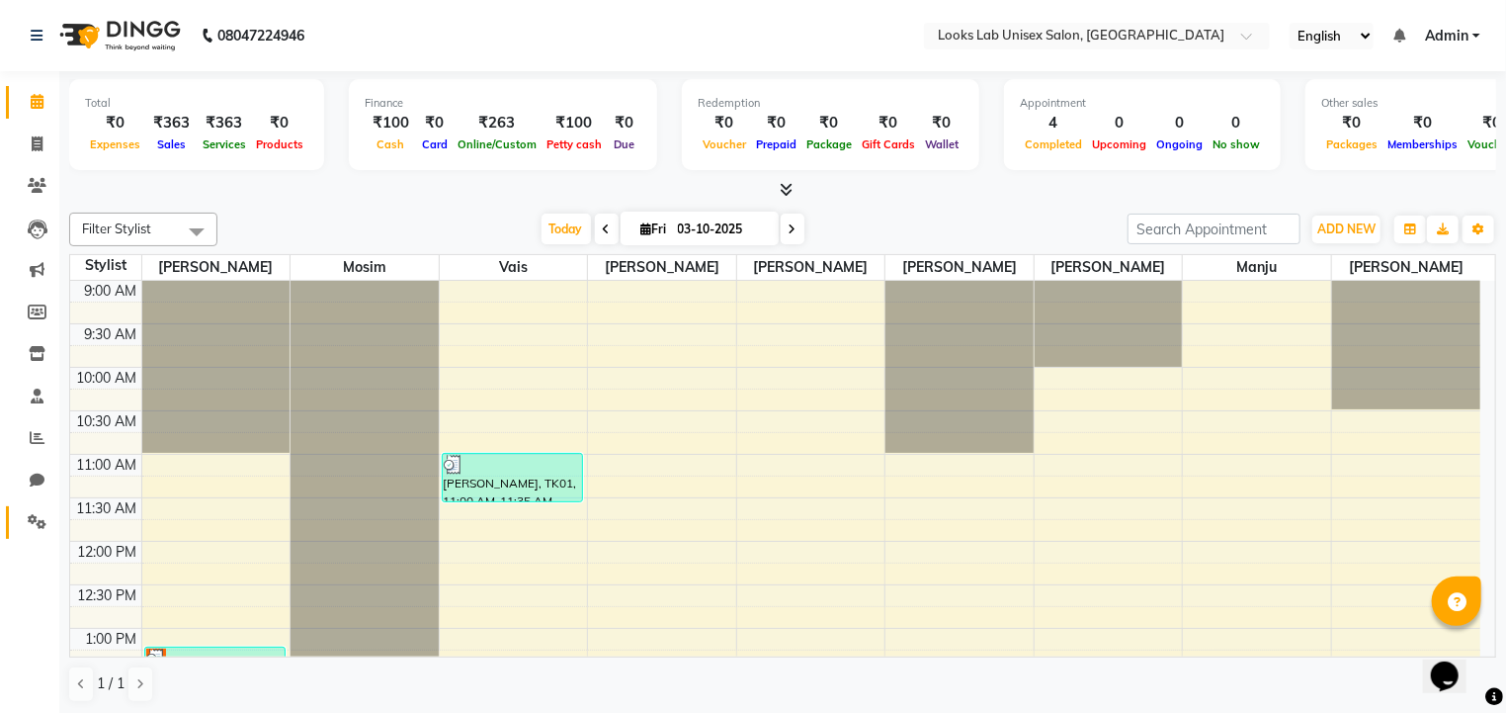
click at [34, 507] on link "Settings" at bounding box center [29, 522] width 47 height 33
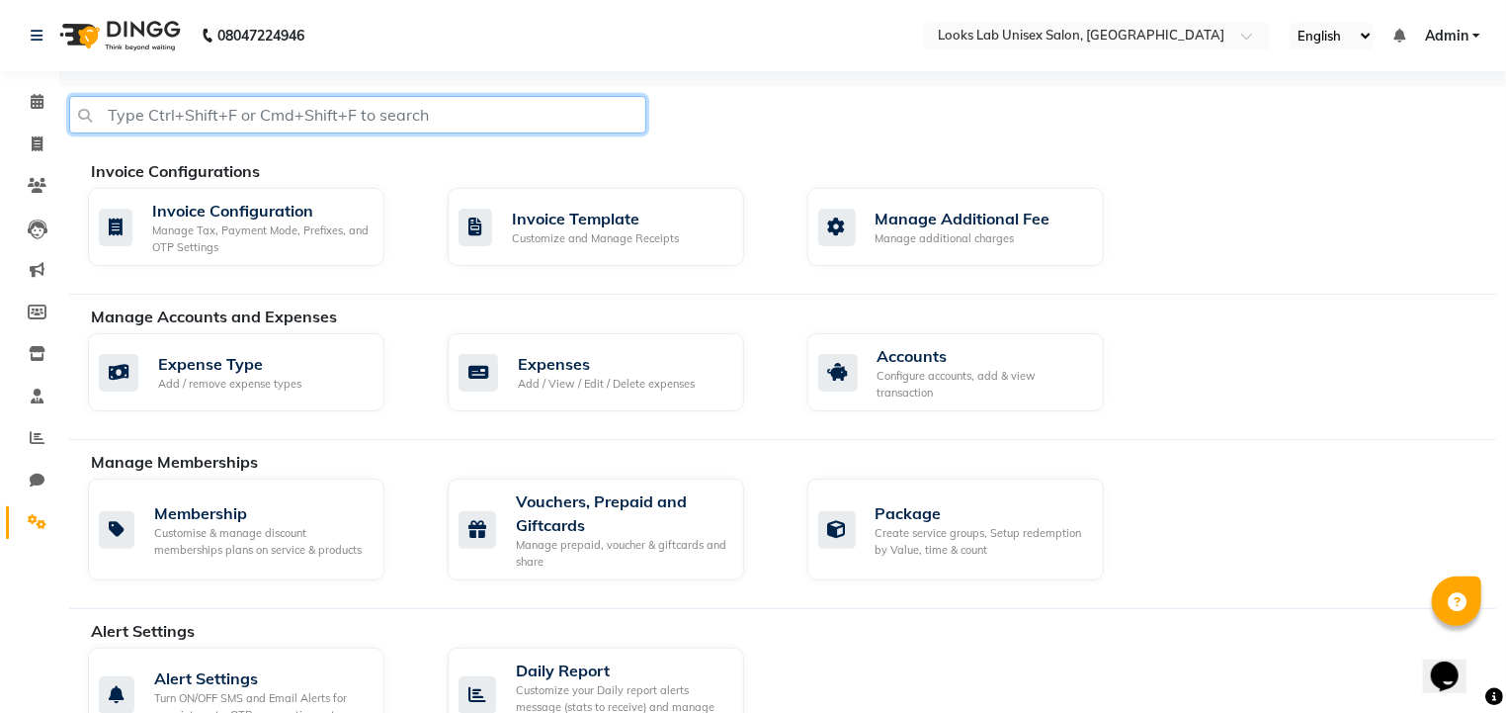
click at [336, 116] on input "text" at bounding box center [357, 115] width 577 height 38
type input "l"
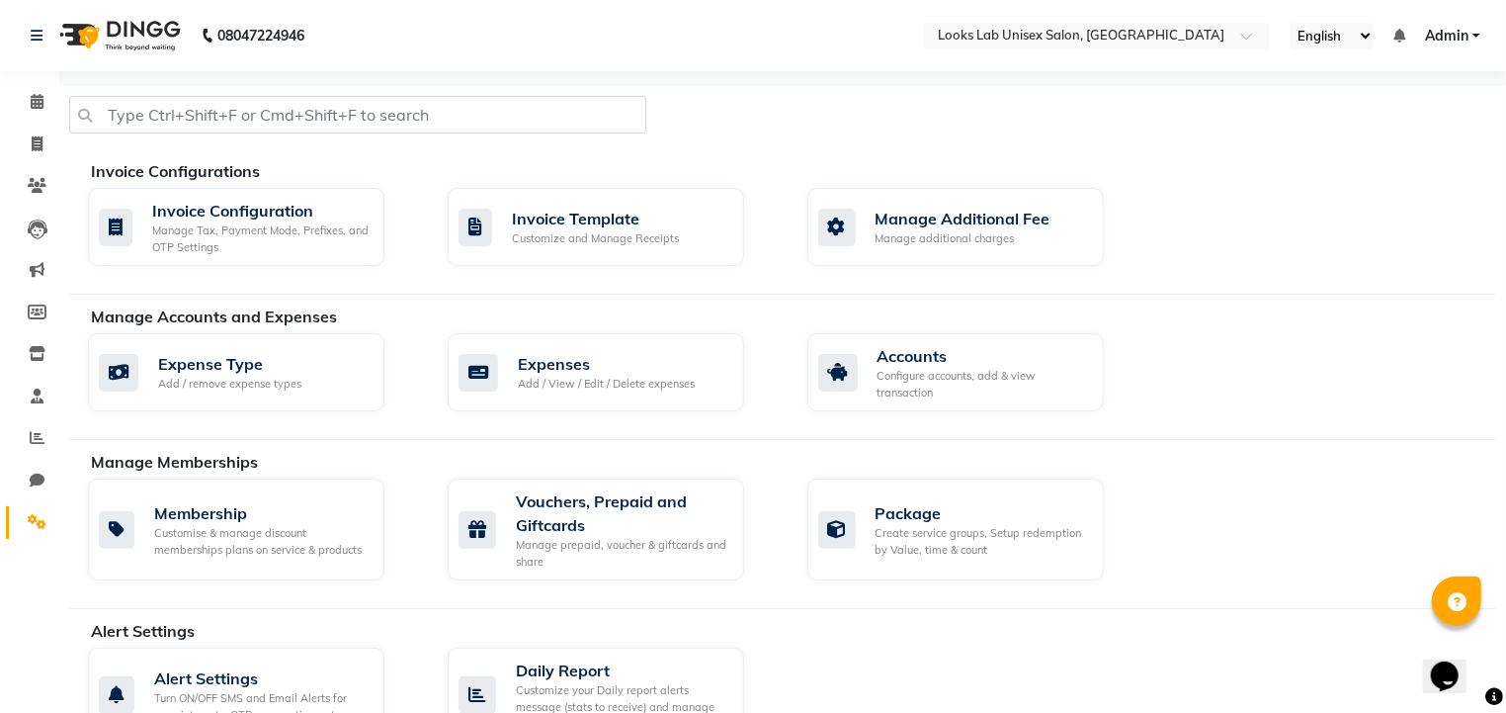
click at [1456, 30] on span "Admin" at bounding box center [1446, 36] width 43 height 21
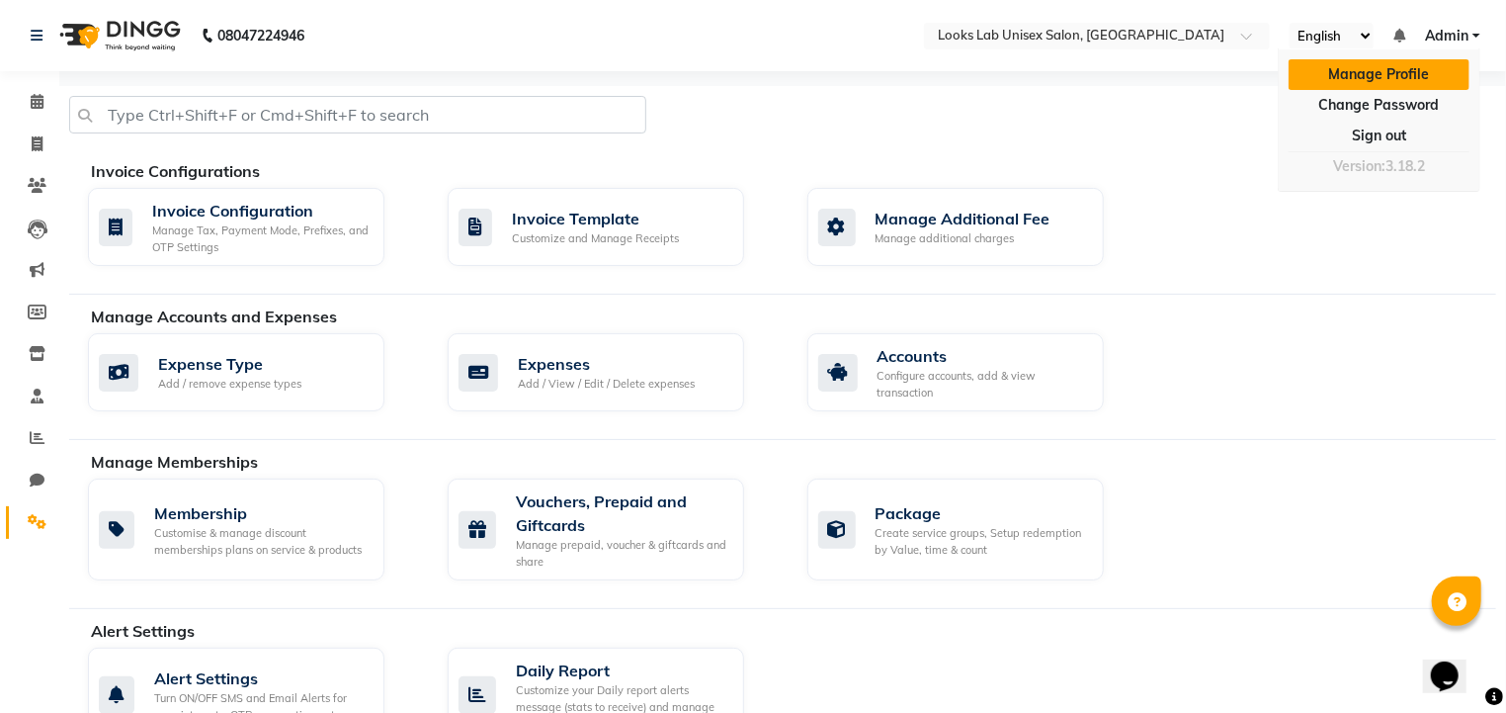
click at [1407, 73] on link "Manage Profile" at bounding box center [1379, 74] width 181 height 31
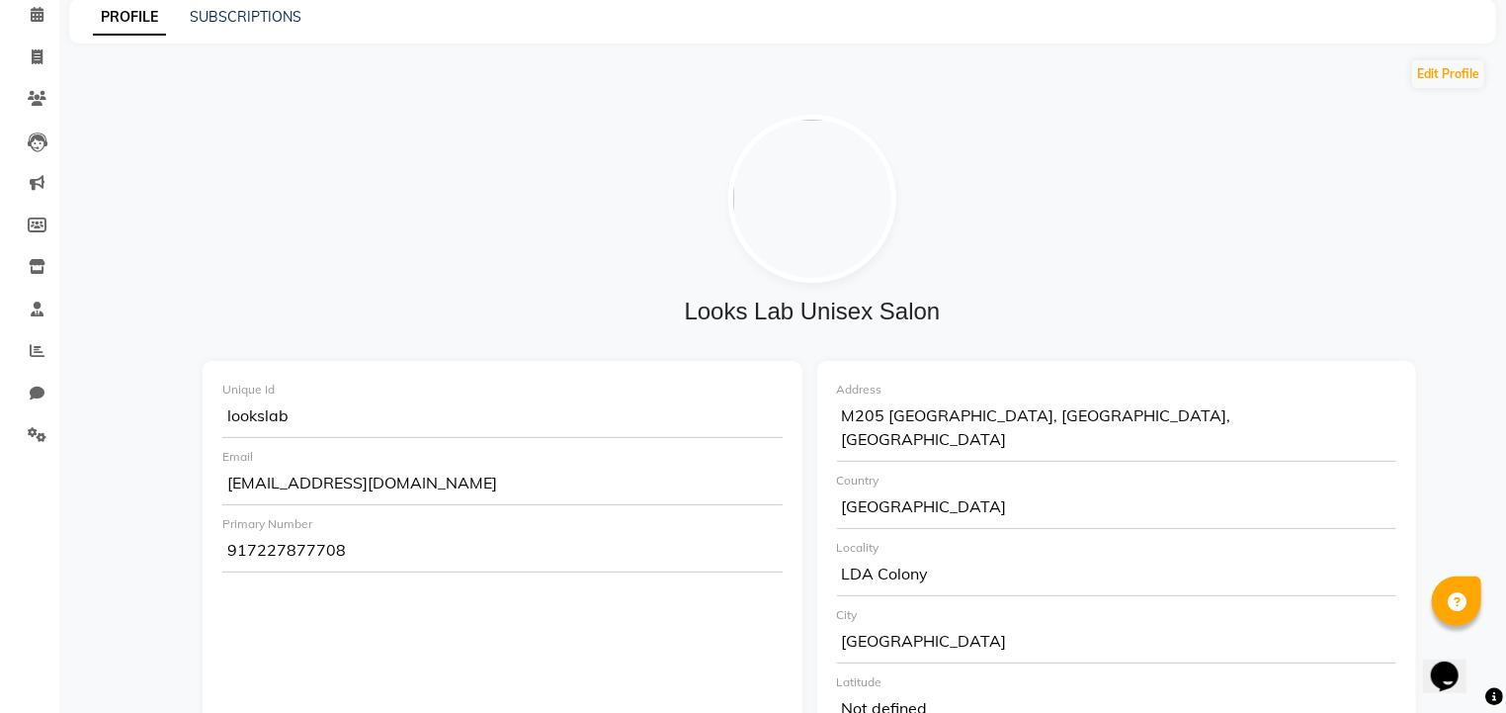
scroll to position [71, 0]
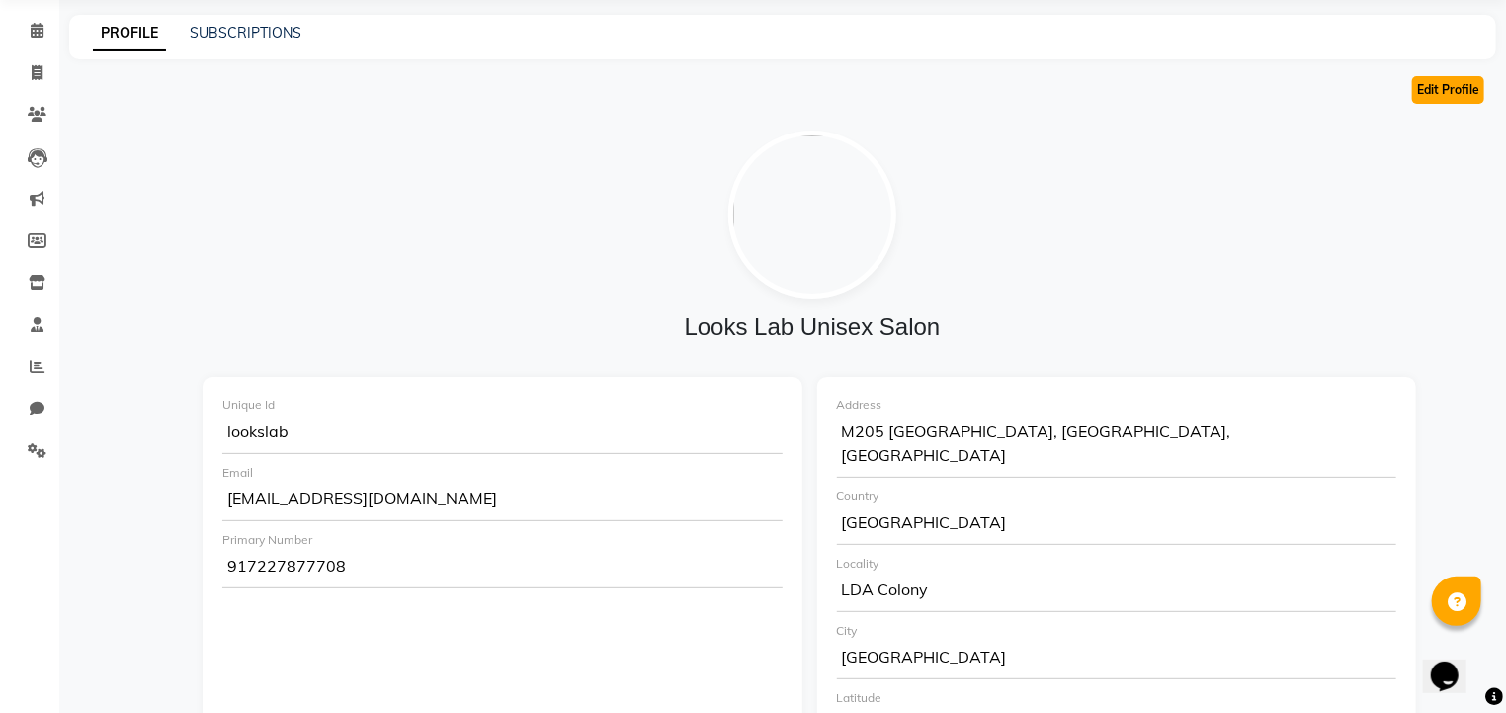
click at [1442, 91] on button "Edit Profile" at bounding box center [1448, 90] width 72 height 28
select select "1"
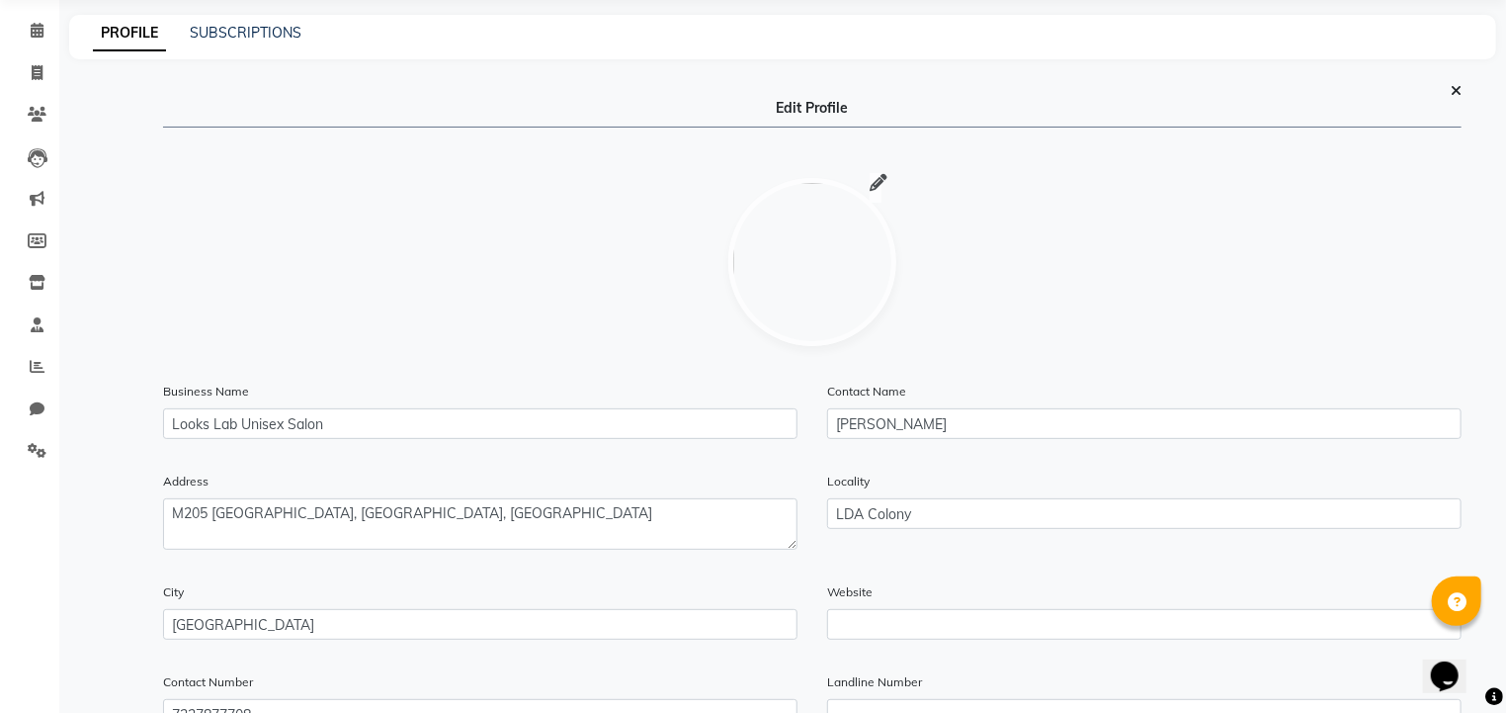
click at [880, 183] on icon at bounding box center [879, 183] width 18 height 1
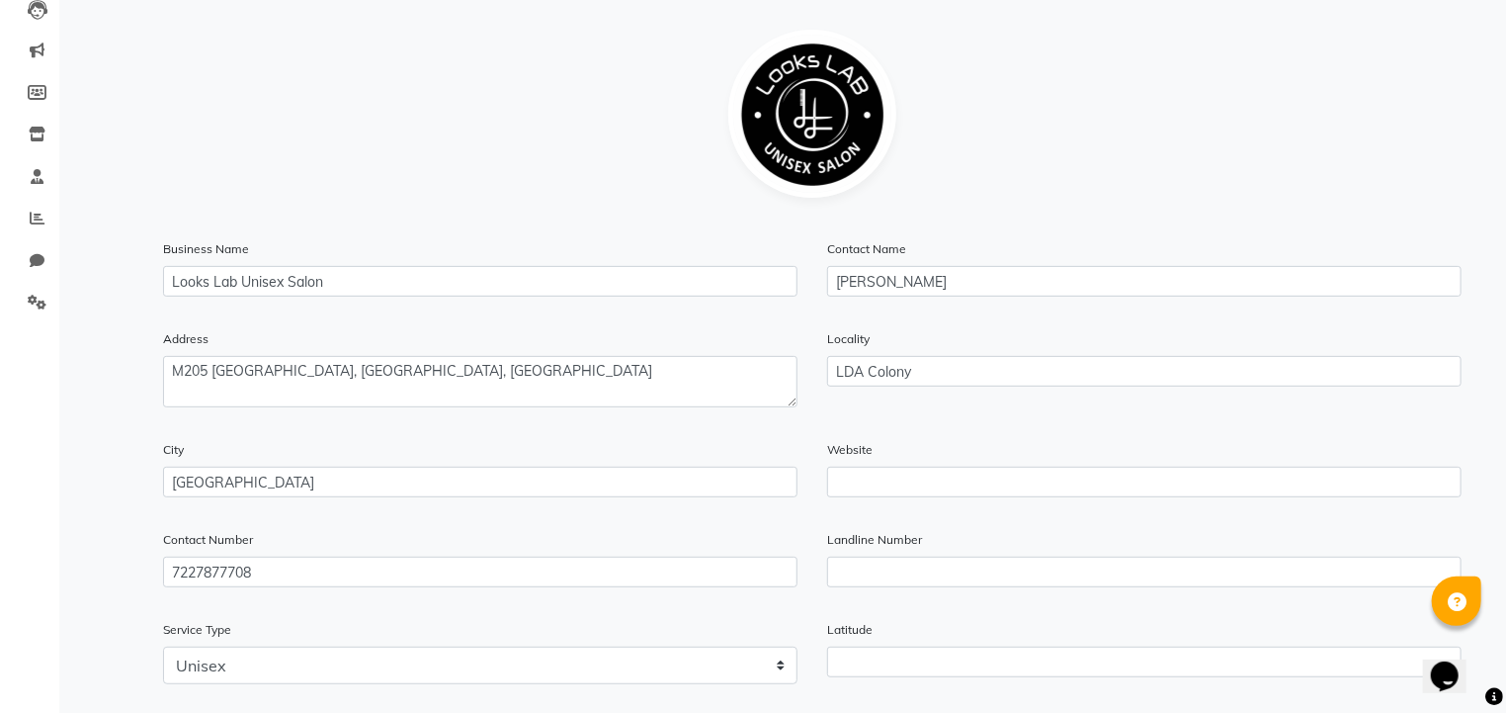
scroll to position [314, 0]
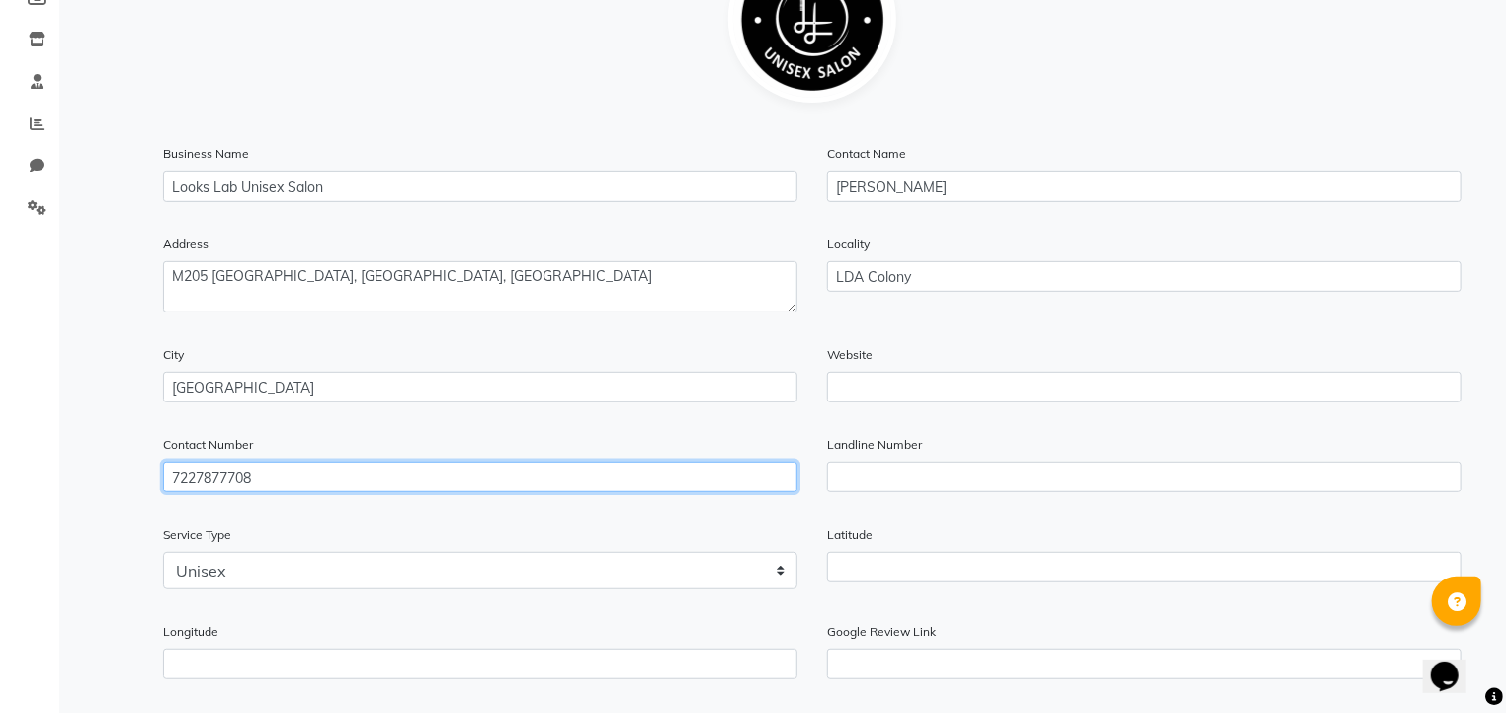
drag, startPoint x: 255, startPoint y: 479, endPoint x: 139, endPoint y: 483, distance: 115.7
click at [139, 483] on div "Edit Profile Business Name Looks Lab Unisex Salon Contact Name [PERSON_NAME] Ad…" at bounding box center [812, 444] width 1368 height 1207
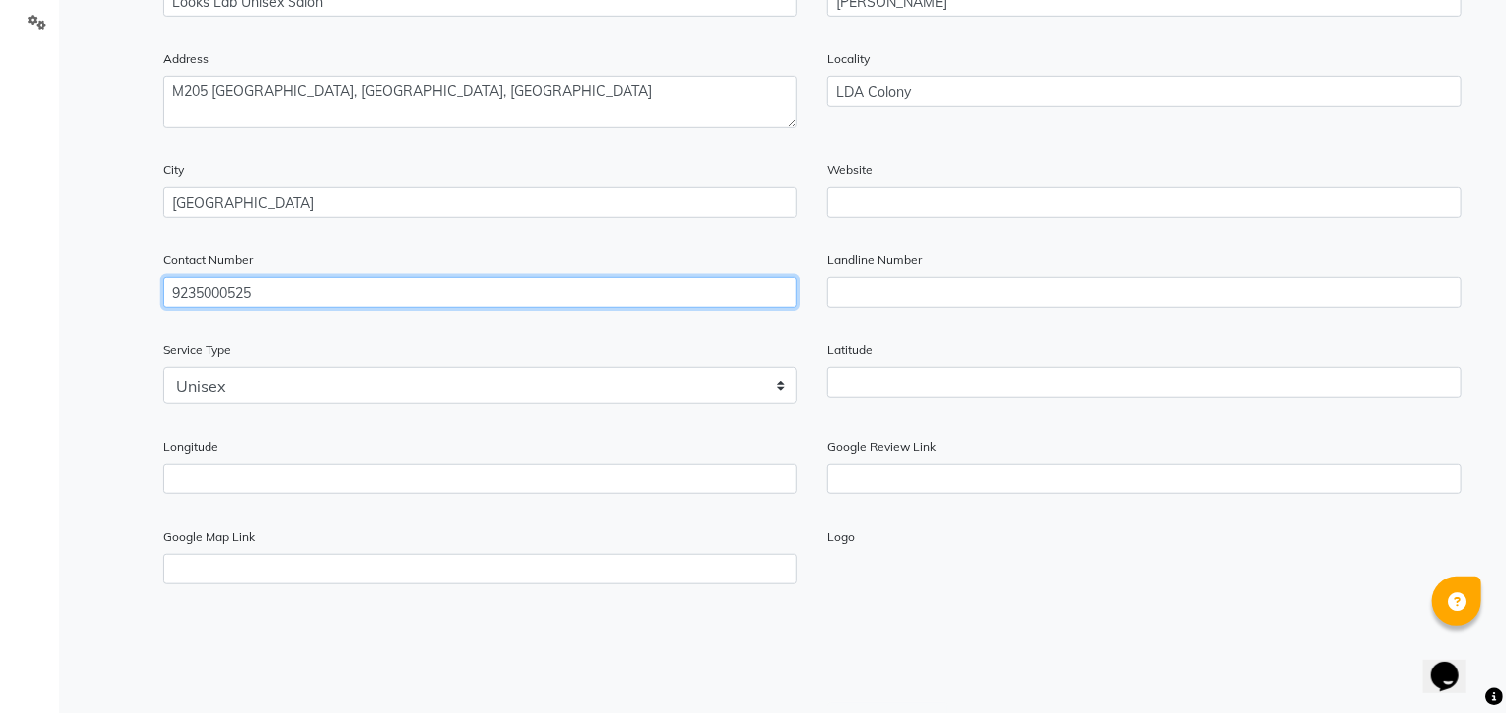
scroll to position [684, 0]
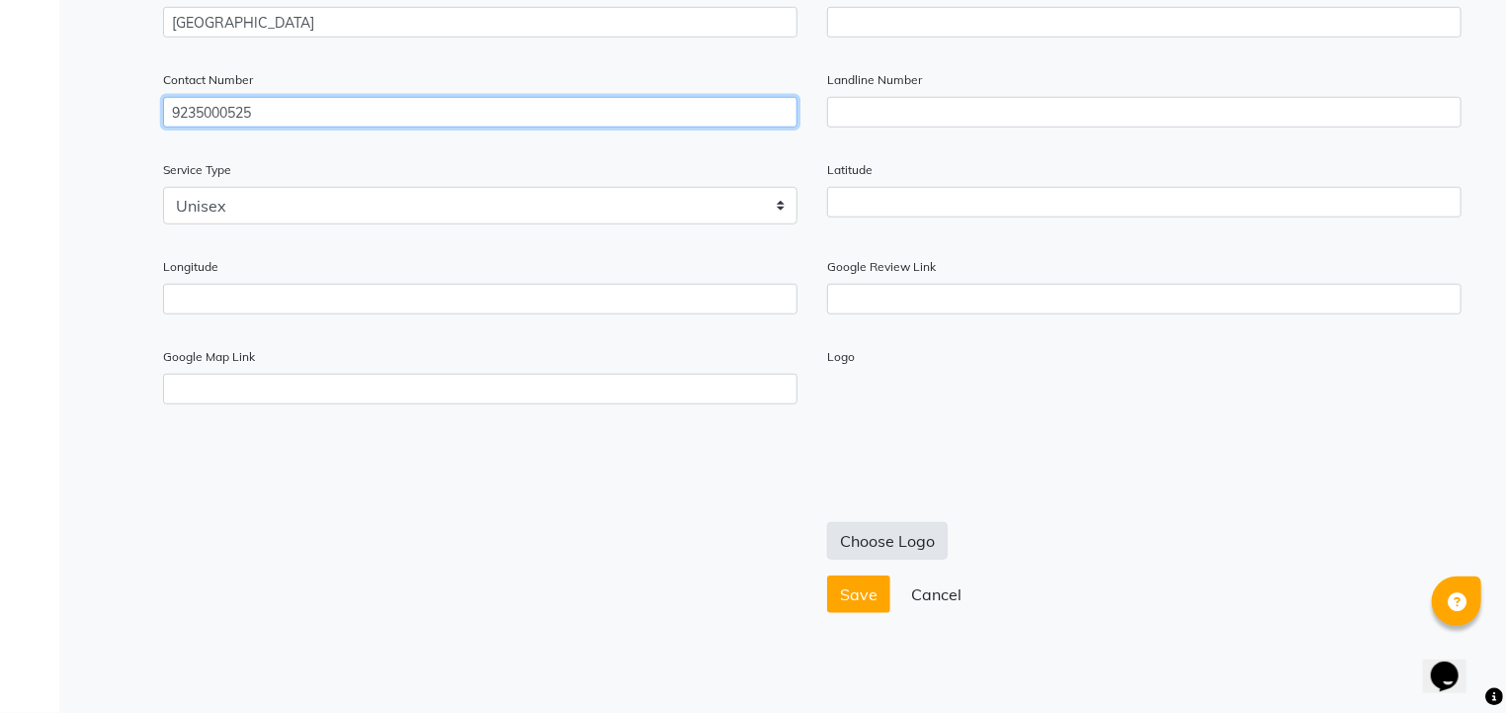
type input "9235000525"
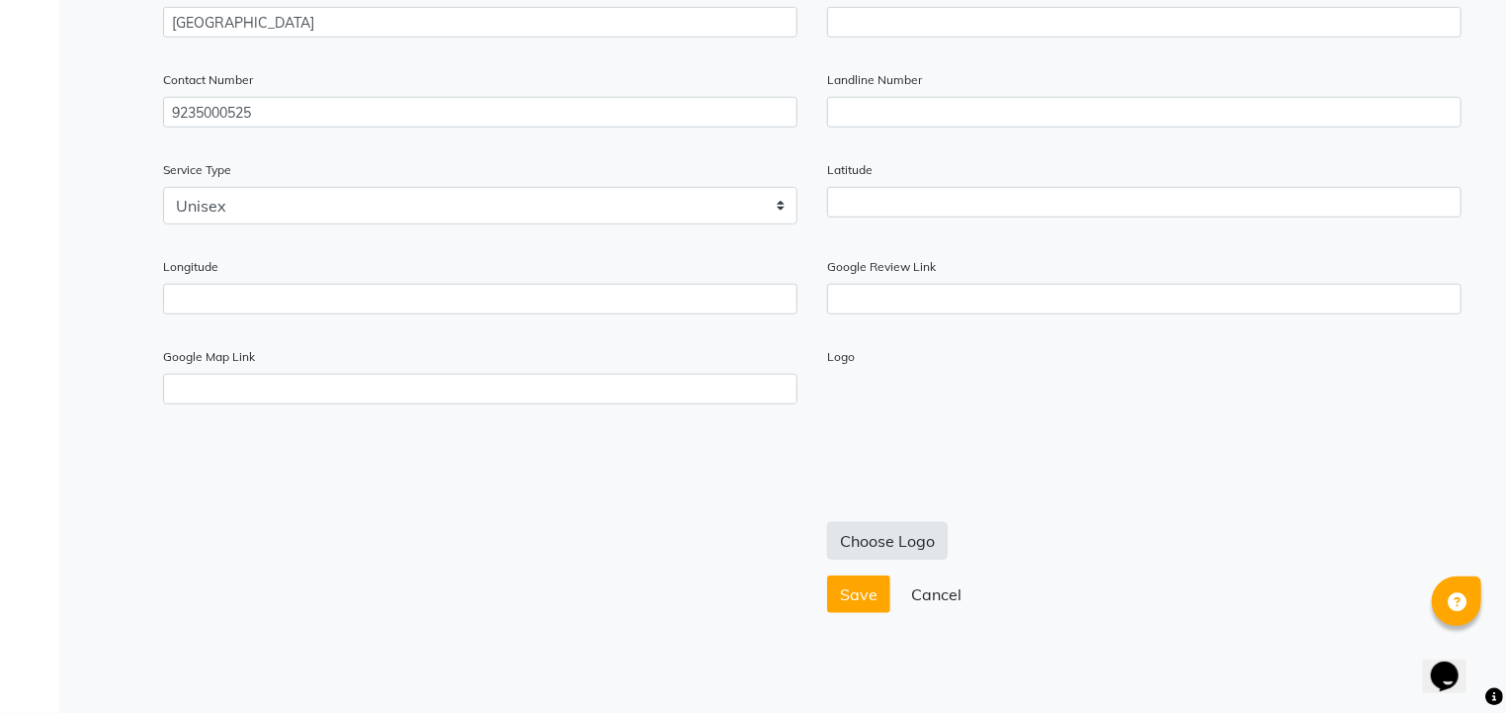
click at [871, 536] on button "Choose Logo" at bounding box center [887, 541] width 121 height 38
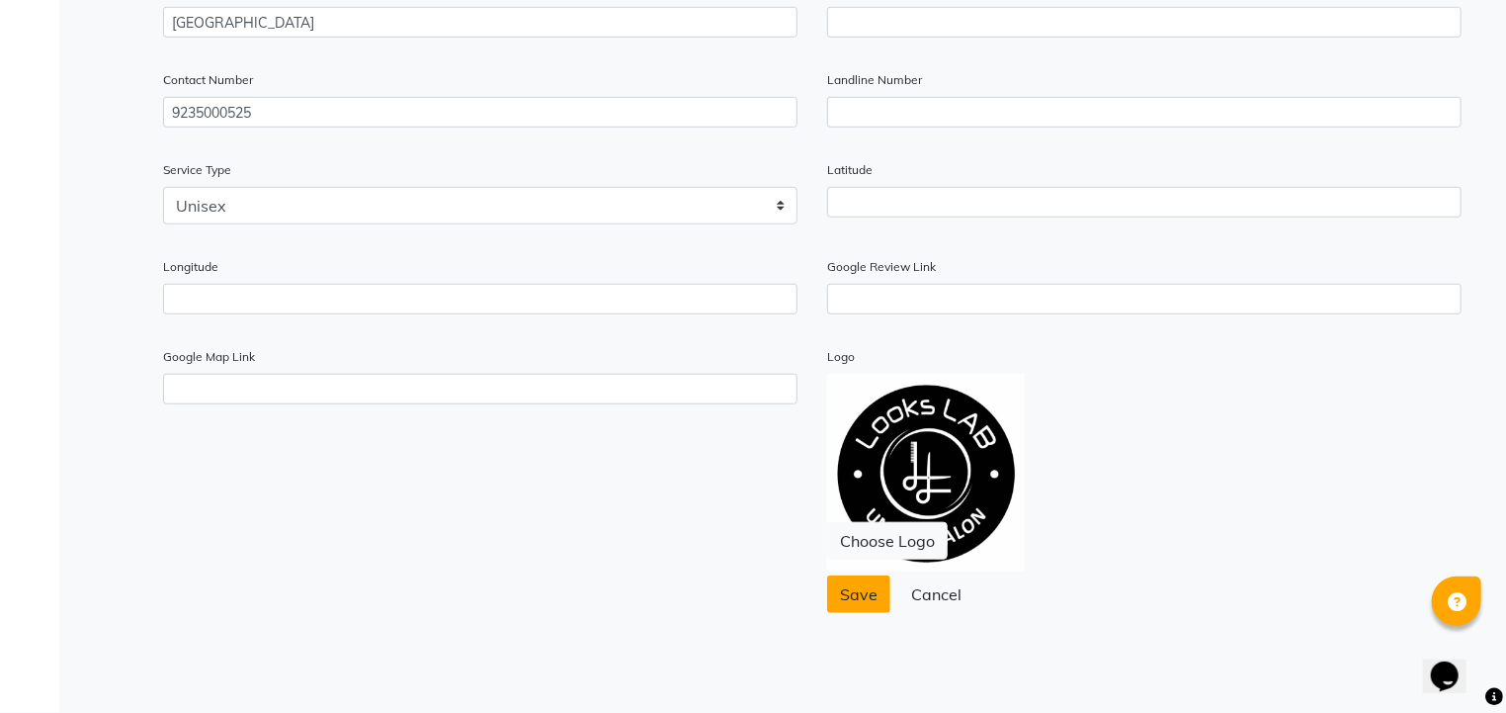
click at [847, 589] on span "Save" at bounding box center [859, 594] width 38 height 20
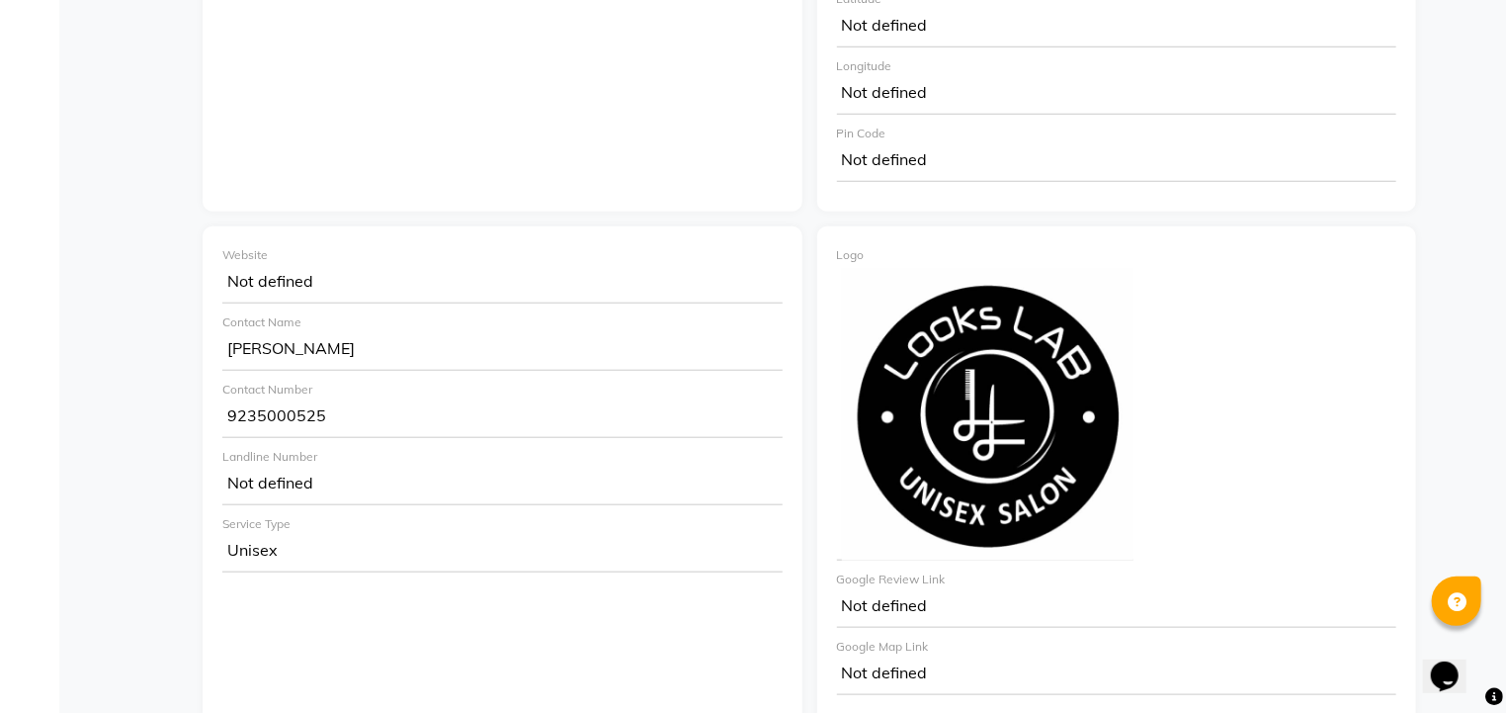
scroll to position [839, 0]
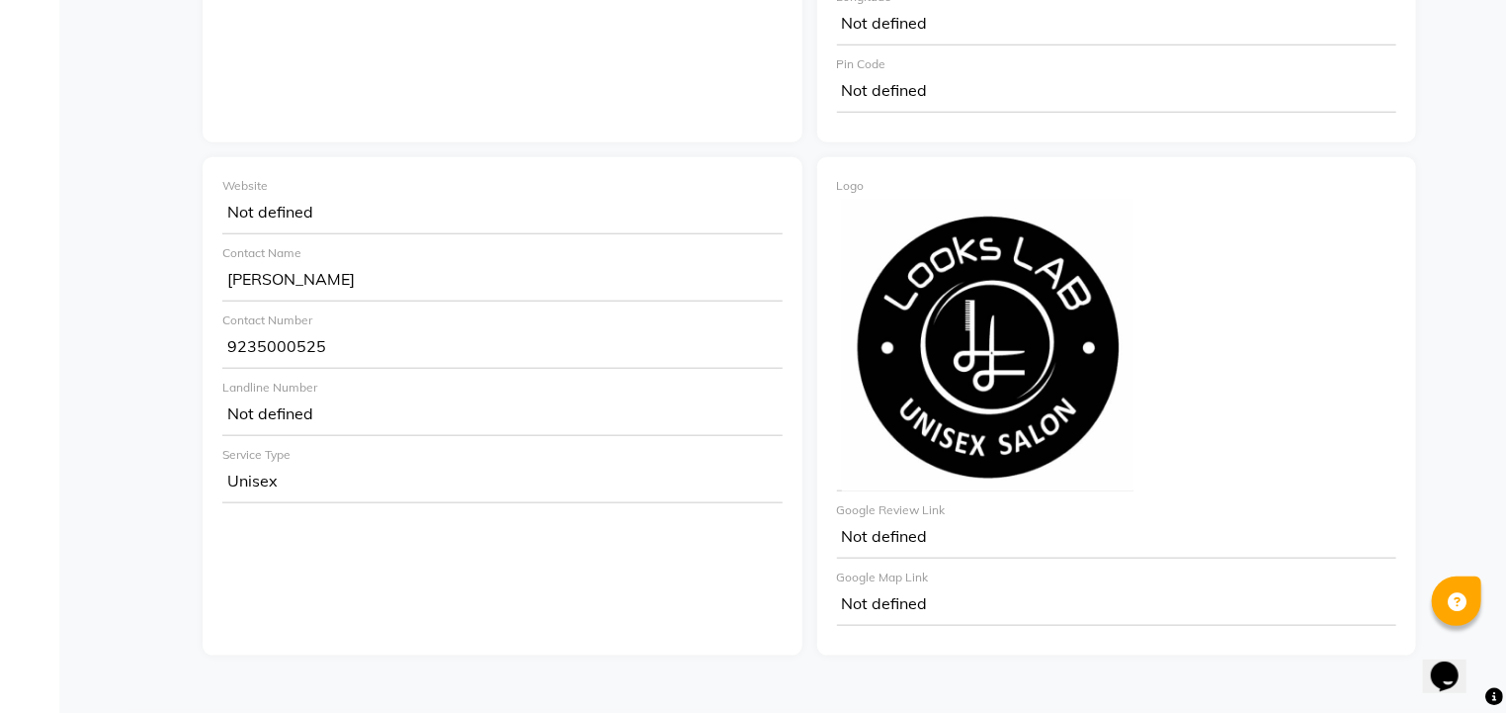
click at [921, 586] on div "Not defined" at bounding box center [1117, 606] width 560 height 40
click at [920, 519] on div "Not defined" at bounding box center [1117, 539] width 560 height 40
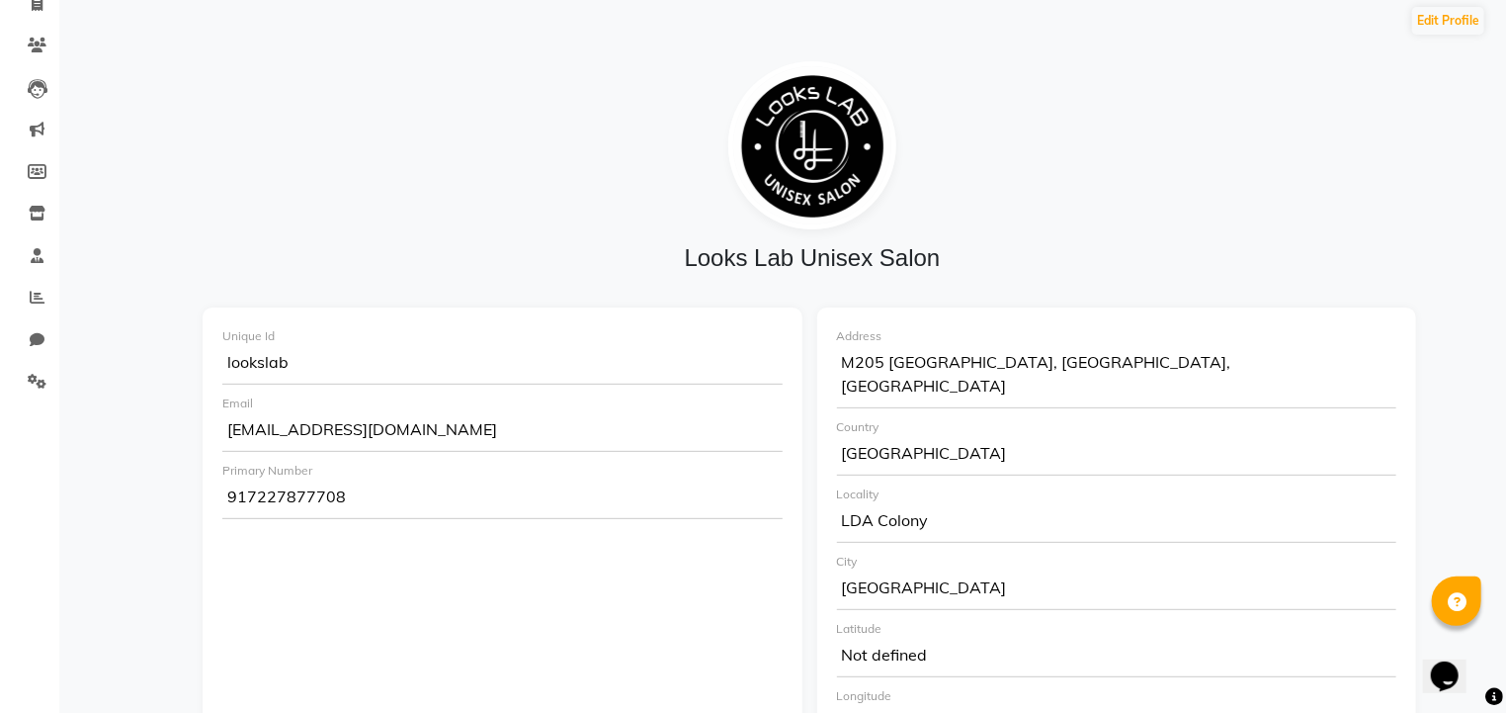
scroll to position [0, 0]
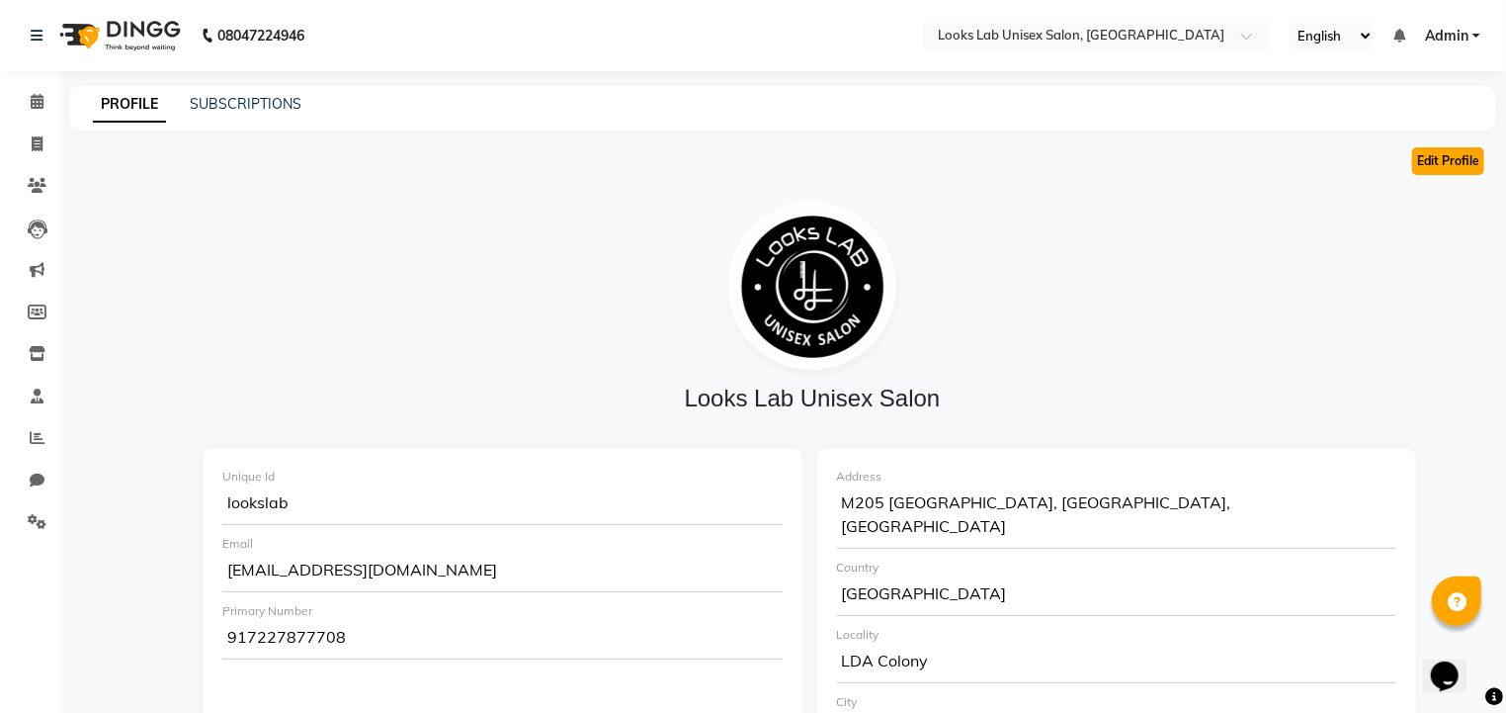
click at [1446, 168] on button "Edit Profile" at bounding box center [1448, 161] width 72 height 28
select select "1"
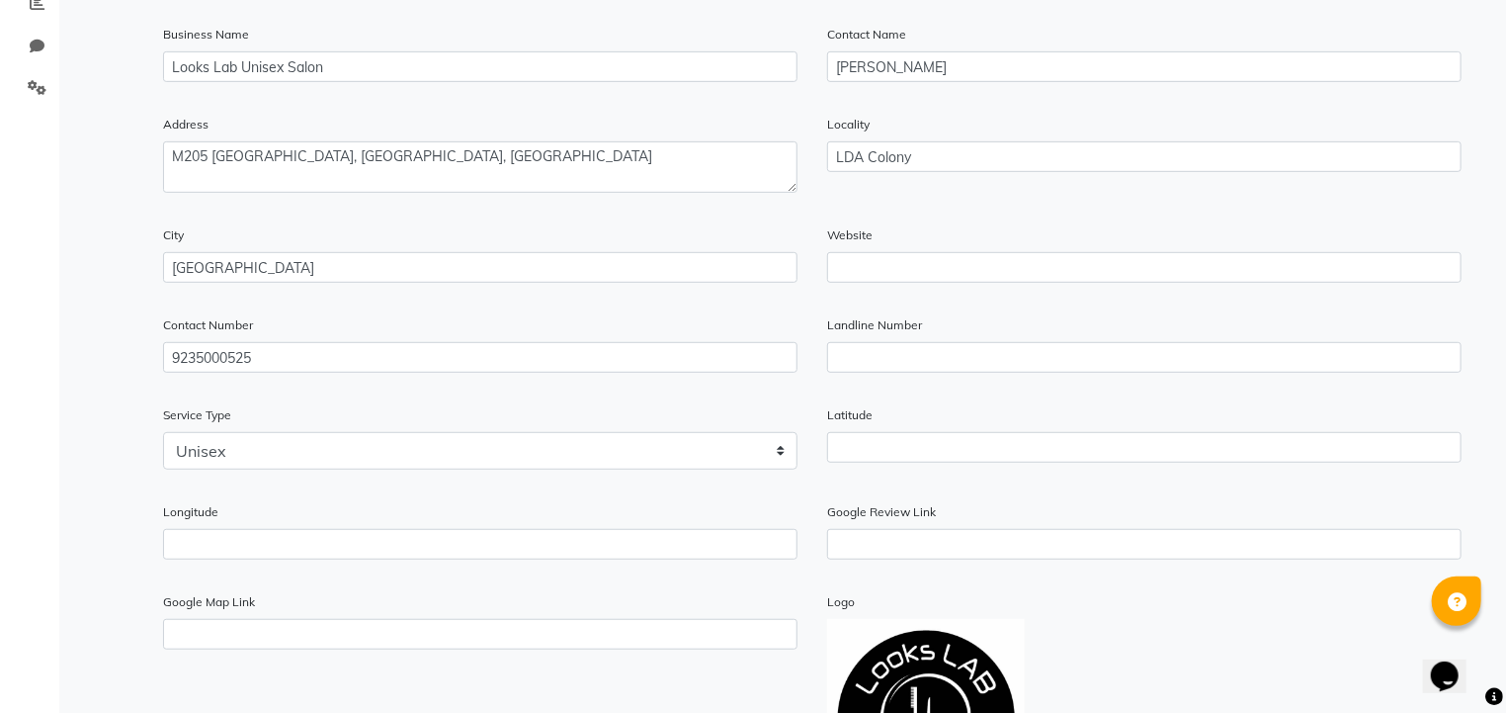
scroll to position [684, 0]
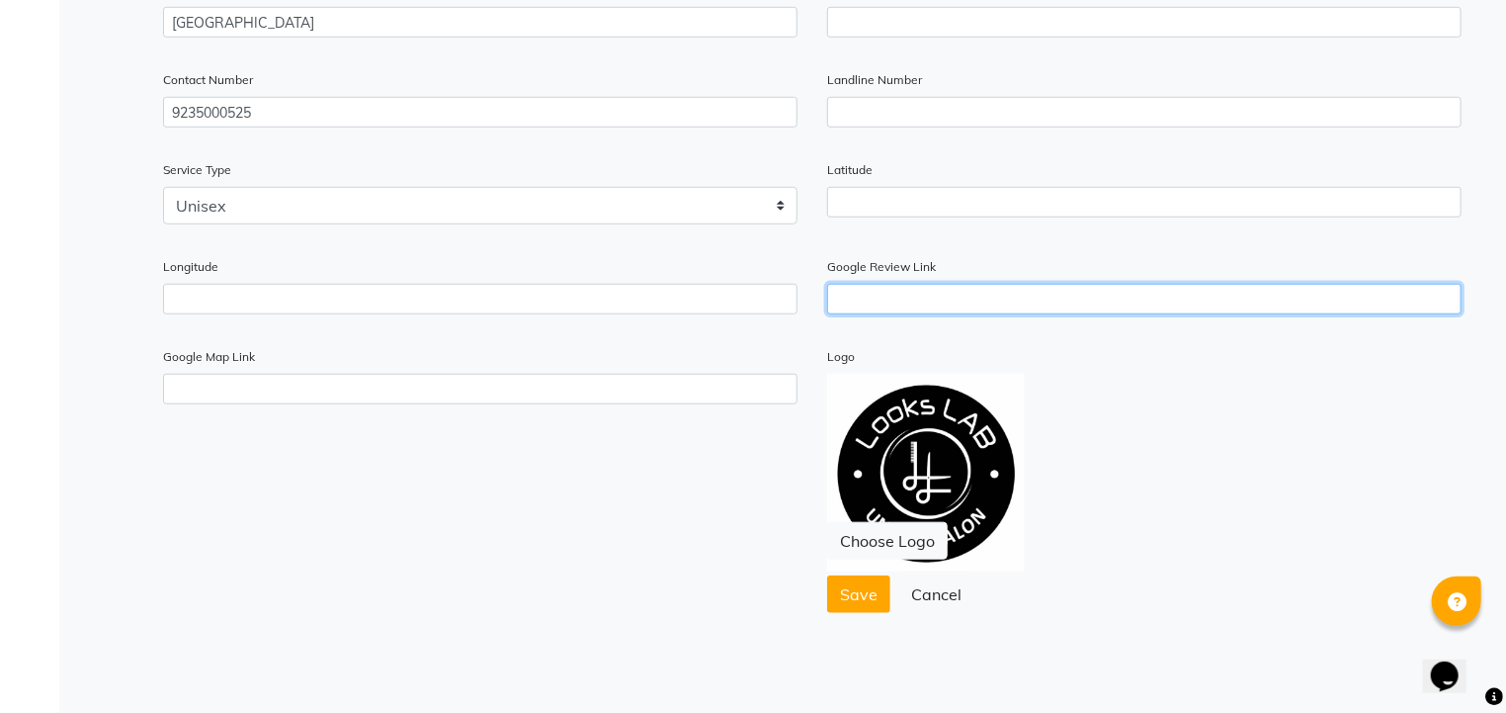
click at [873, 298] on input "text" at bounding box center [1144, 299] width 635 height 31
paste input "[URL][DOMAIN_NAME]"
type input "[URL][DOMAIN_NAME]"
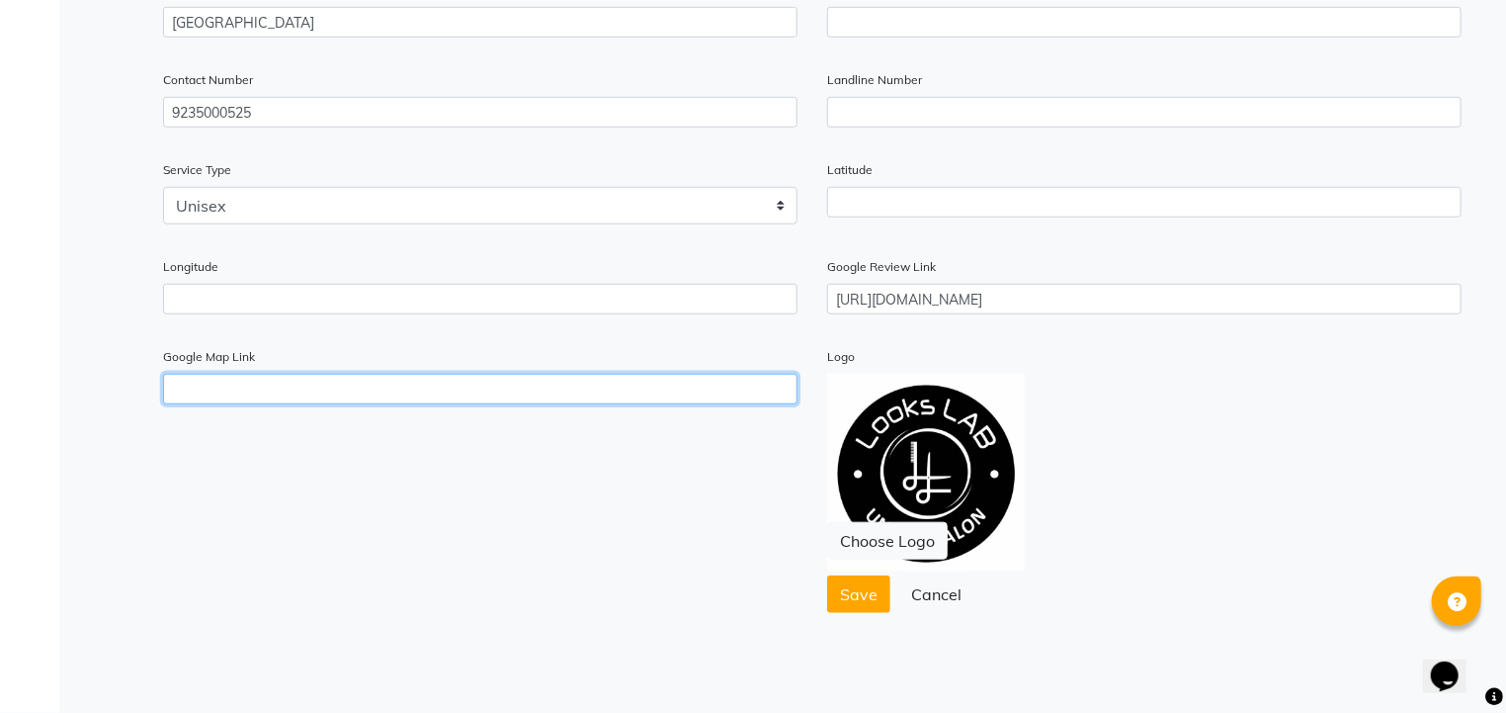
click at [504, 396] on input "text" at bounding box center [480, 389] width 635 height 31
paste input "[URL][DOMAIN_NAME]"
type input "[URL][DOMAIN_NAME]"
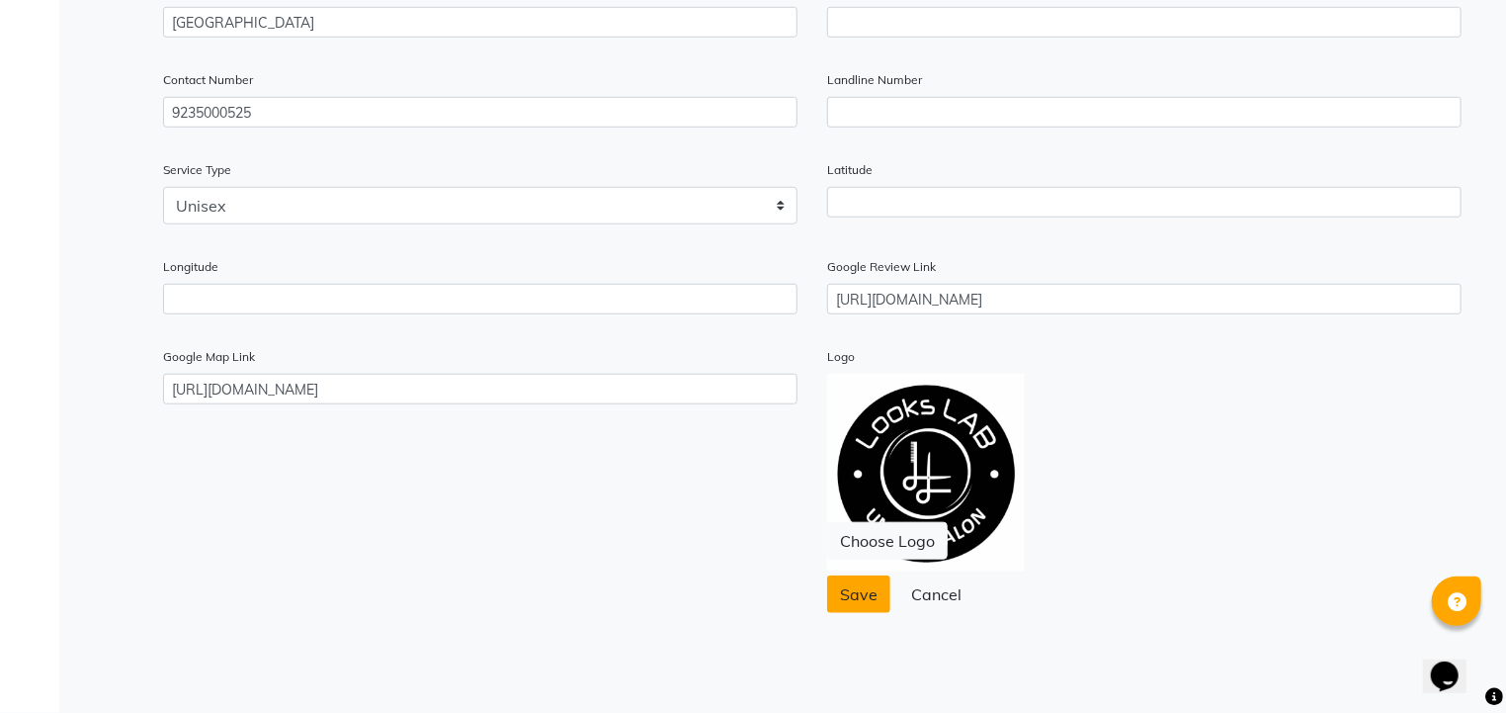
click at [829, 581] on button "Save" at bounding box center [858, 594] width 63 height 38
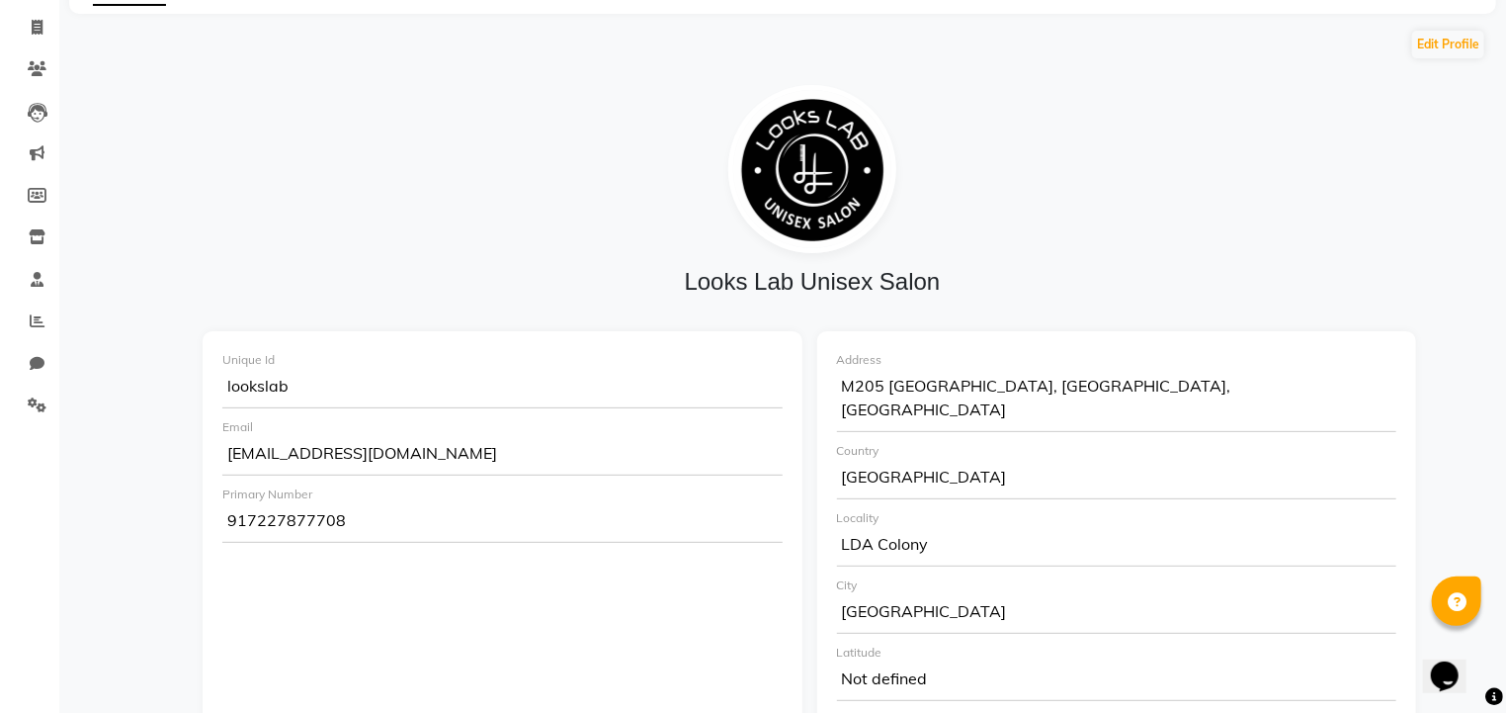
scroll to position [112, 0]
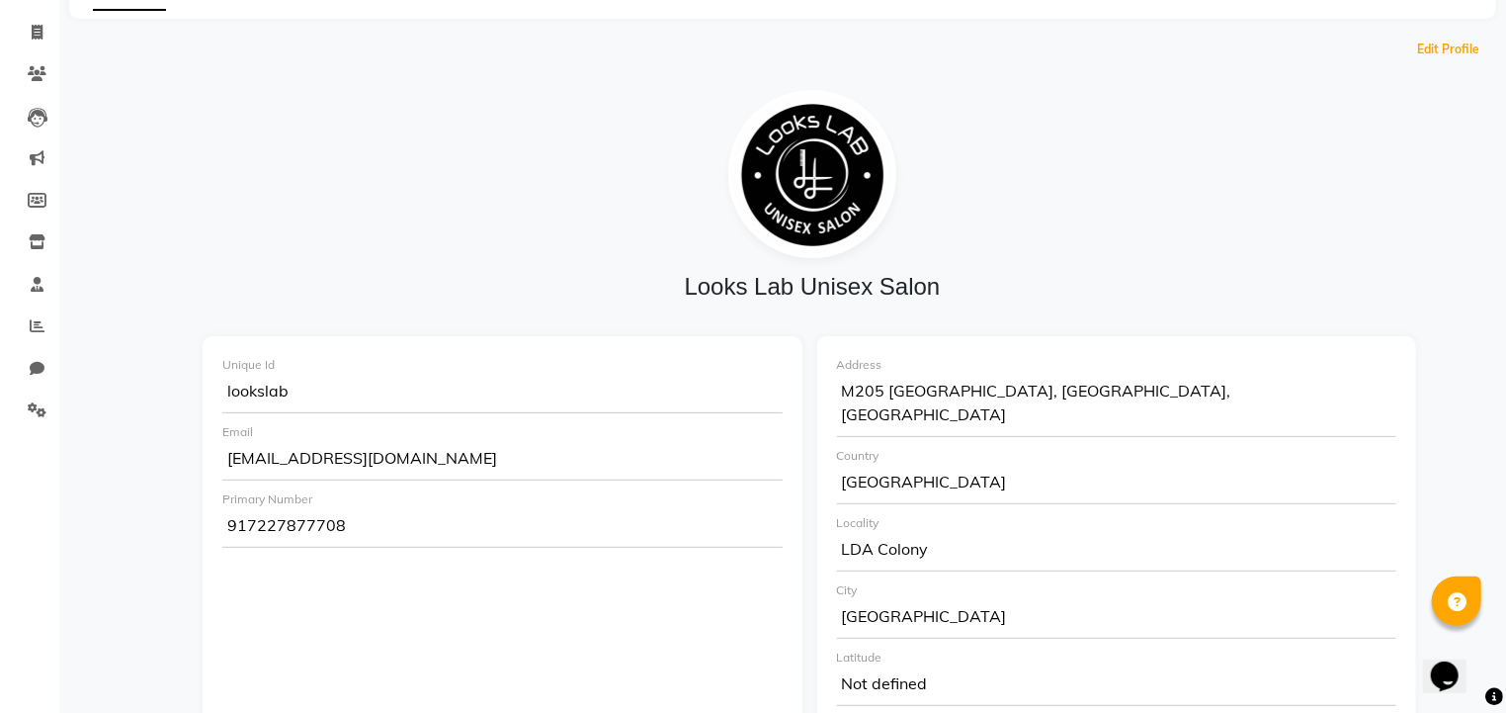
click at [1472, 38] on button "Edit Profile" at bounding box center [1448, 50] width 72 height 28
select select "1"
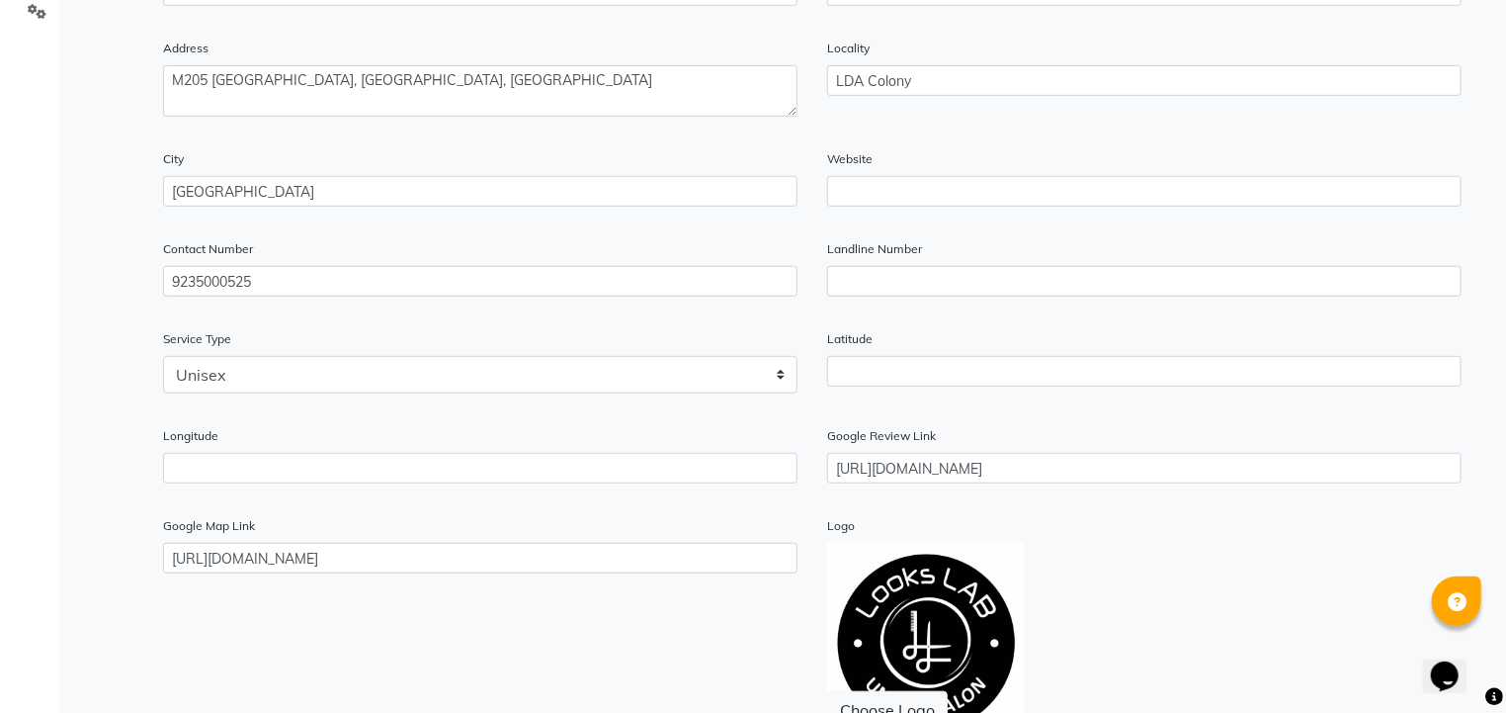
scroll to position [514, 0]
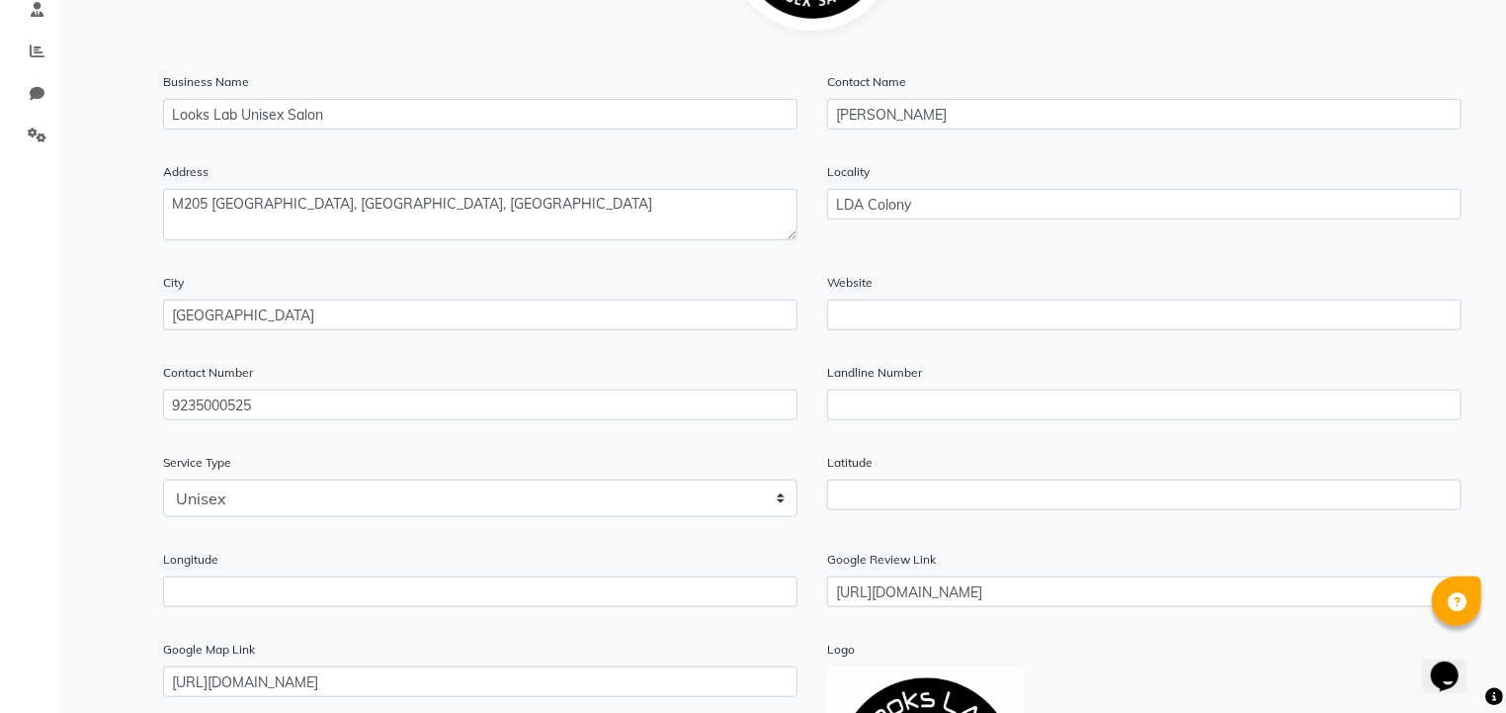
click at [653, 461] on div "Service Type Select Unisex [DEMOGRAPHIC_DATA] Parlour Beauty Parlour" at bounding box center [480, 484] width 635 height 65
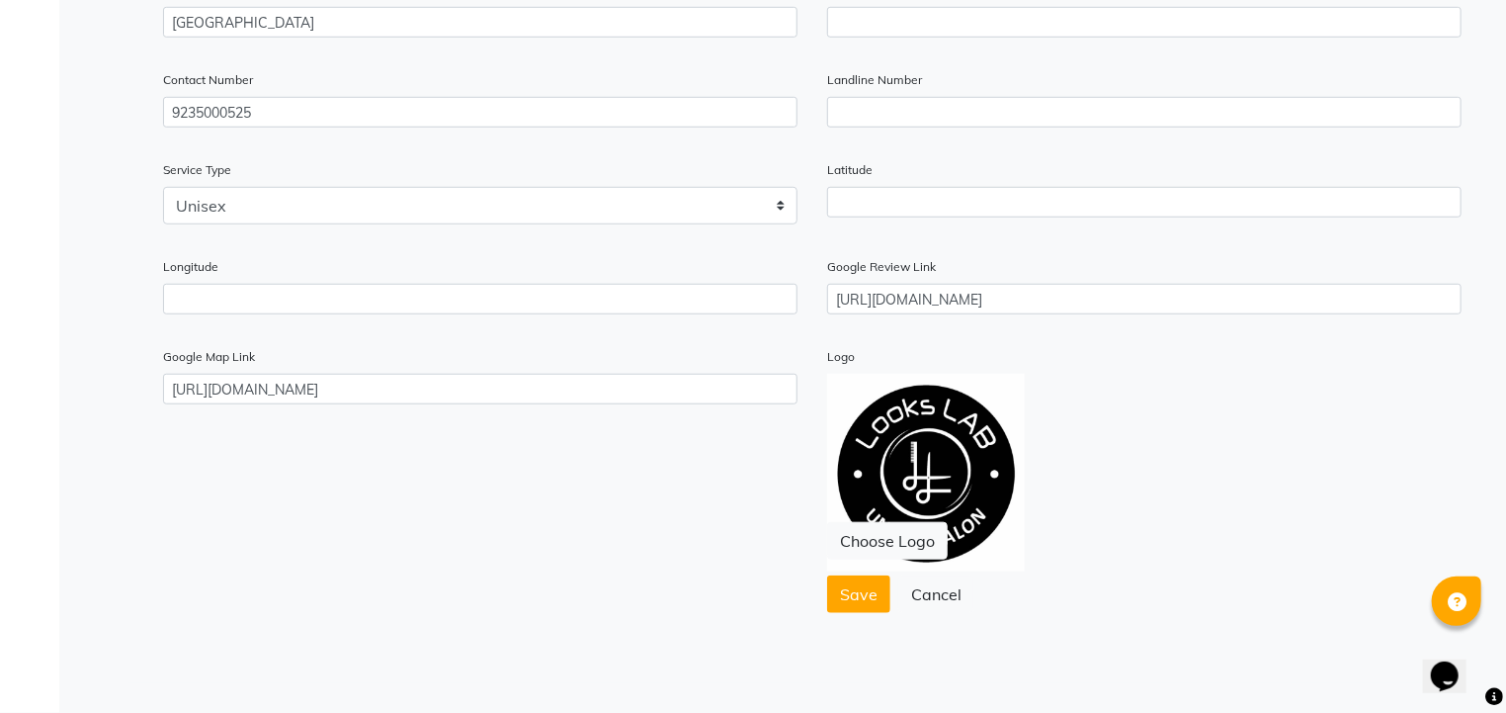
scroll to position [602, 0]
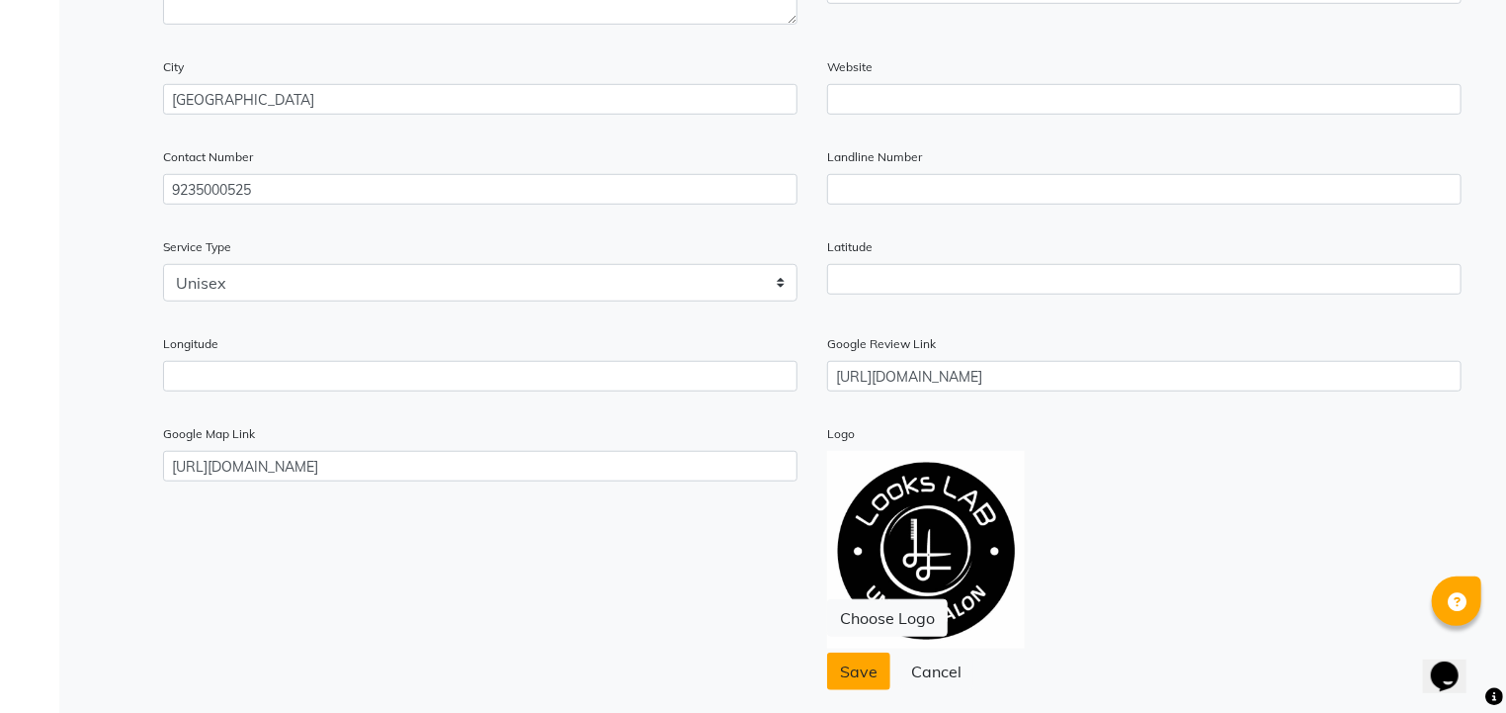
click at [837, 673] on button "Save" at bounding box center [858, 671] width 63 height 38
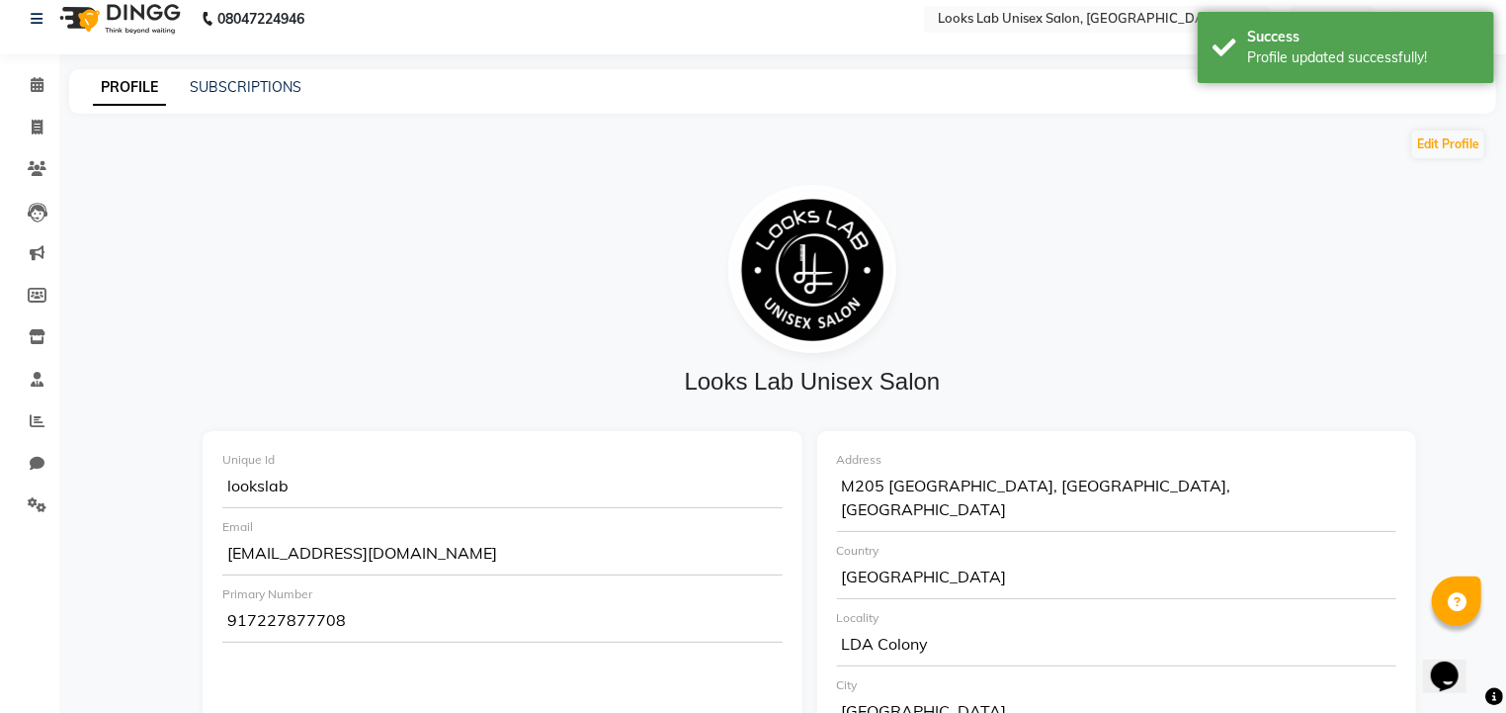
scroll to position [0, 0]
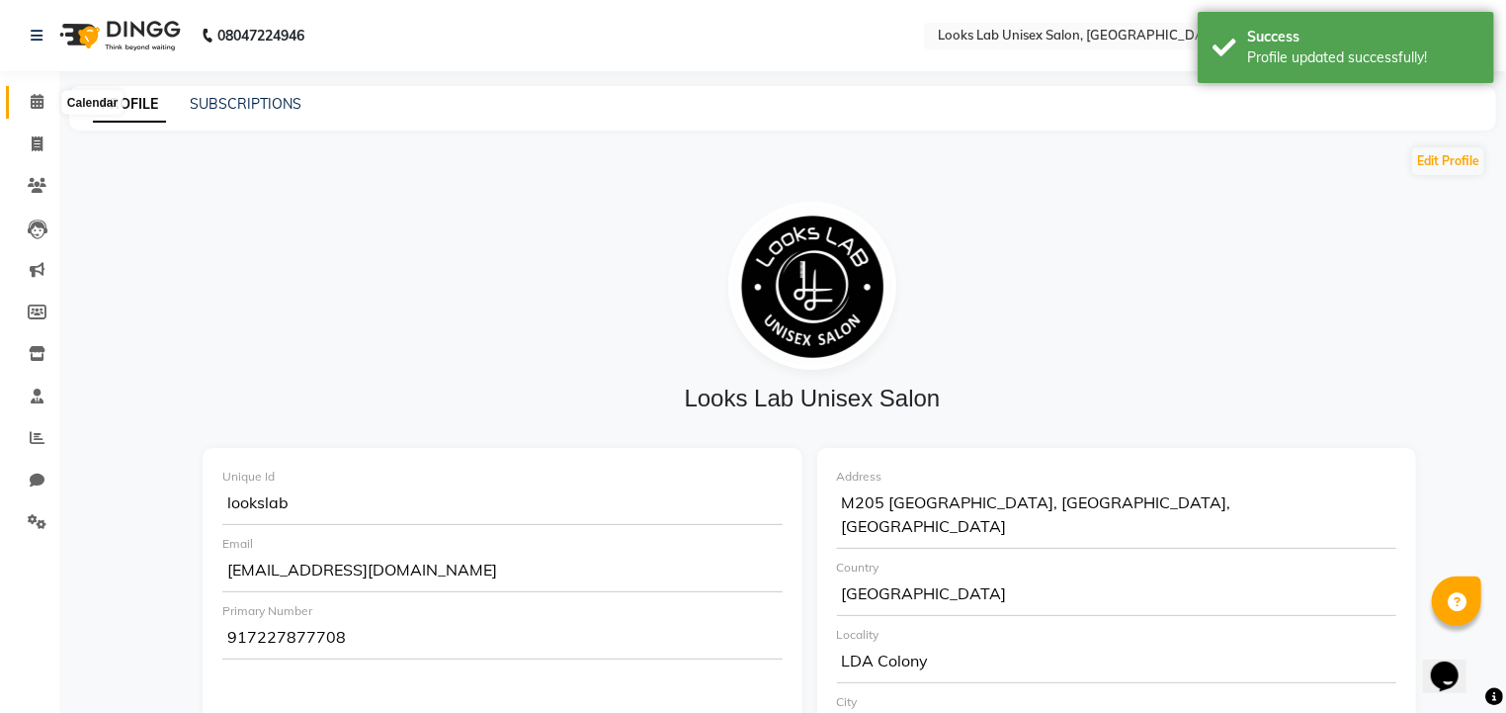
click at [40, 101] on icon at bounding box center [37, 101] width 13 height 15
